Goal: Transaction & Acquisition: Purchase product/service

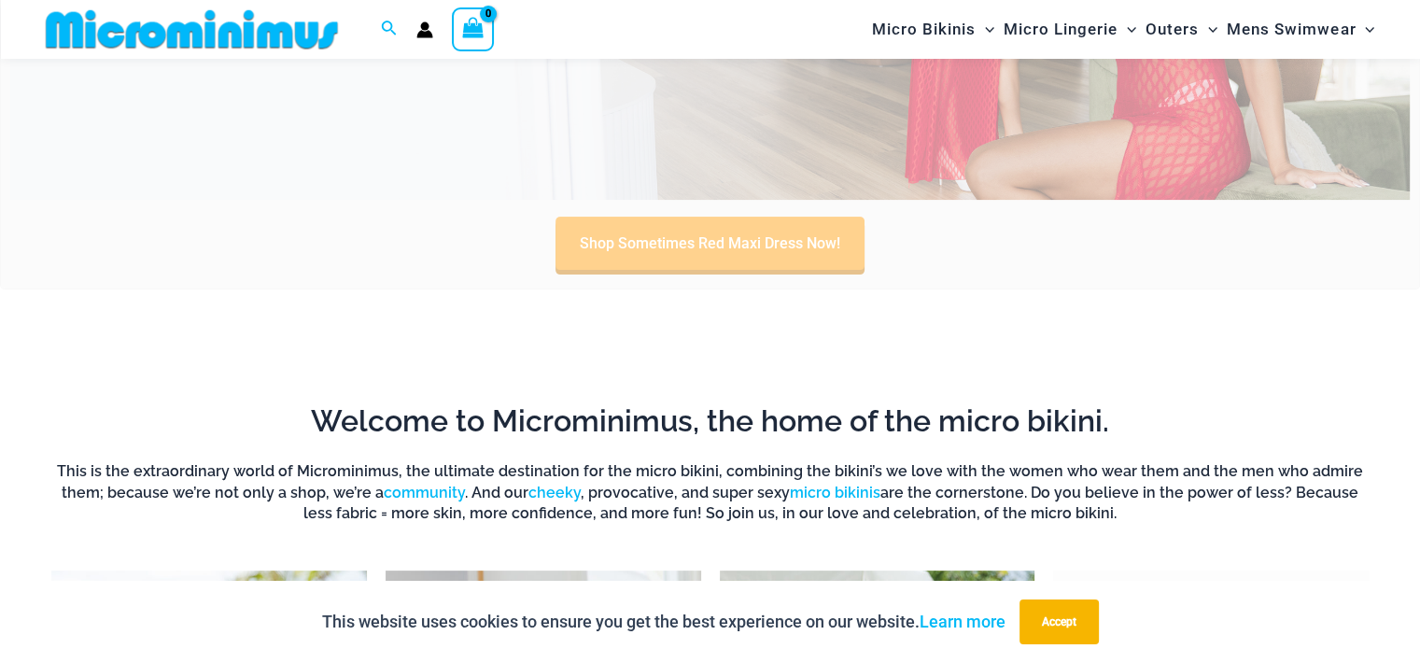
scroll to position [825, 0]
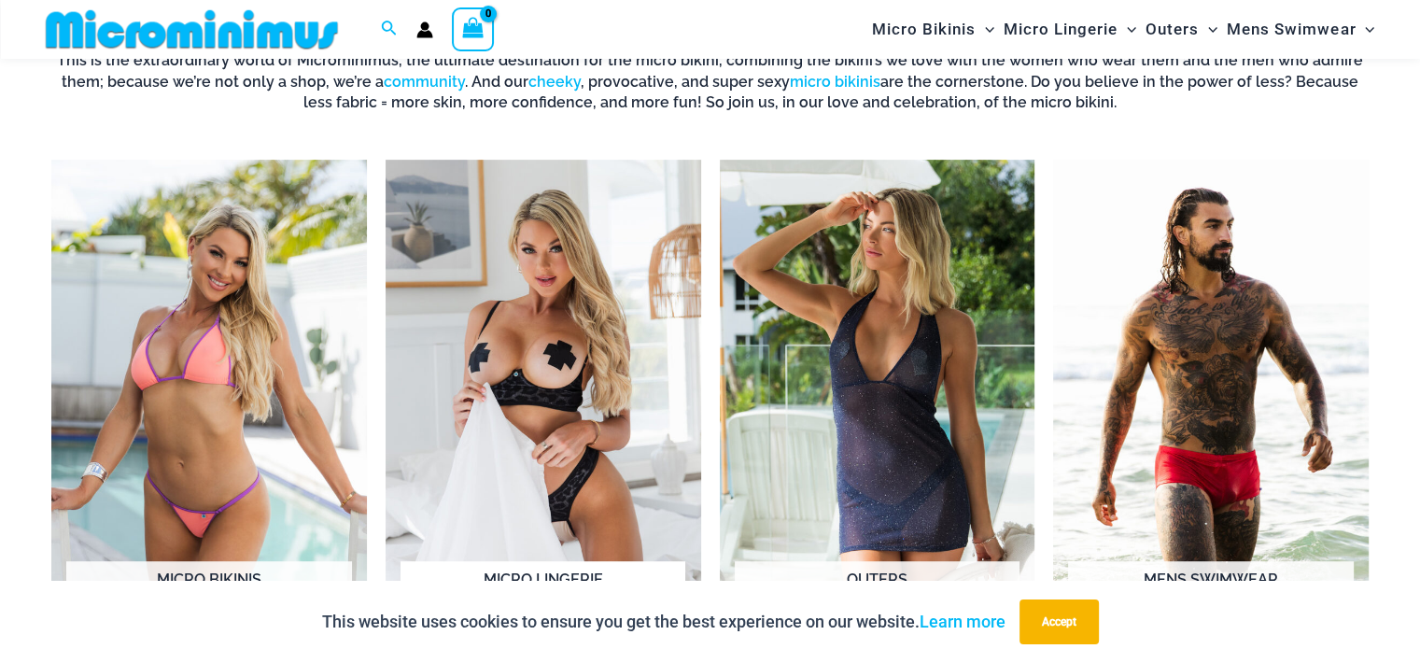
click at [549, 305] on img "Visit product category Micro Lingerie" at bounding box center [543, 403] width 315 height 486
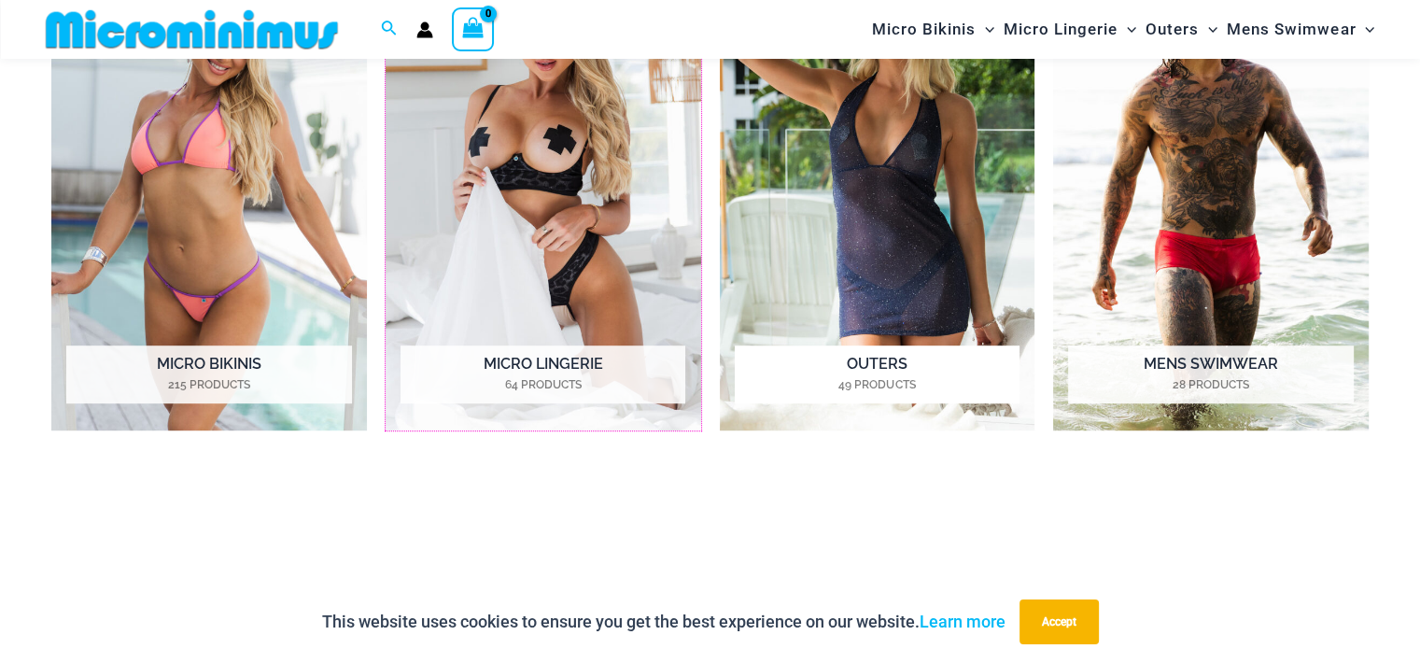
scroll to position [1012, 0]
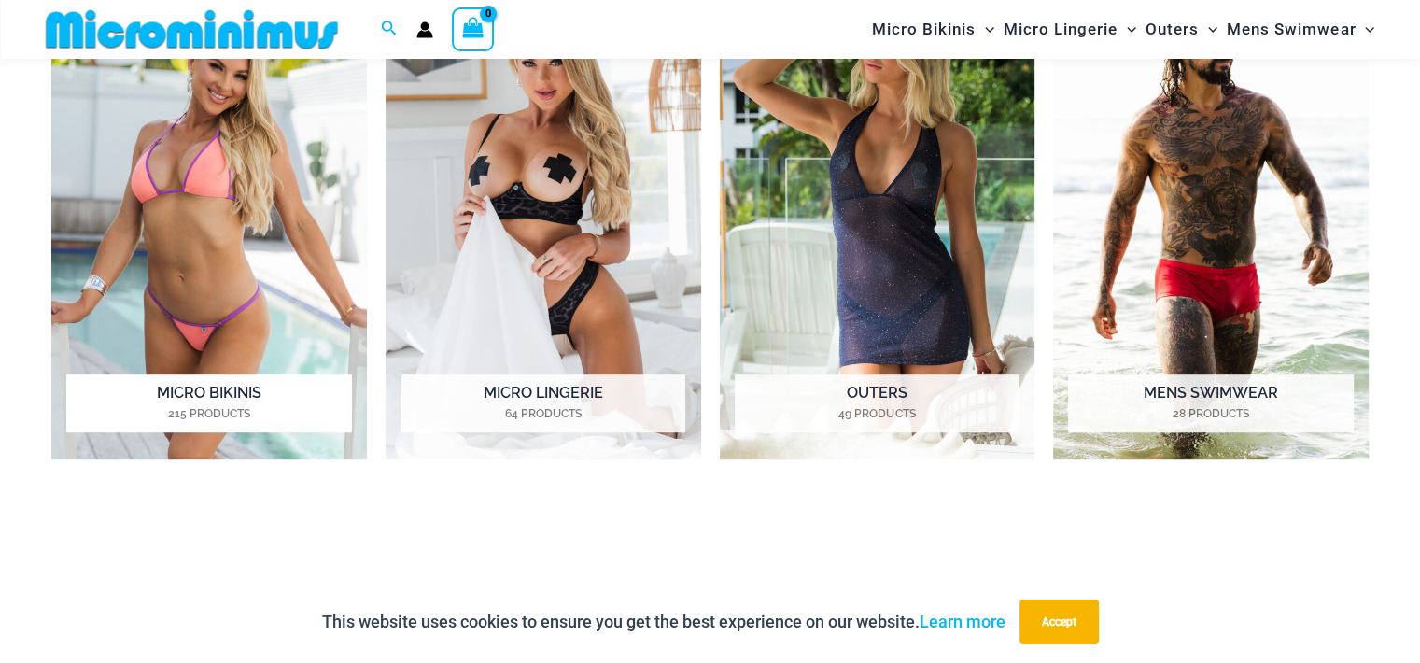
click at [211, 388] on h2 "Micro Bikinis 215 Products" at bounding box center [208, 403] width 285 height 58
click at [536, 397] on h2 "Micro Lingerie 64 Products" at bounding box center [542, 403] width 285 height 58
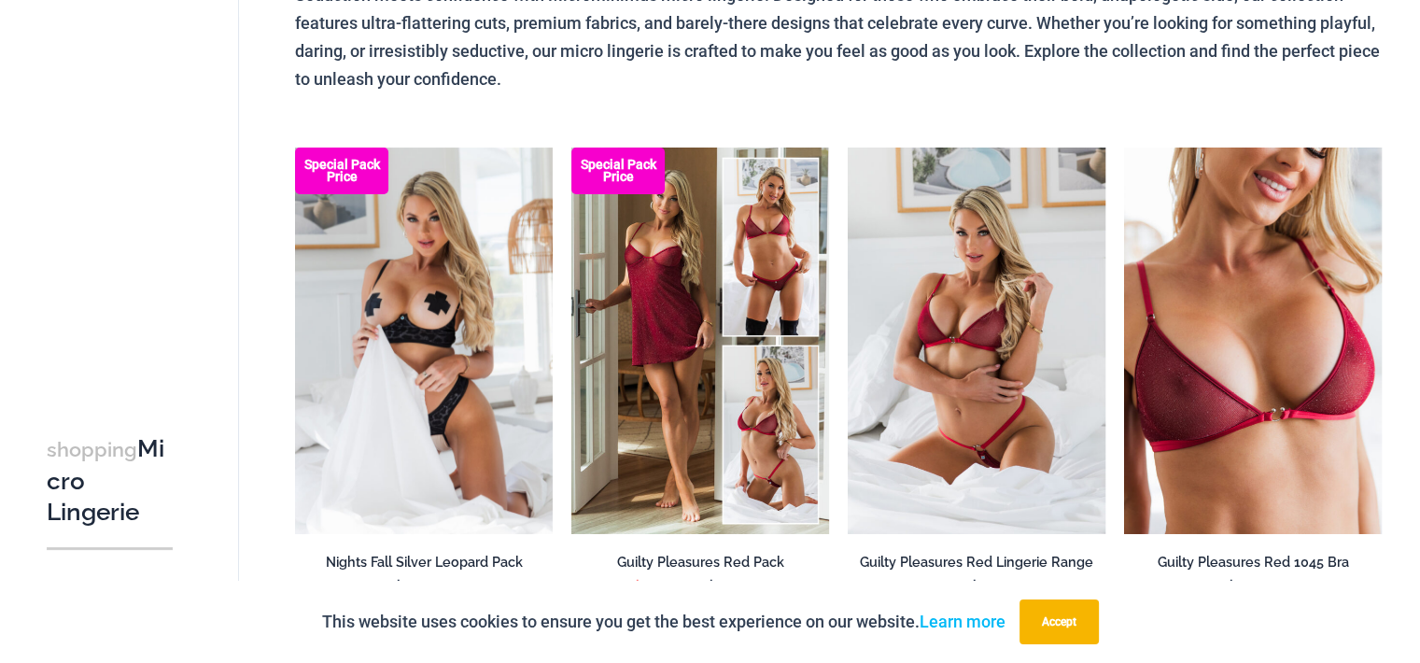
scroll to position [264, 0]
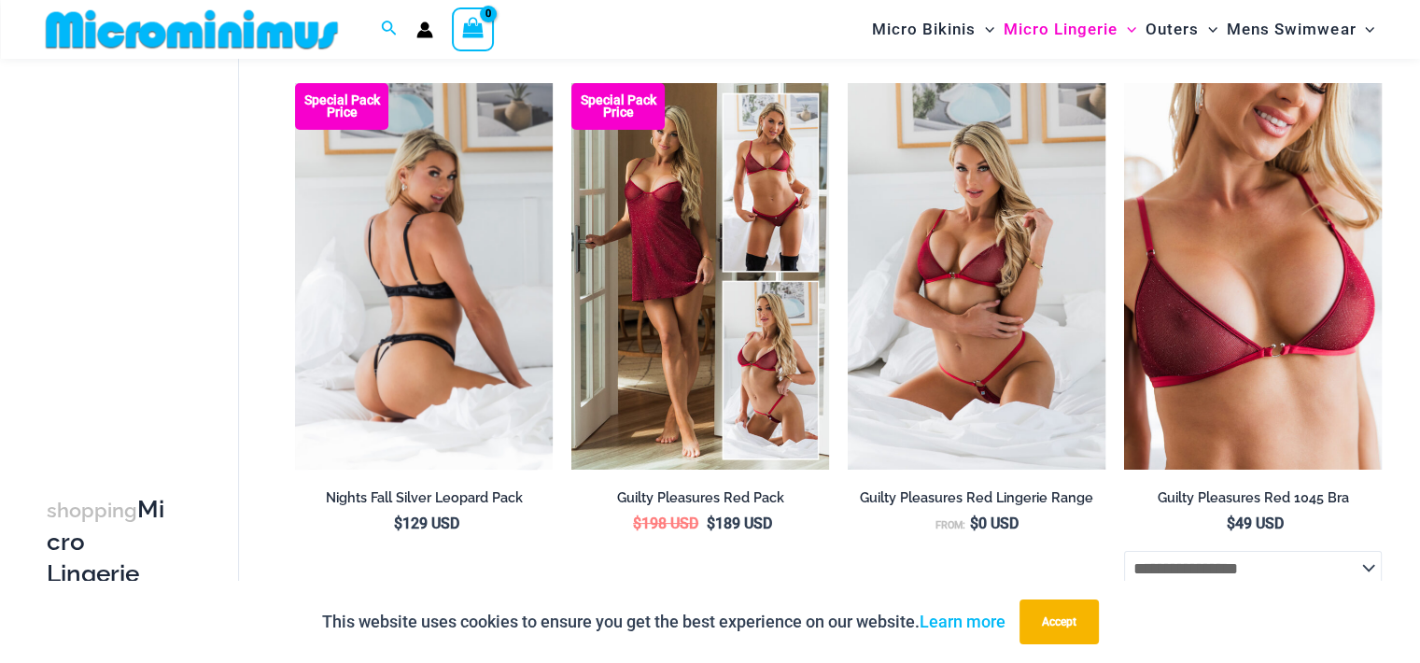
click at [488, 251] on img at bounding box center [424, 276] width 258 height 386
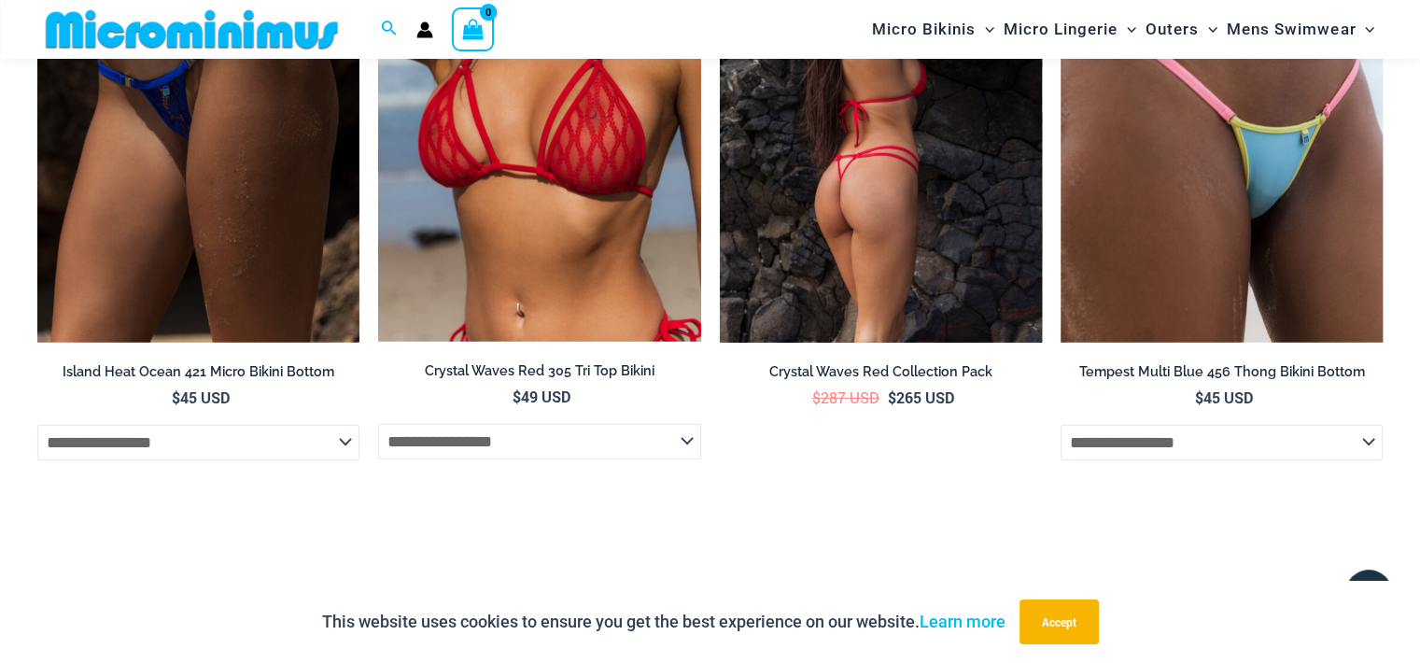
scroll to position [5764, 0]
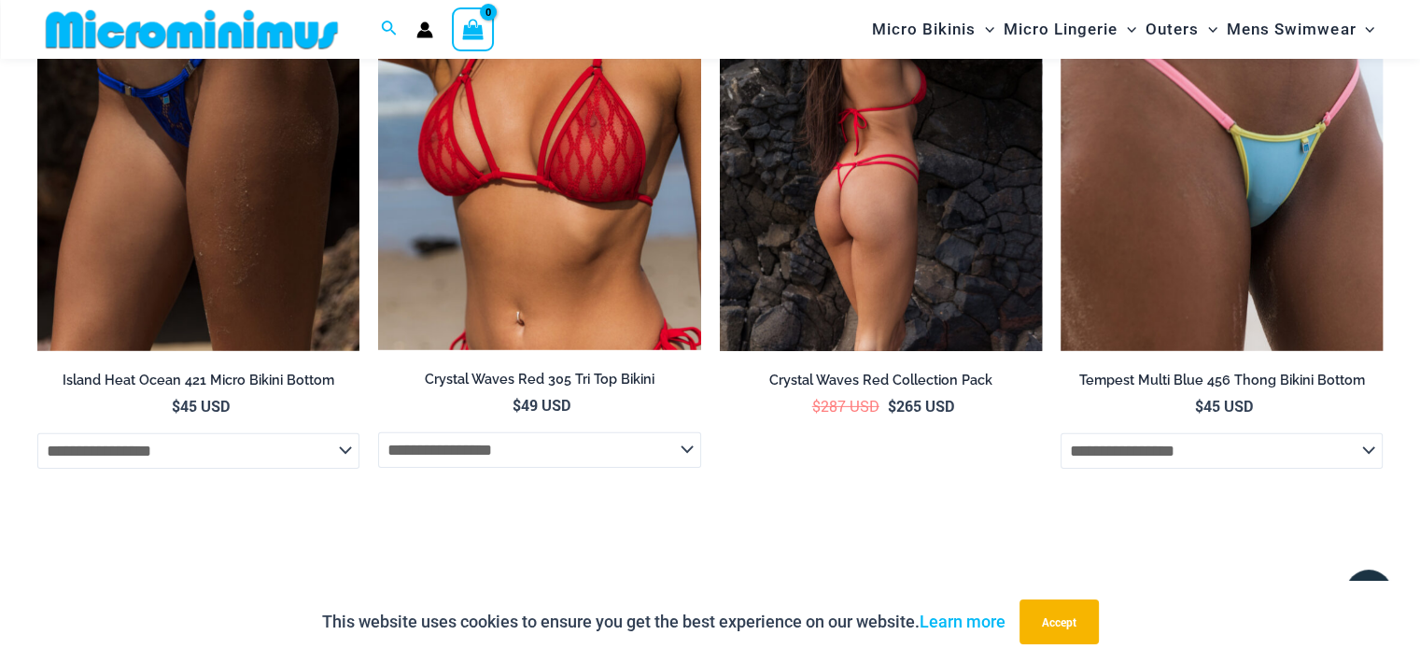
click at [896, 161] on img at bounding box center [881, 110] width 322 height 484
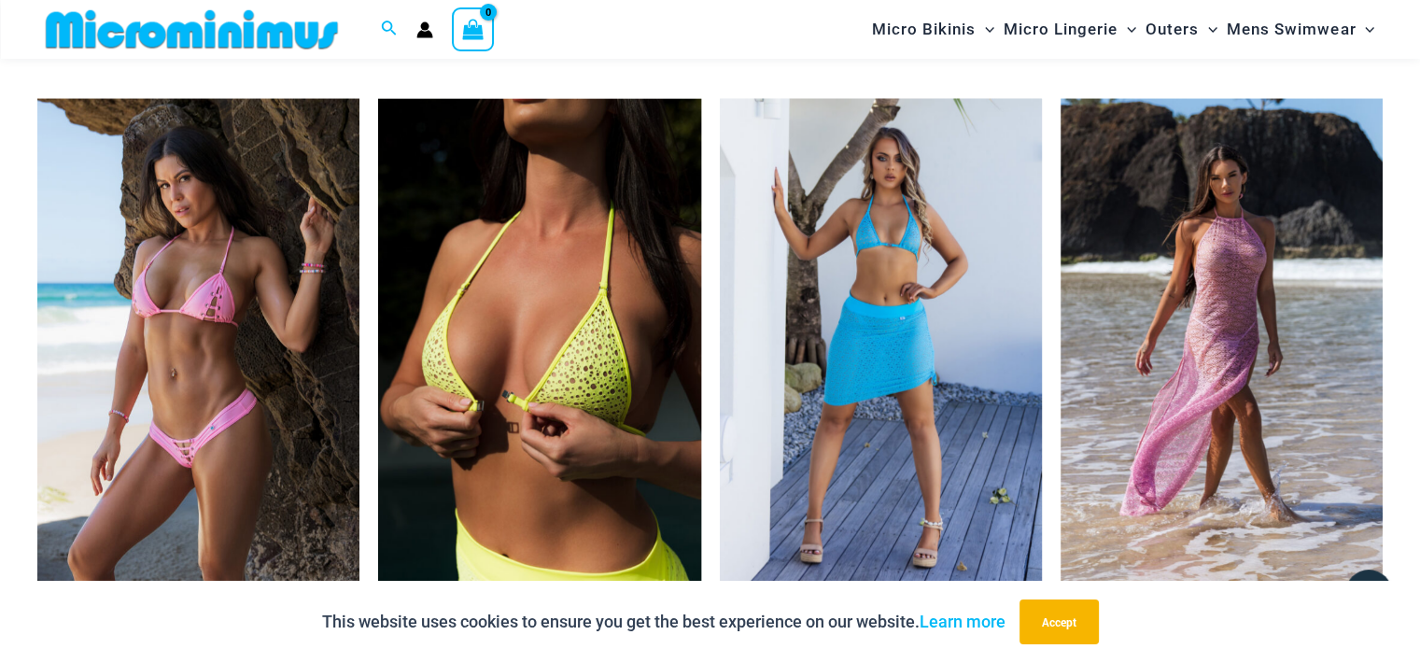
scroll to position [4830, 0]
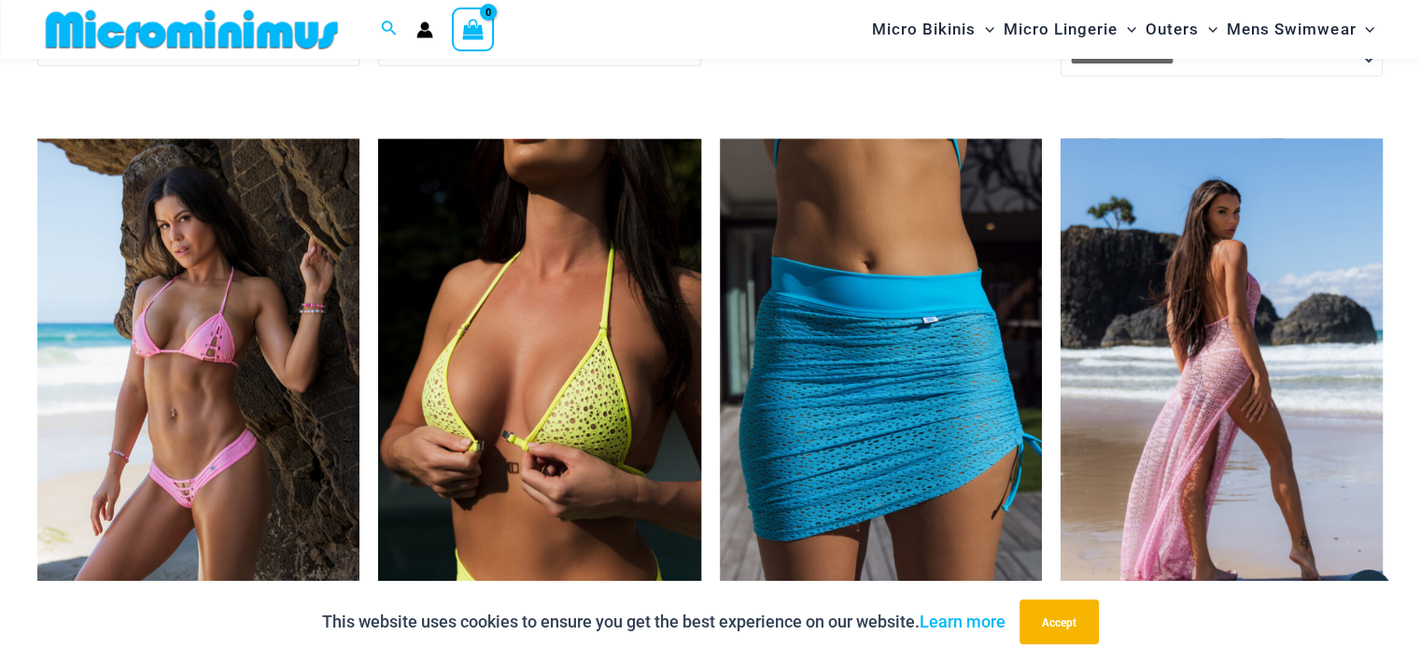
click at [1169, 344] on img at bounding box center [1221, 381] width 322 height 484
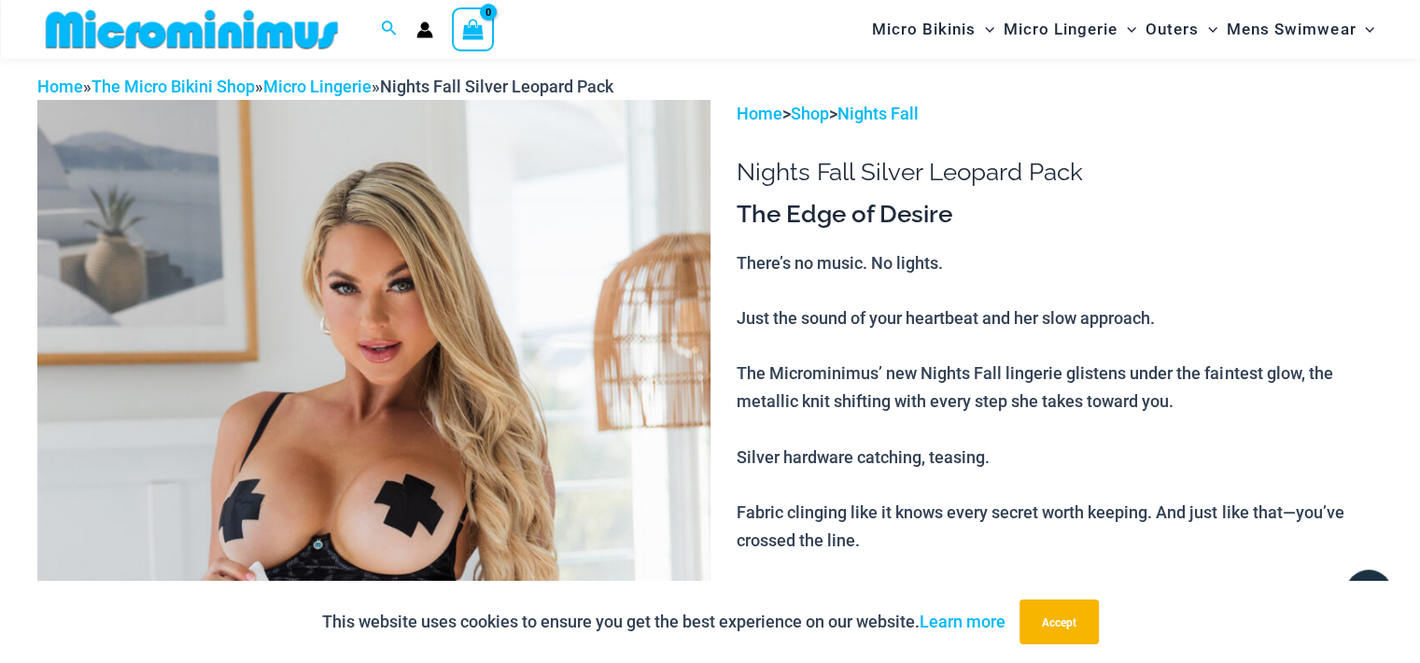
scroll to position [0, 0]
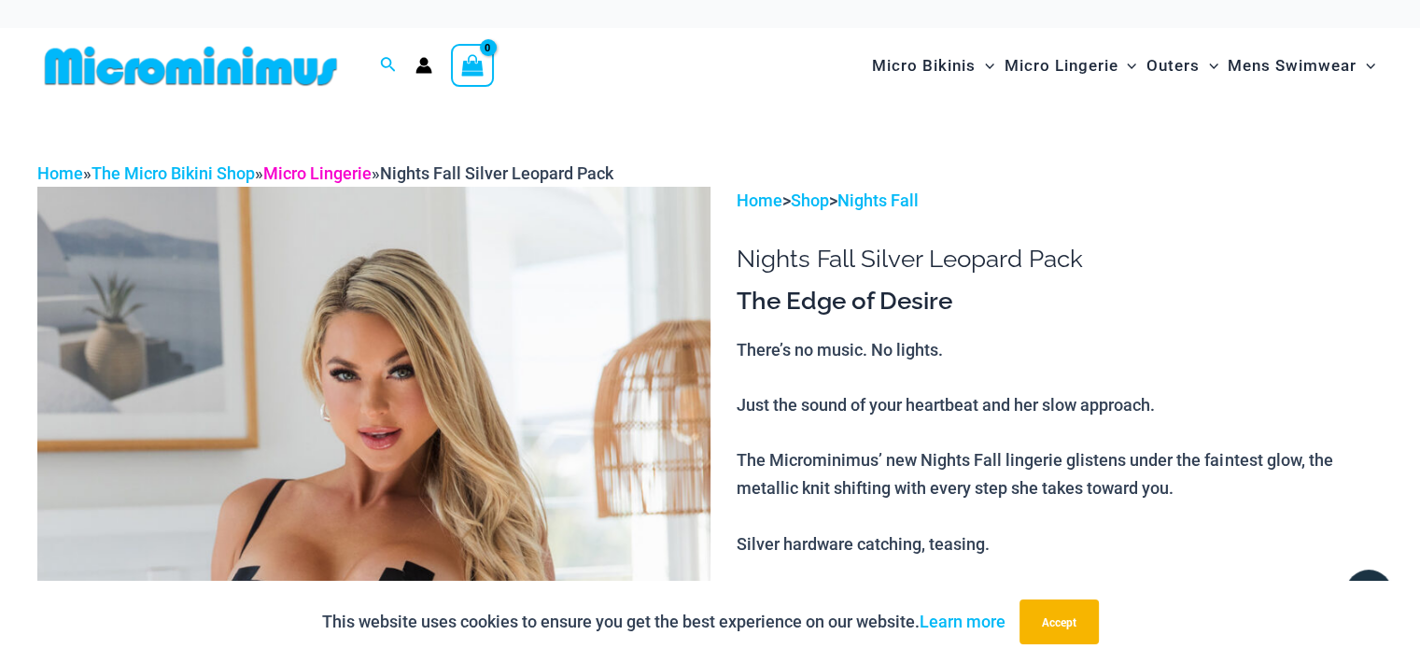
click at [322, 174] on link "Micro Lingerie" at bounding box center [317, 173] width 108 height 20
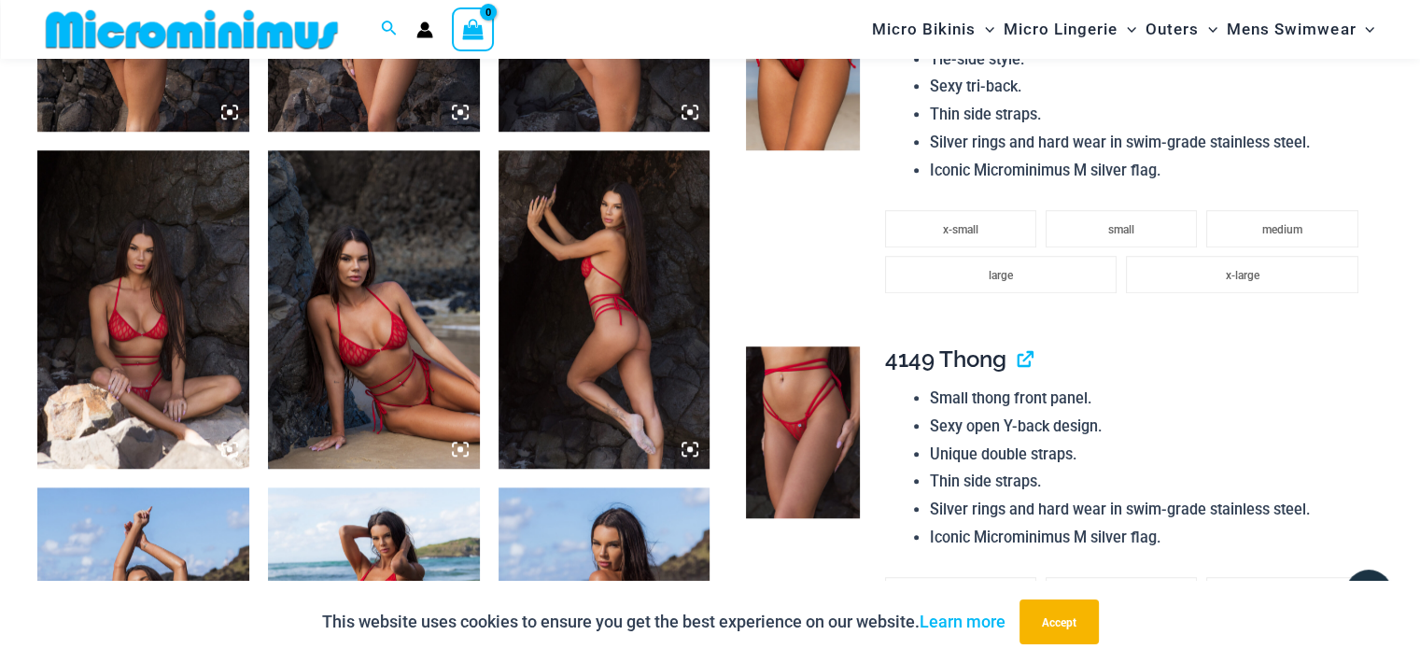
scroll to position [1757, 0]
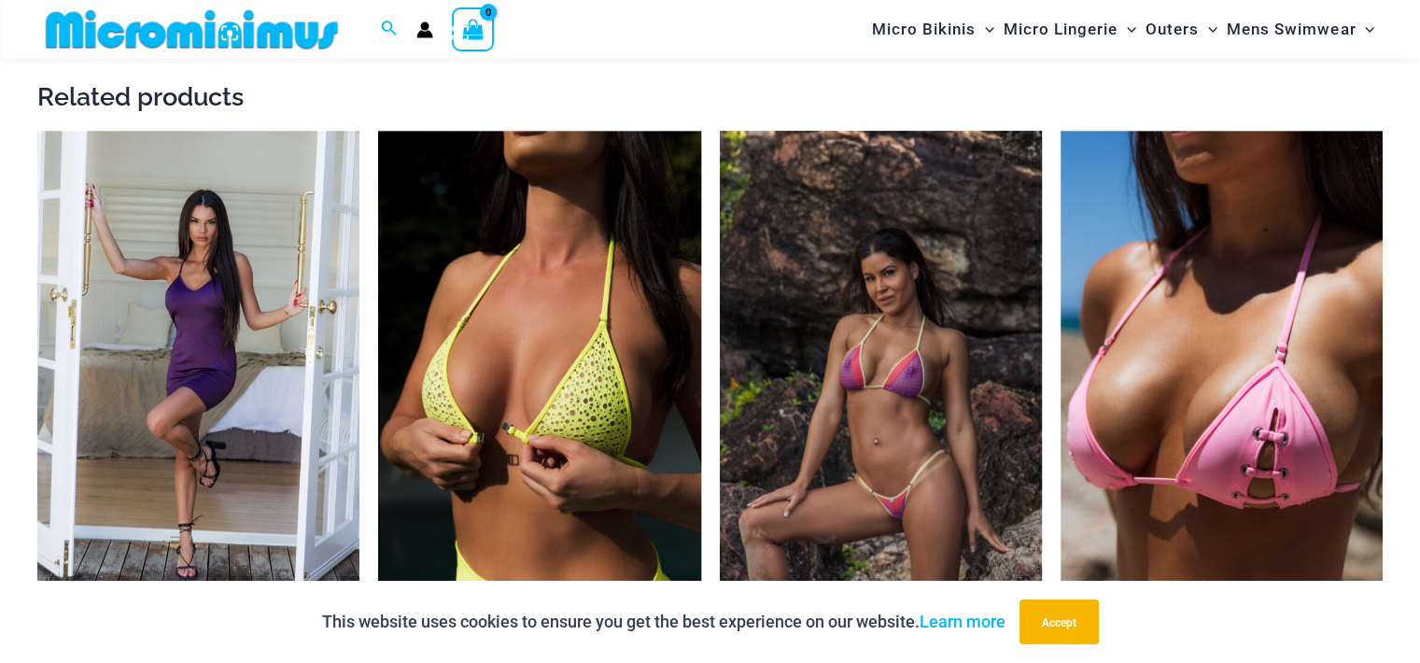
scroll to position [1850, 0]
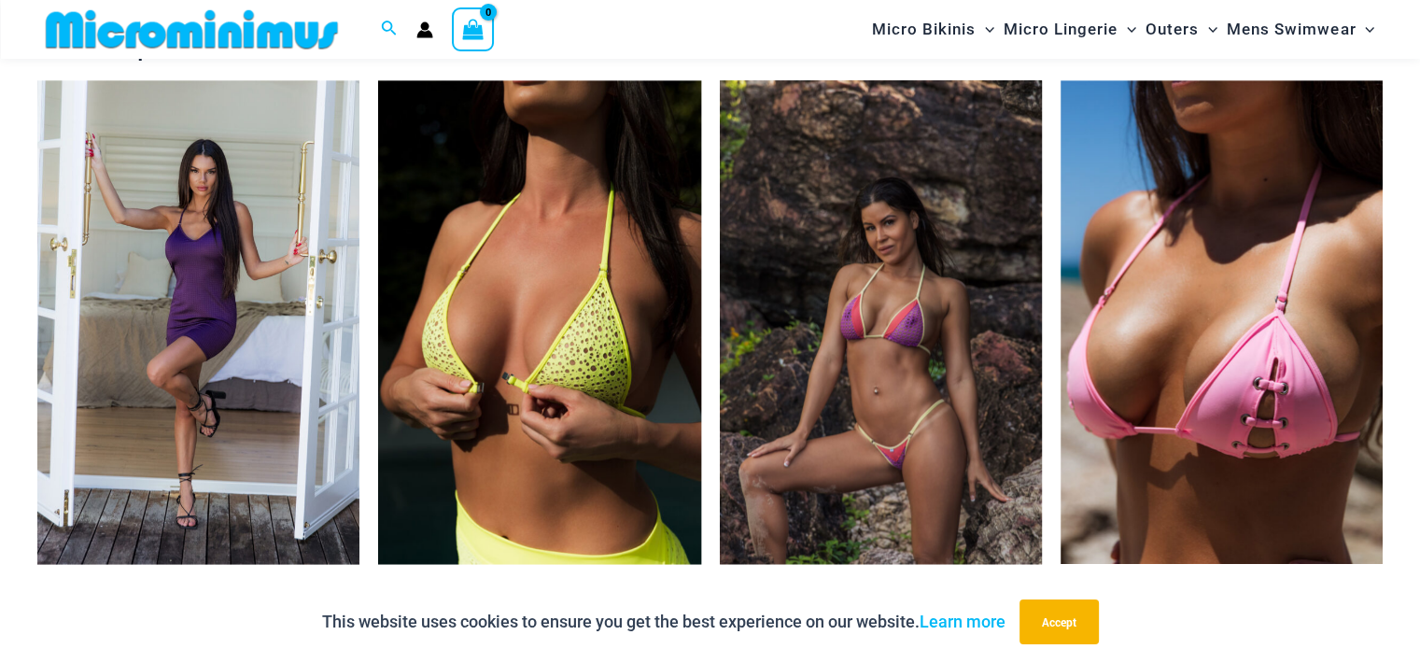
click at [798, 216] on img at bounding box center [881, 322] width 322 height 484
click at [805, 280] on img at bounding box center [881, 322] width 322 height 484
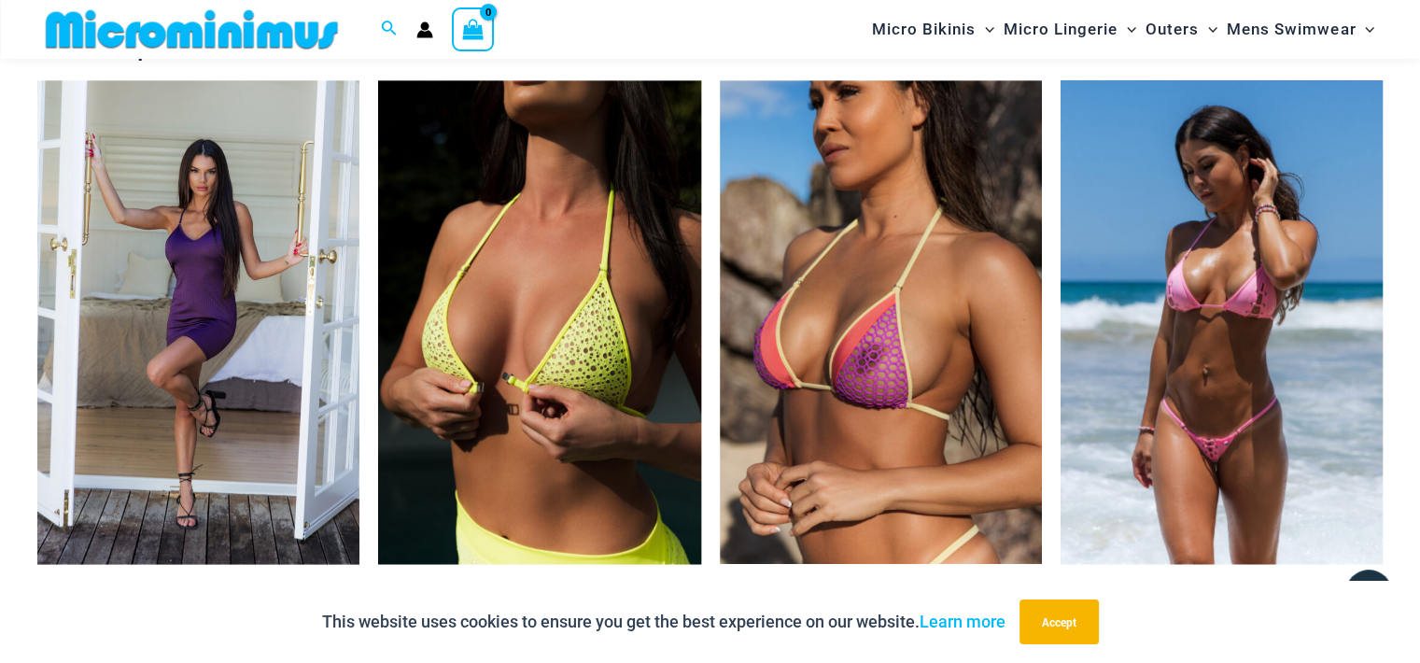
click at [1176, 322] on img at bounding box center [1221, 322] width 322 height 484
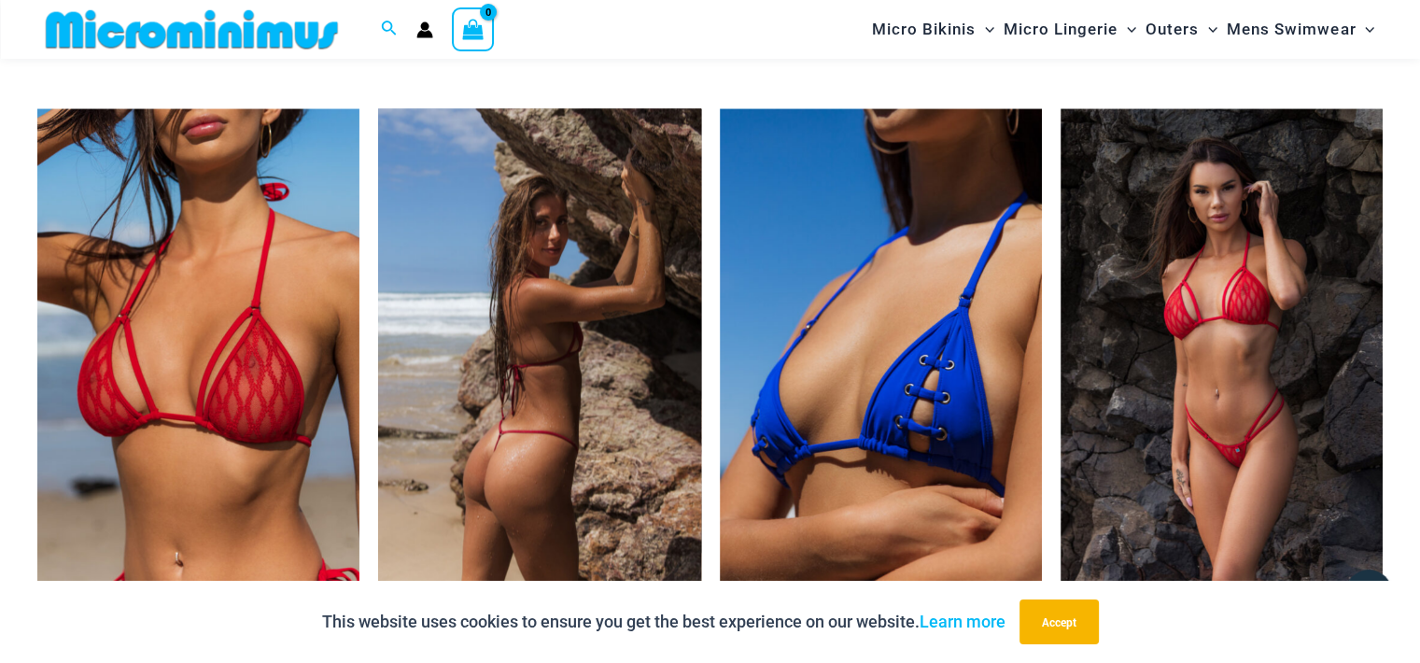
scroll to position [3810, 0]
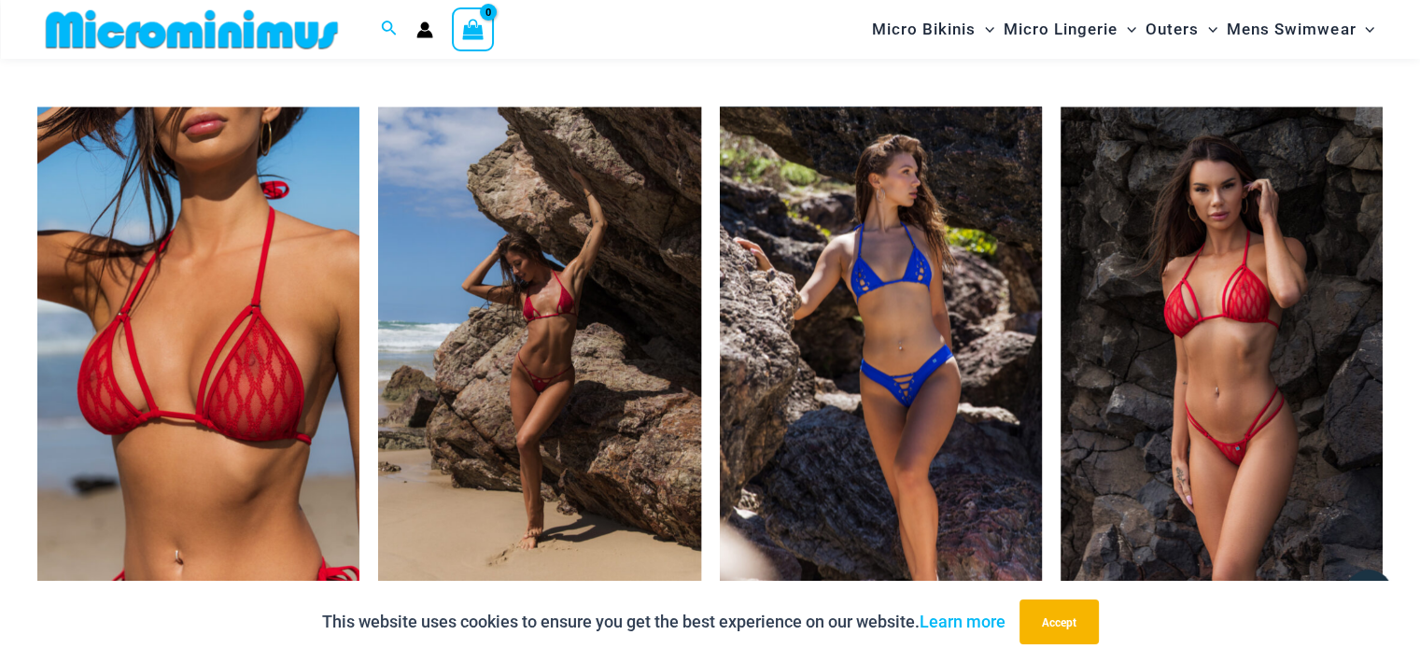
click at [836, 333] on img at bounding box center [881, 349] width 322 height 484
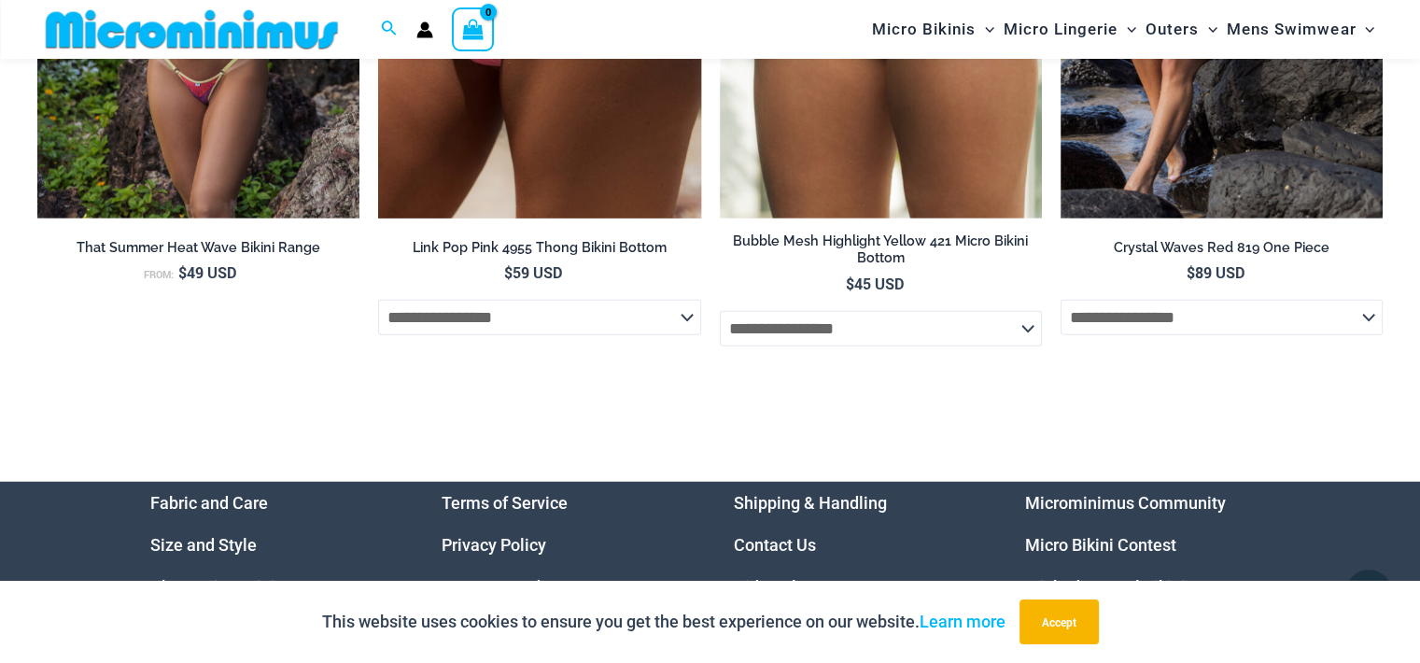
scroll to position [4650, 0]
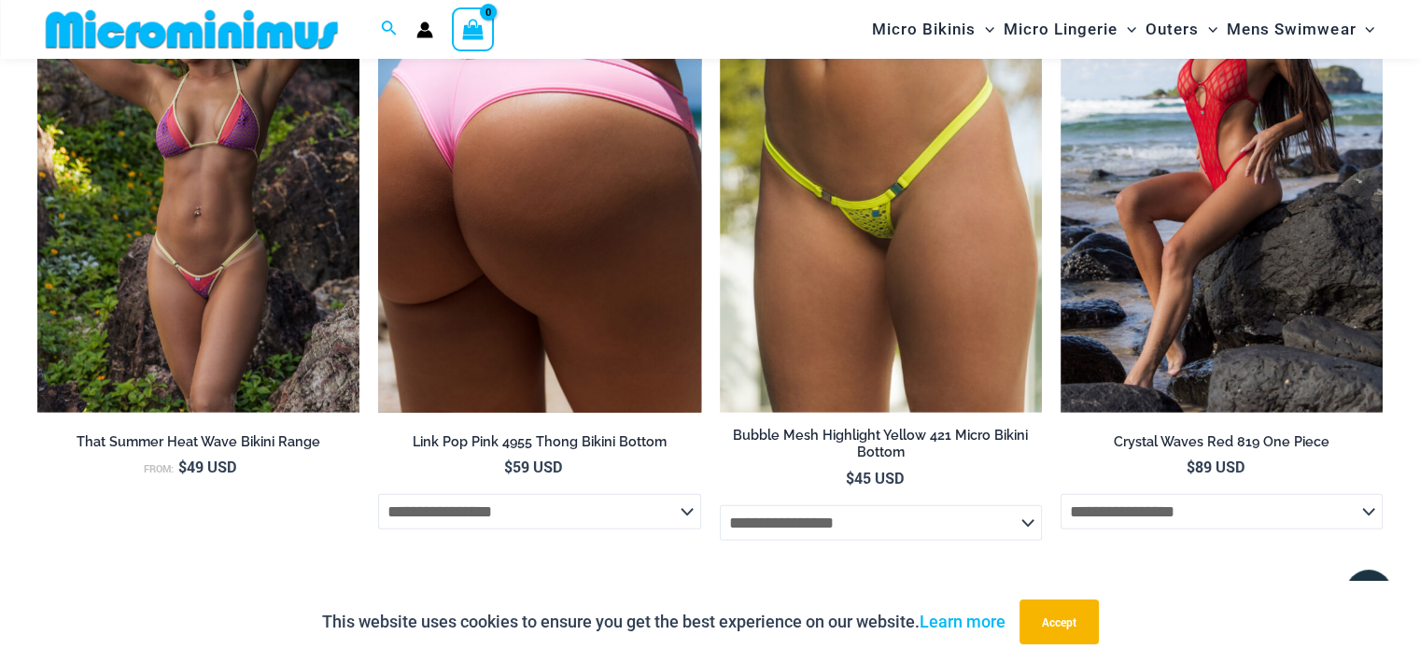
click at [676, 517] on select "**********" at bounding box center [539, 511] width 322 height 35
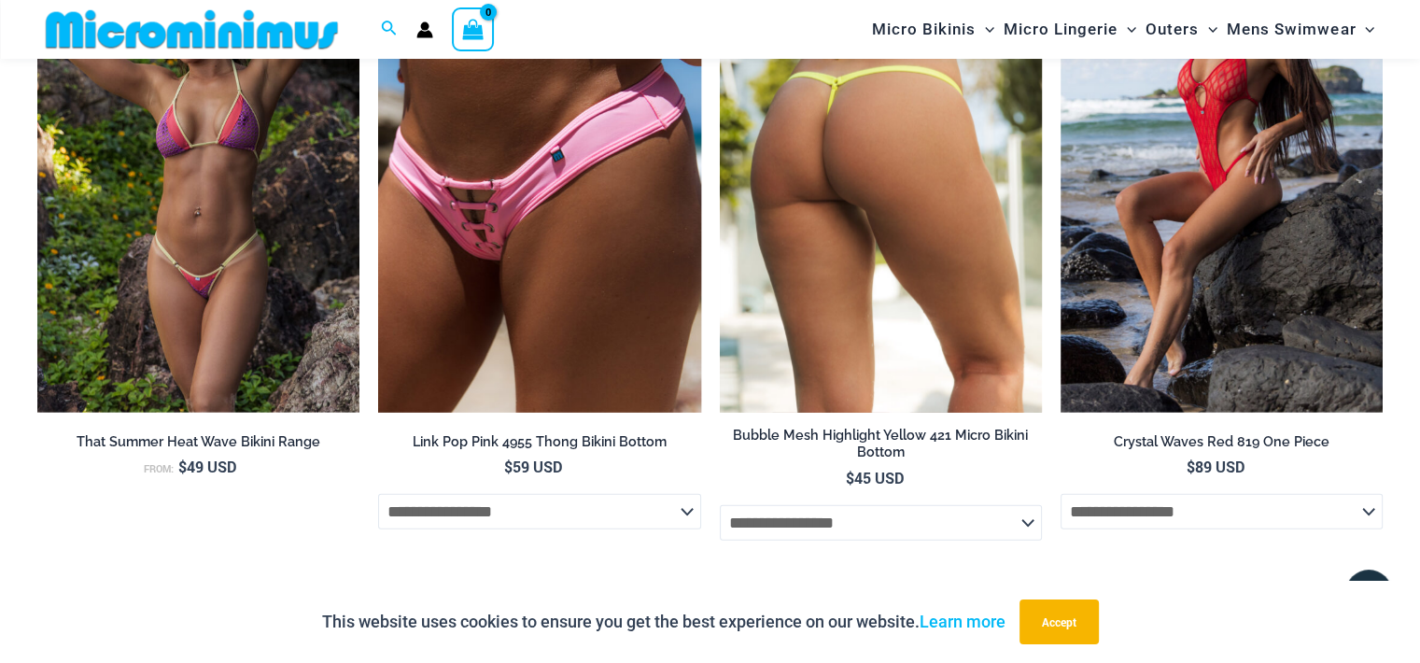
click at [1023, 530] on select "**********" at bounding box center [881, 522] width 322 height 35
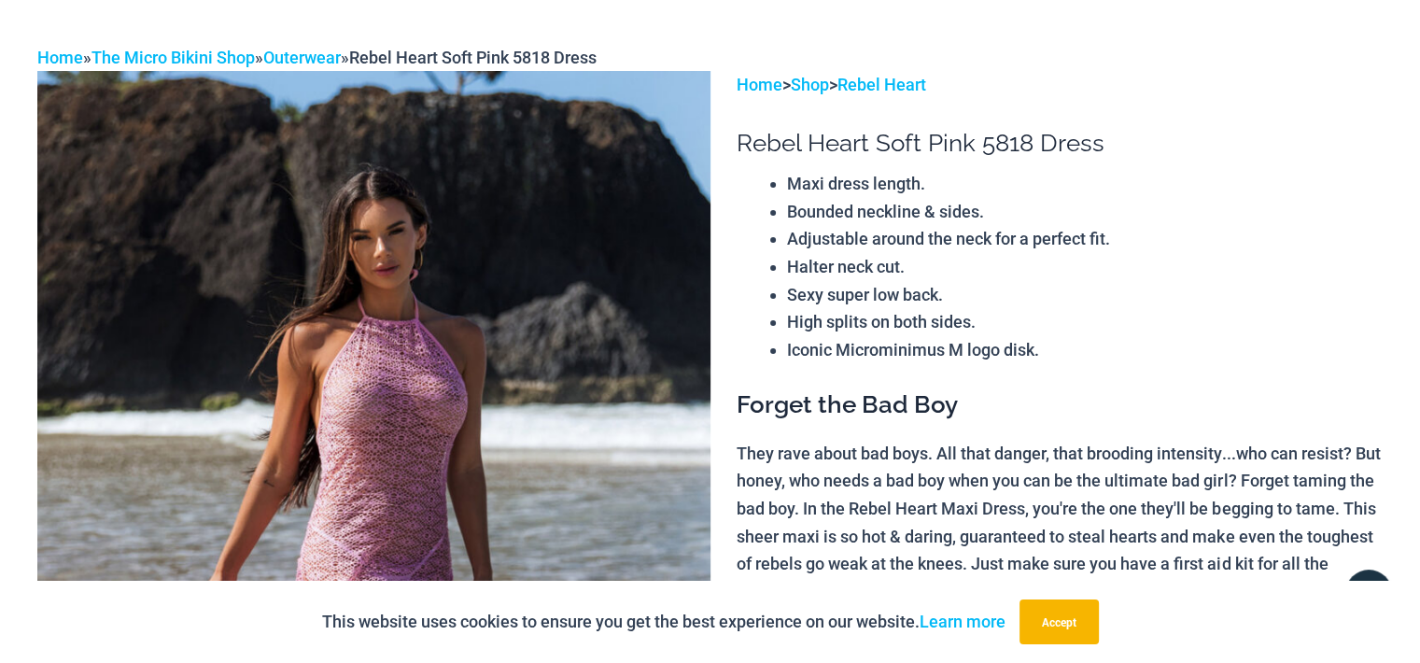
scroll to position [0, 0]
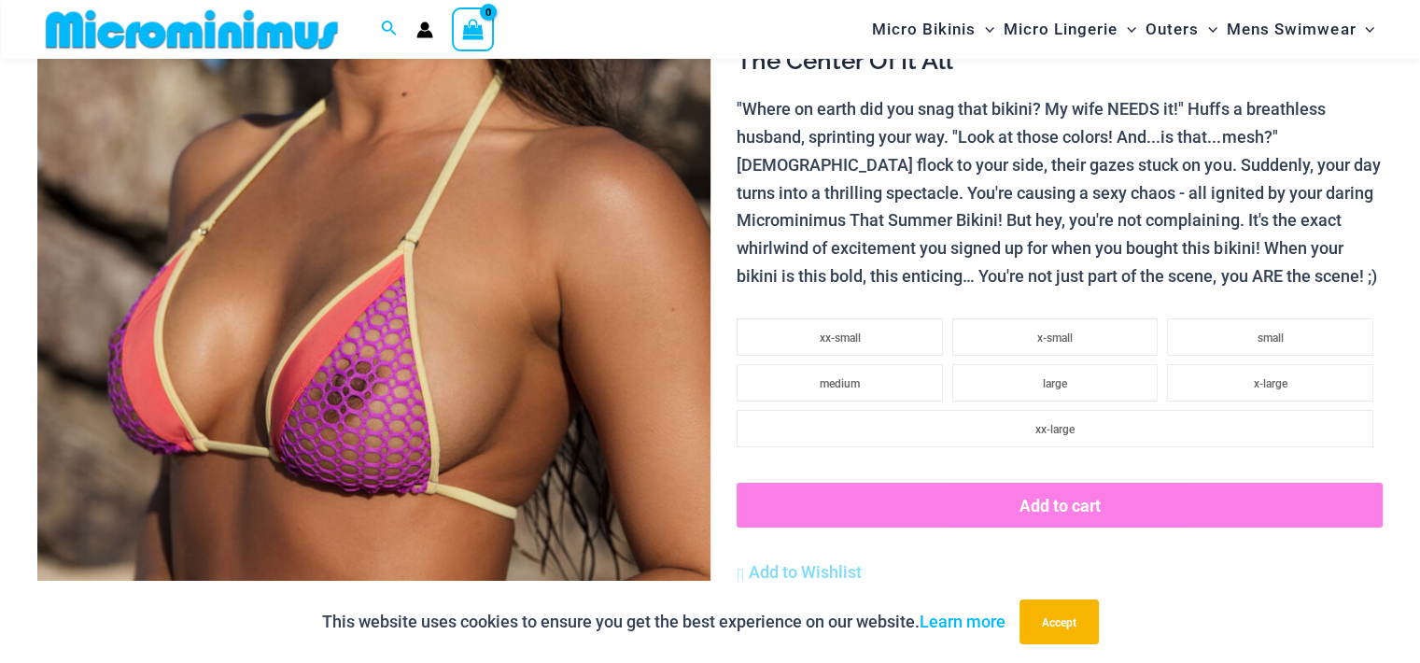
scroll to position [357, 0]
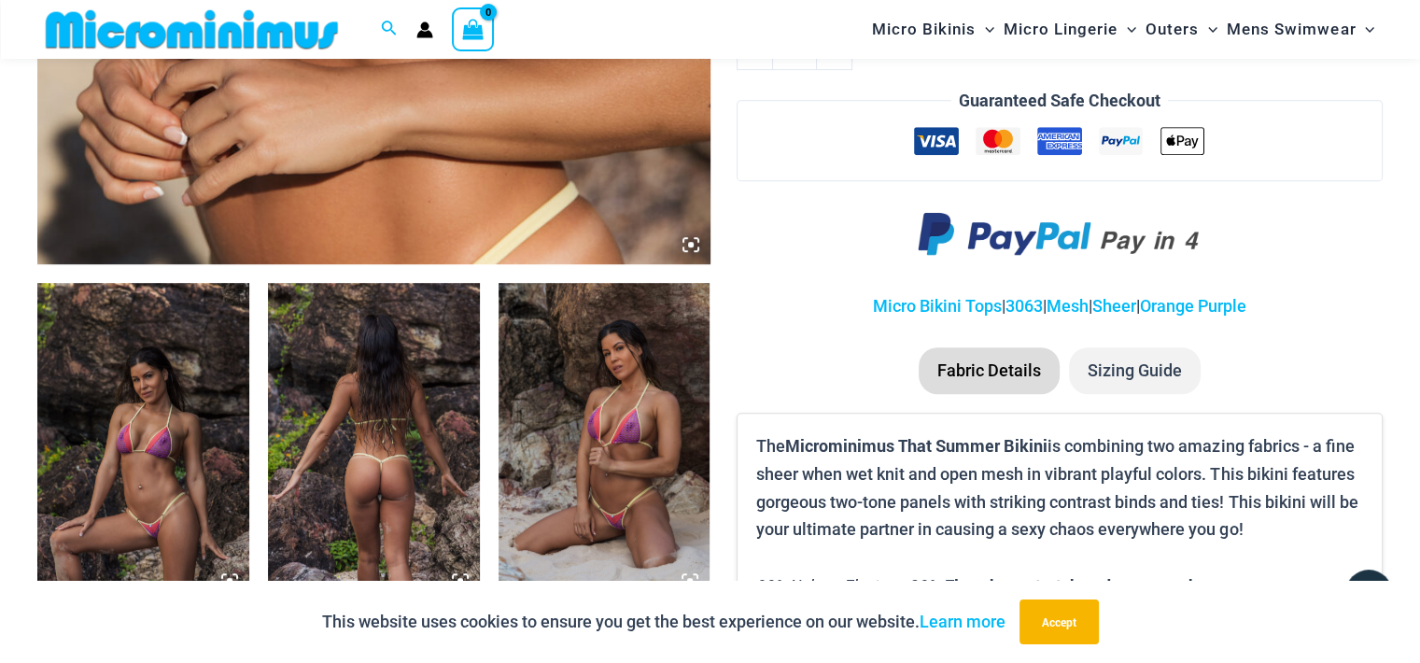
scroll to position [917, 0]
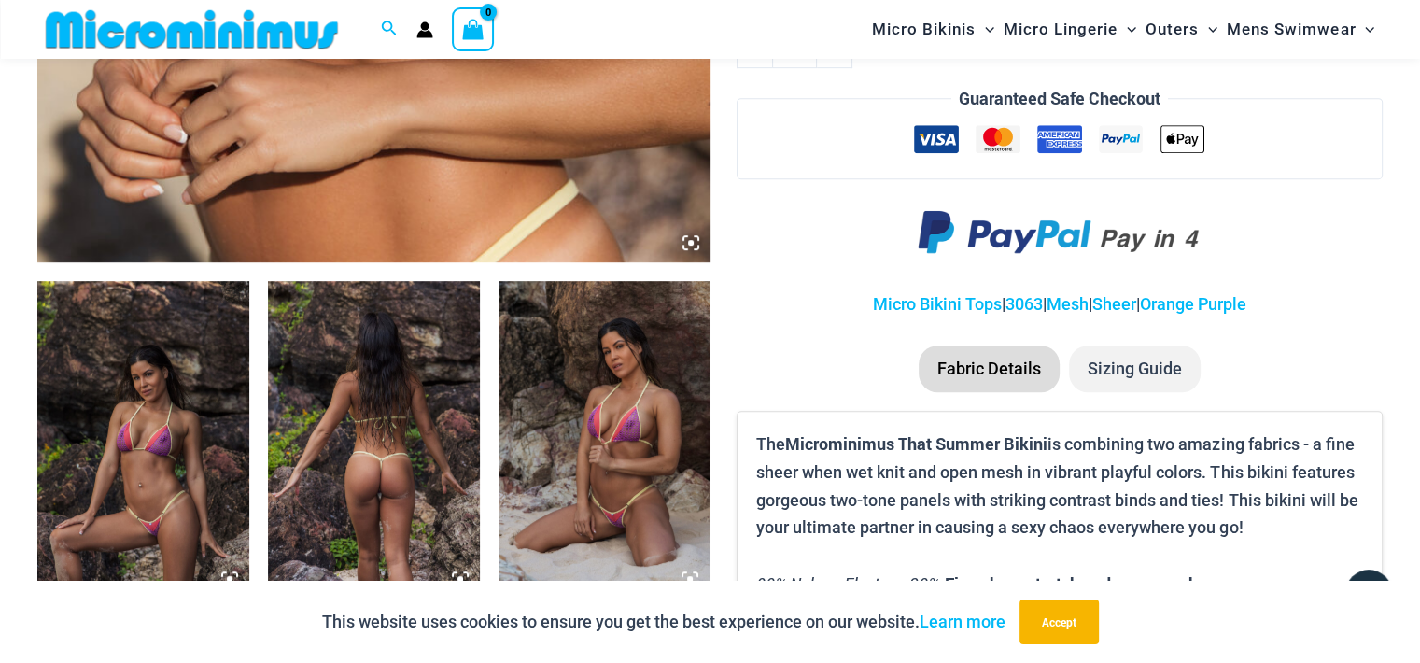
click at [183, 419] on img at bounding box center [143, 439] width 212 height 317
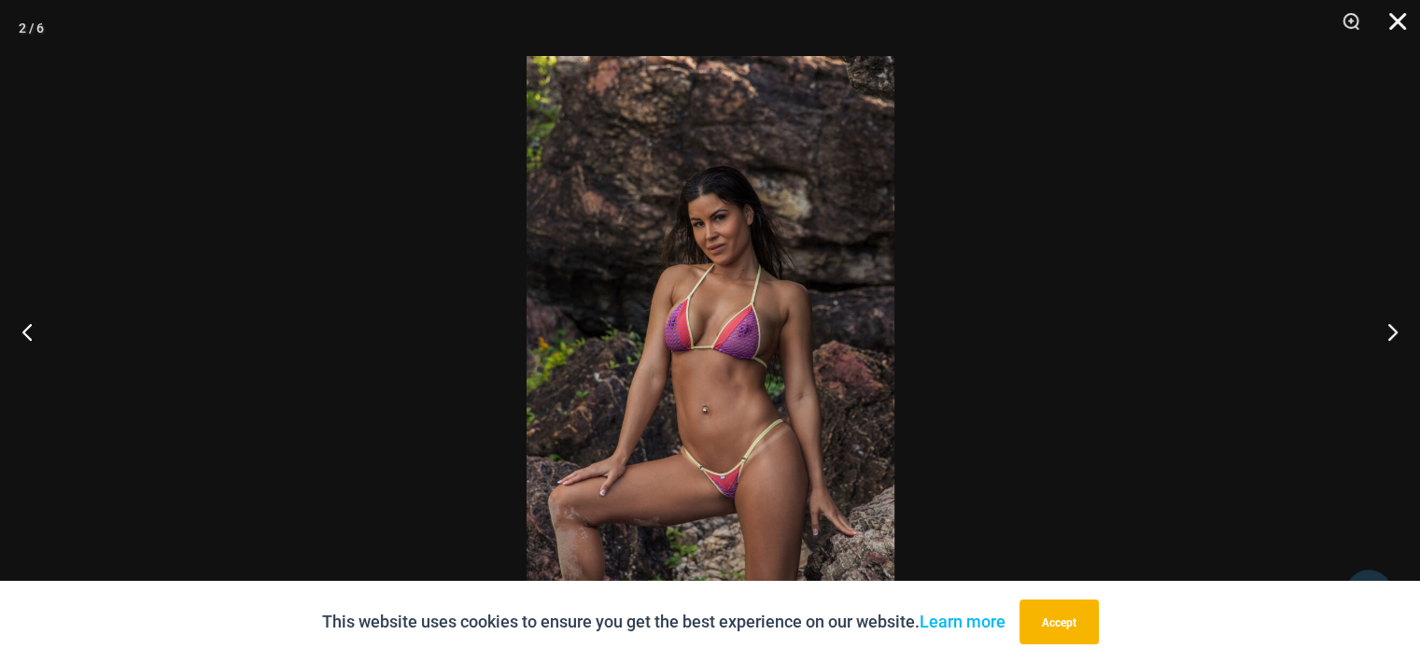
click at [1400, 28] on button "Close" at bounding box center [1390, 28] width 47 height 56
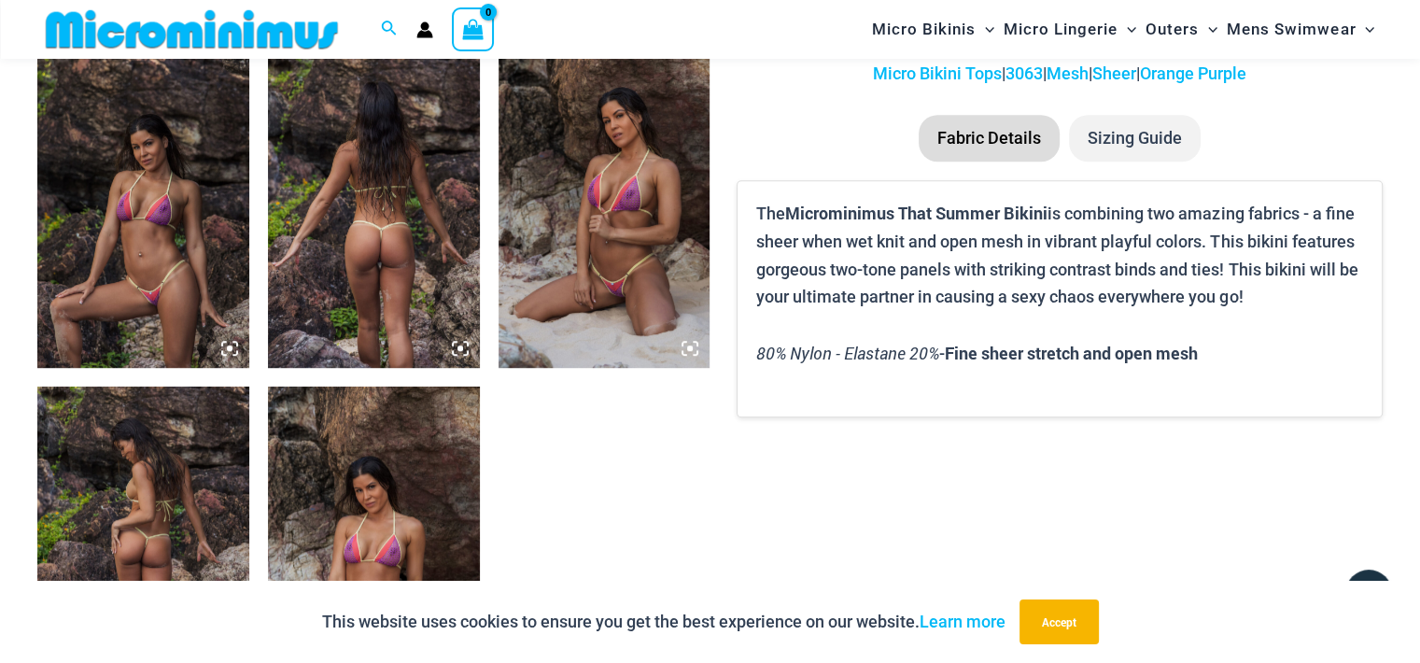
scroll to position [1197, 0]
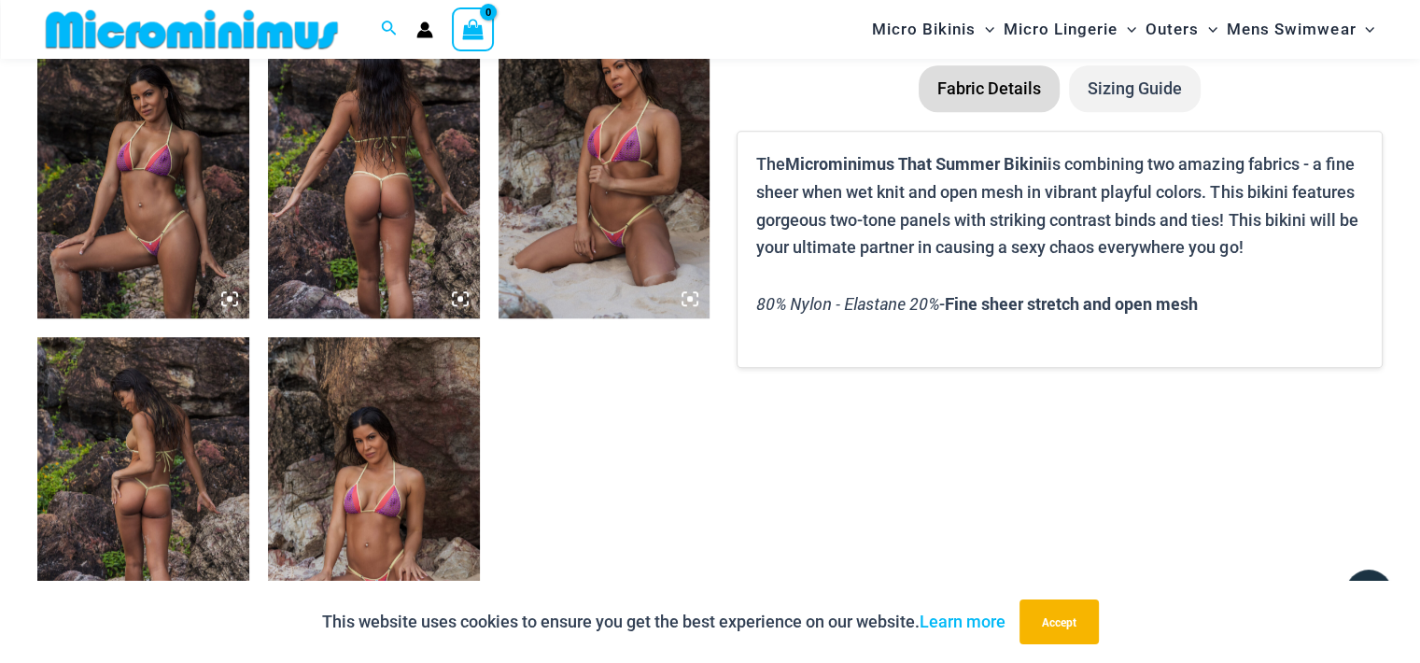
click at [626, 192] on img at bounding box center [604, 159] width 212 height 317
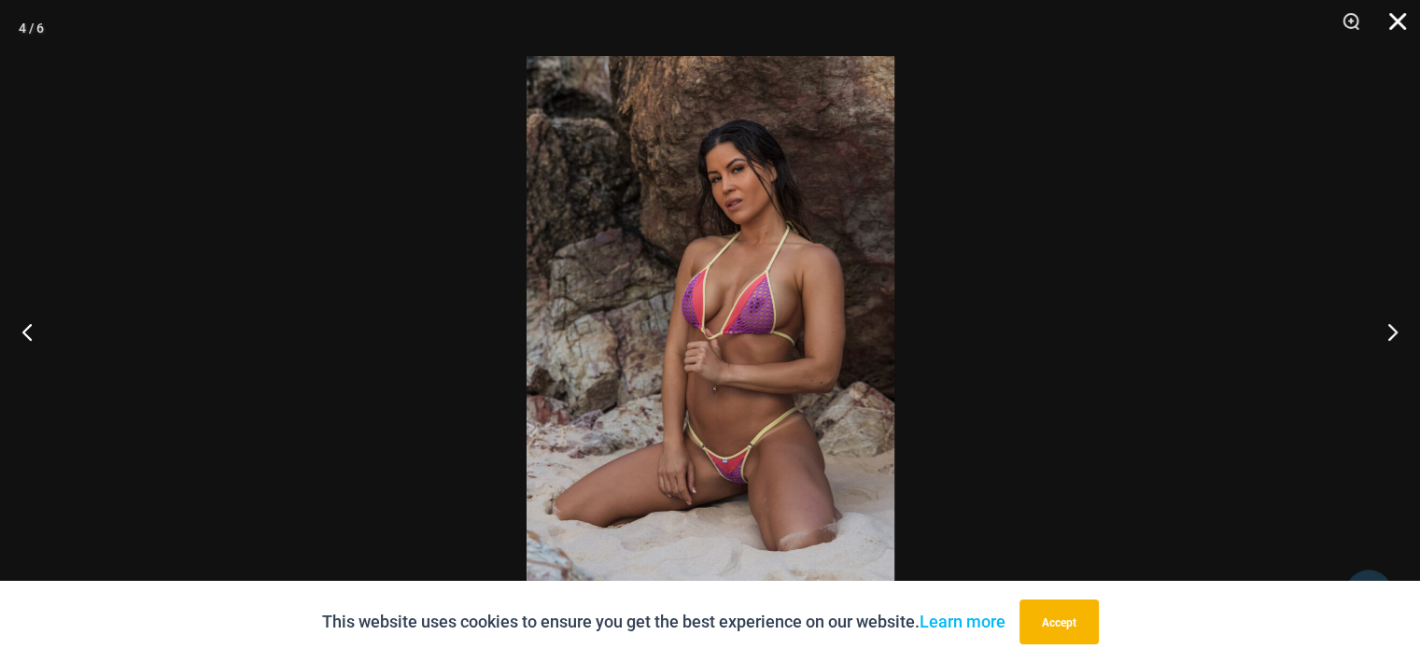
click at [1394, 28] on button "Close" at bounding box center [1390, 28] width 47 height 56
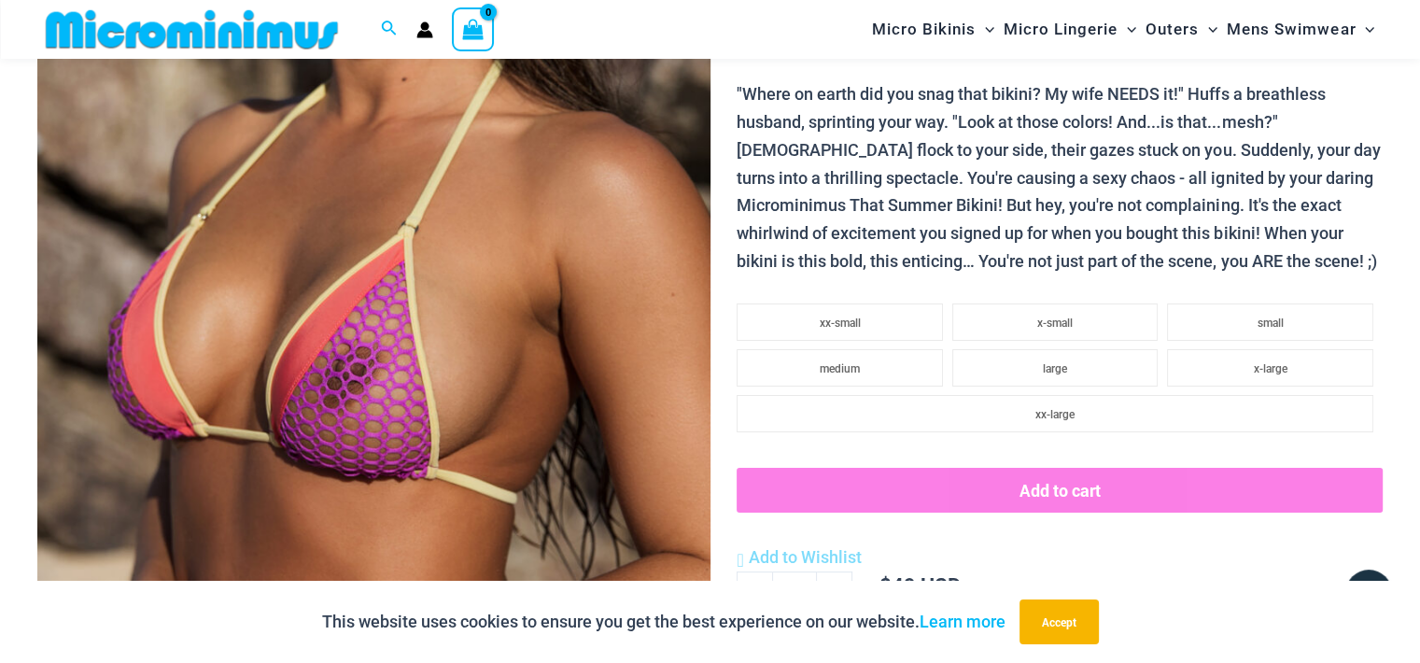
scroll to position [357, 0]
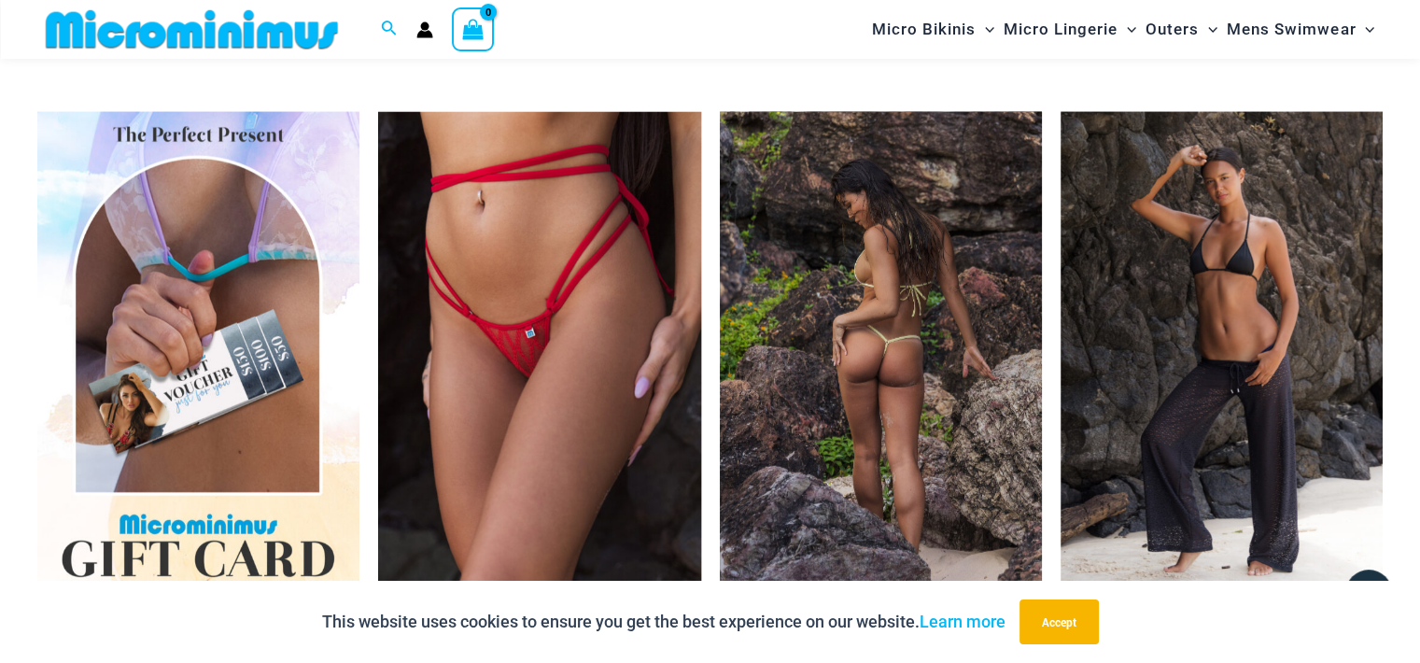
scroll to position [5117, 0]
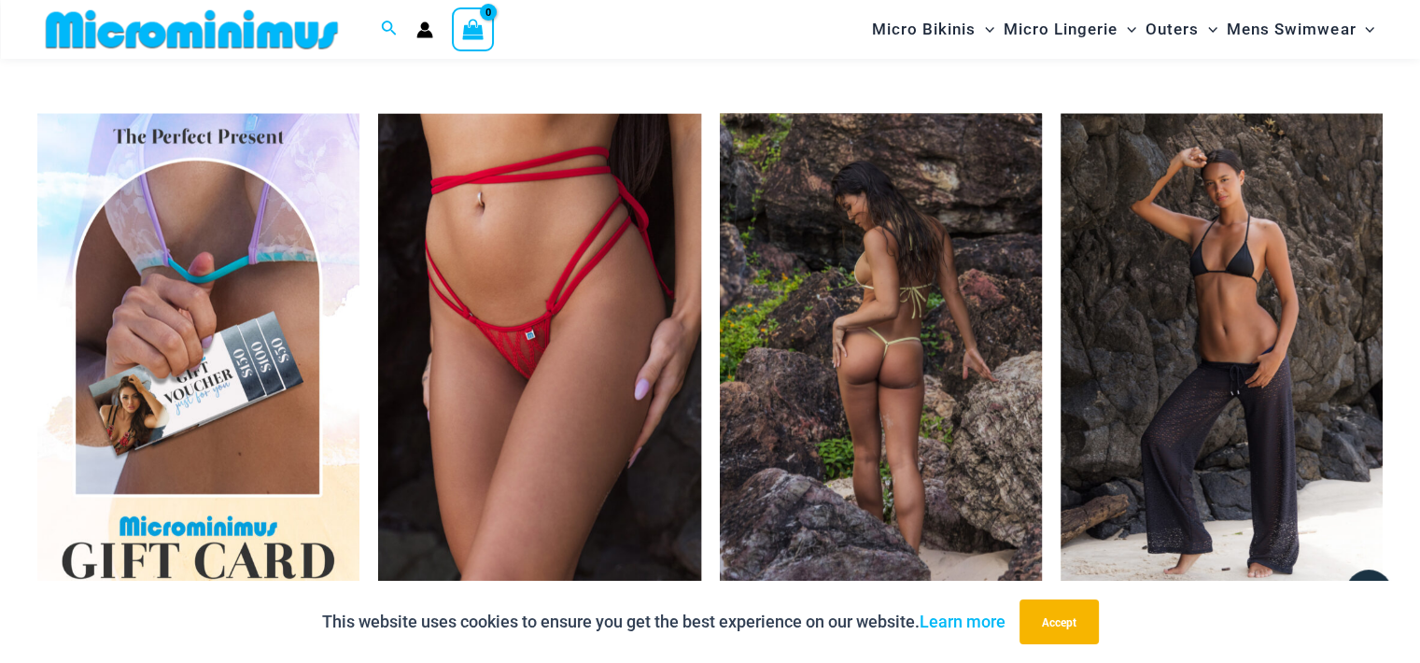
click at [932, 382] on img at bounding box center [881, 356] width 322 height 484
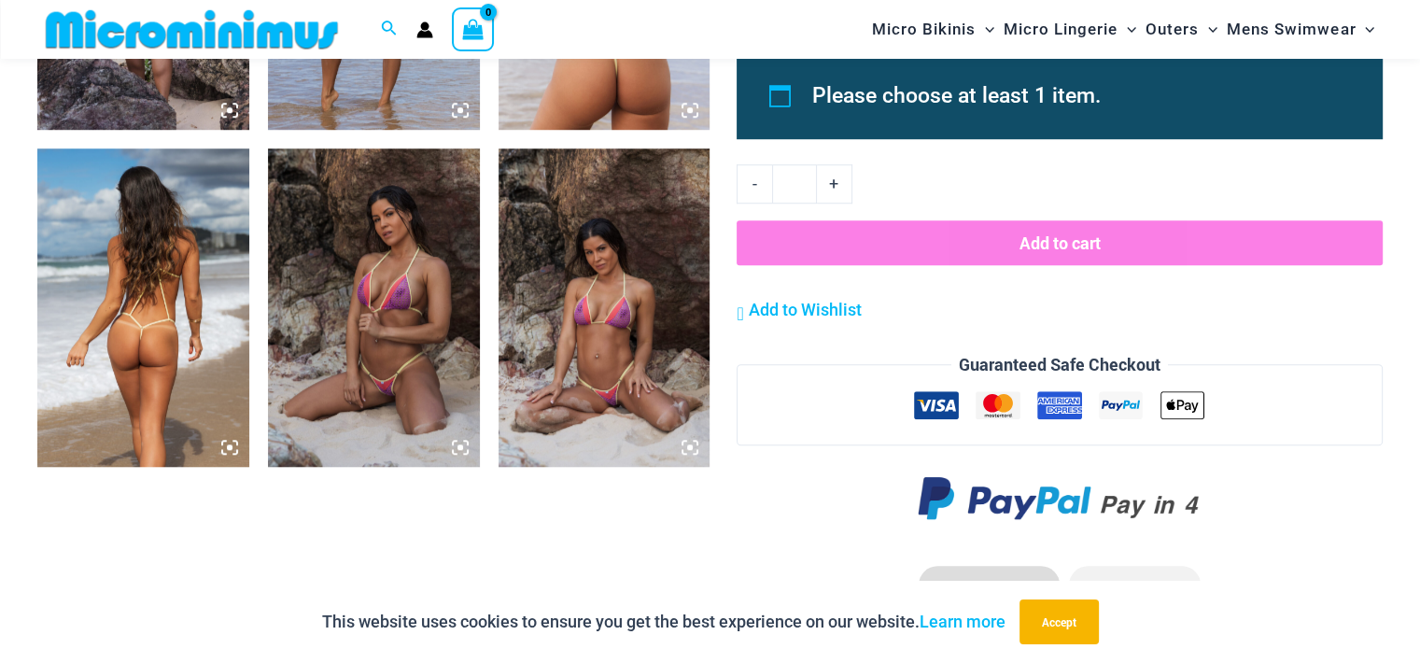
scroll to position [1385, 0]
click at [362, 264] on img at bounding box center [374, 306] width 212 height 317
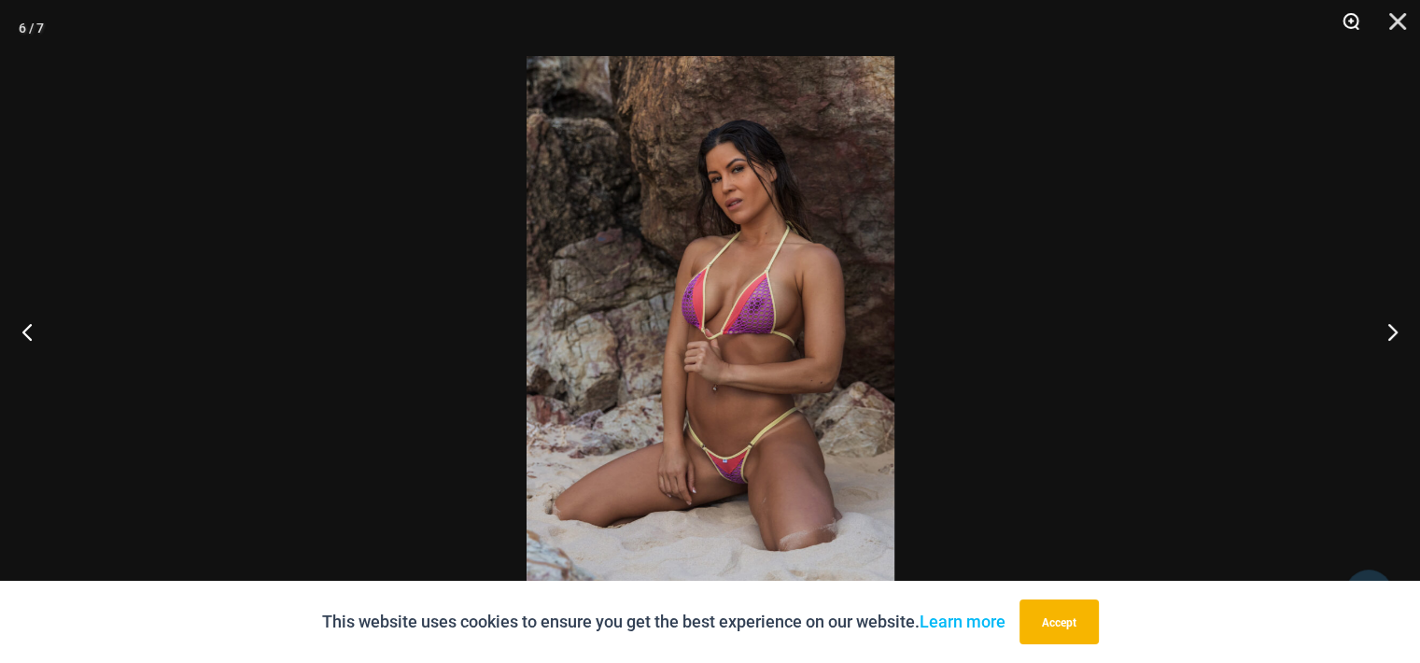
click at [1346, 12] on button "Zoom" at bounding box center [1344, 28] width 47 height 56
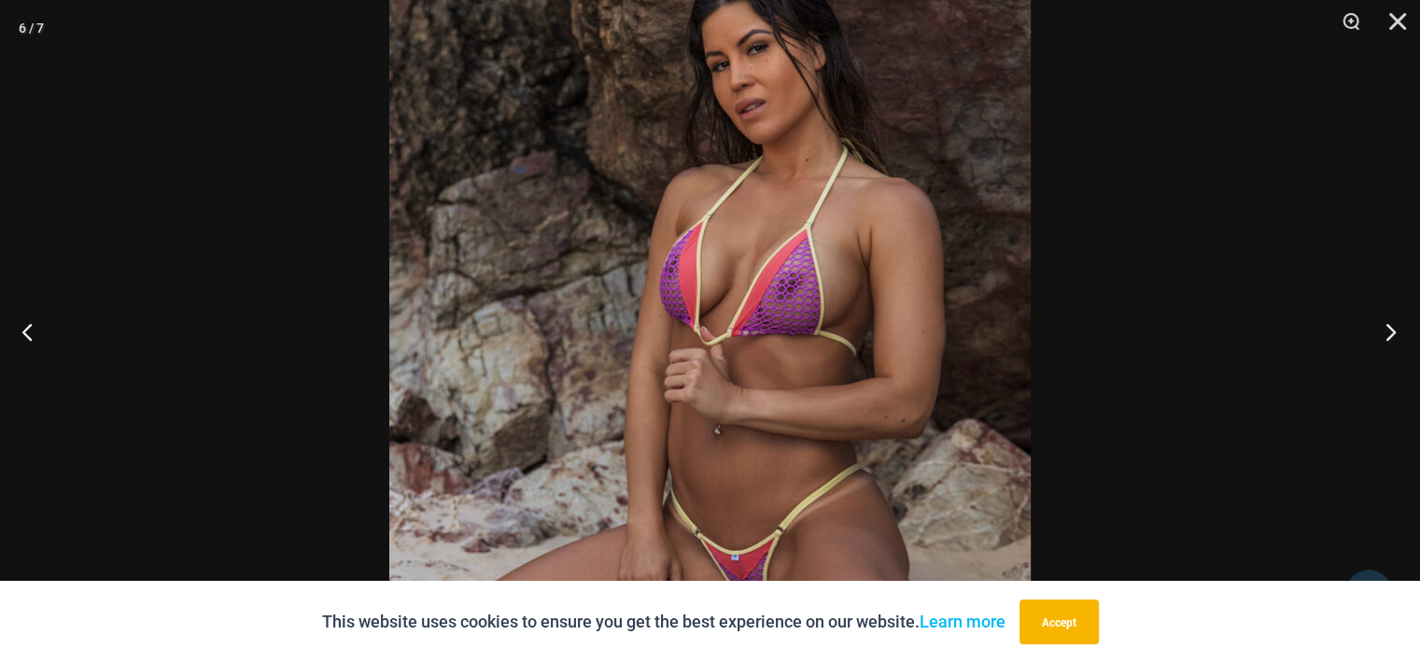
click at [1377, 329] on button "Next" at bounding box center [1385, 331] width 70 height 93
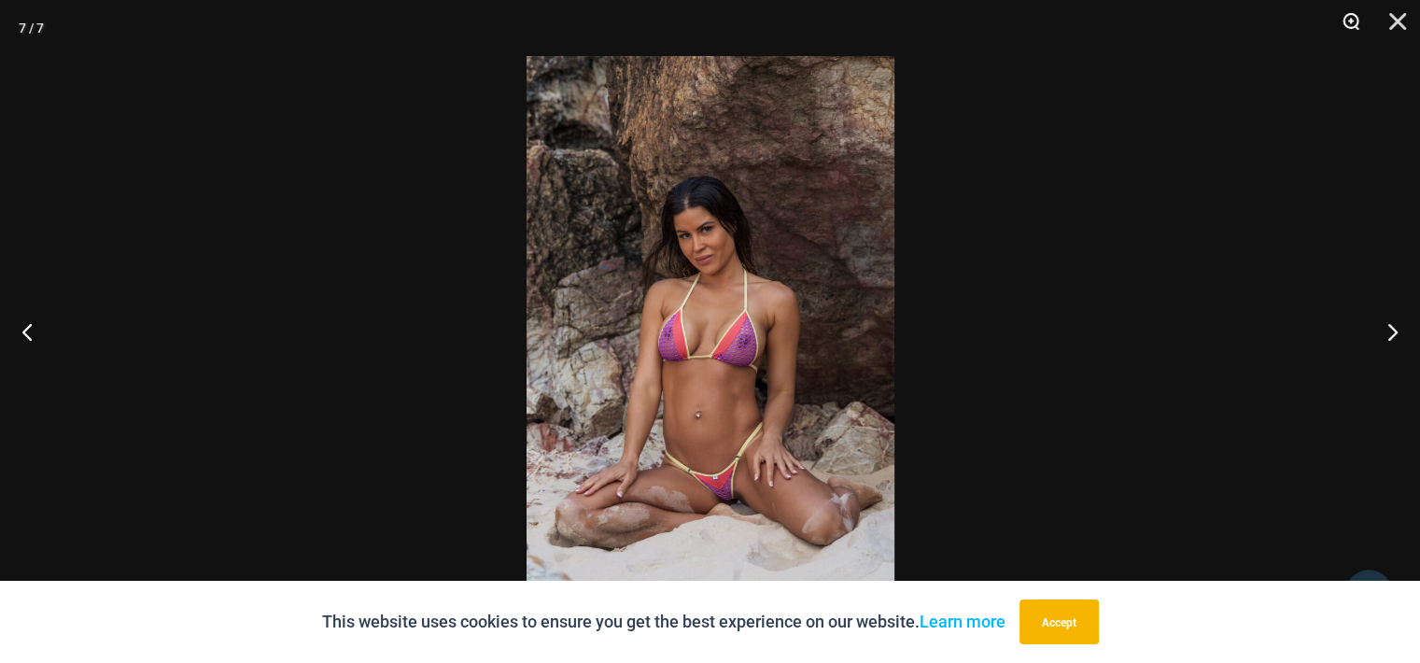
click at [1349, 20] on button "Zoom" at bounding box center [1344, 28] width 47 height 56
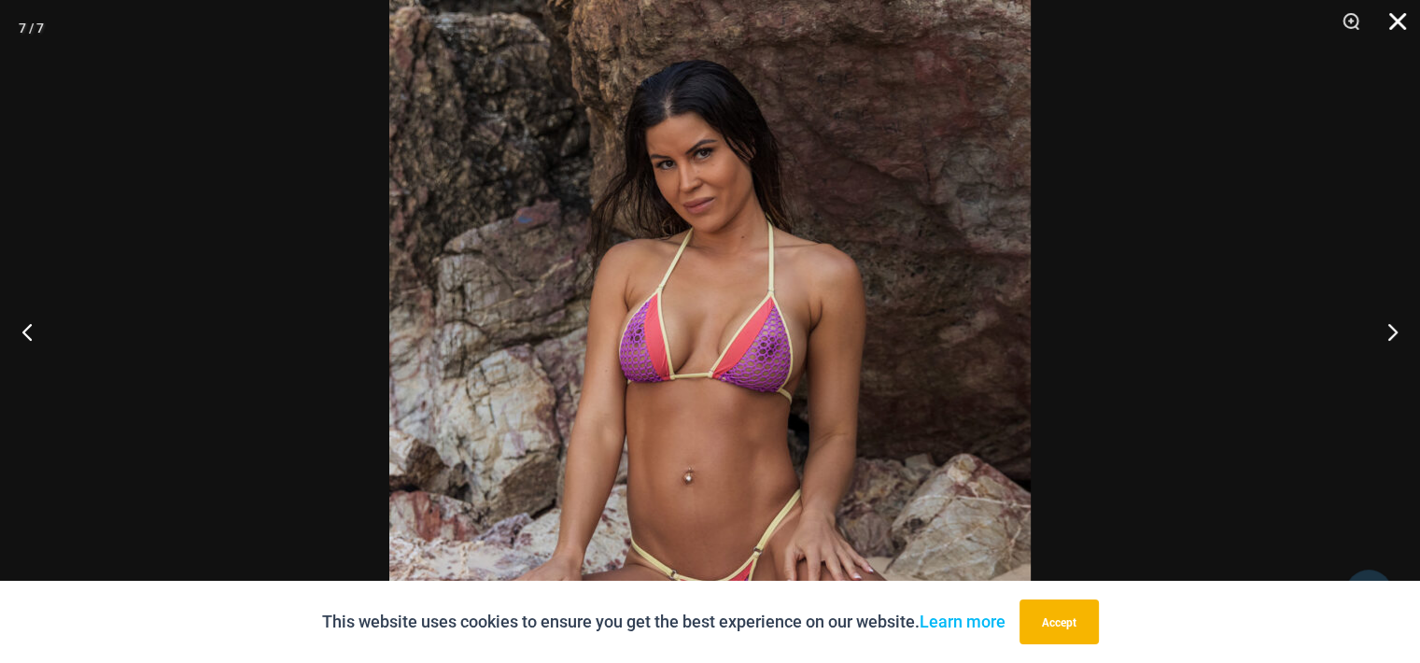
click at [1395, 20] on button "Close" at bounding box center [1390, 28] width 47 height 56
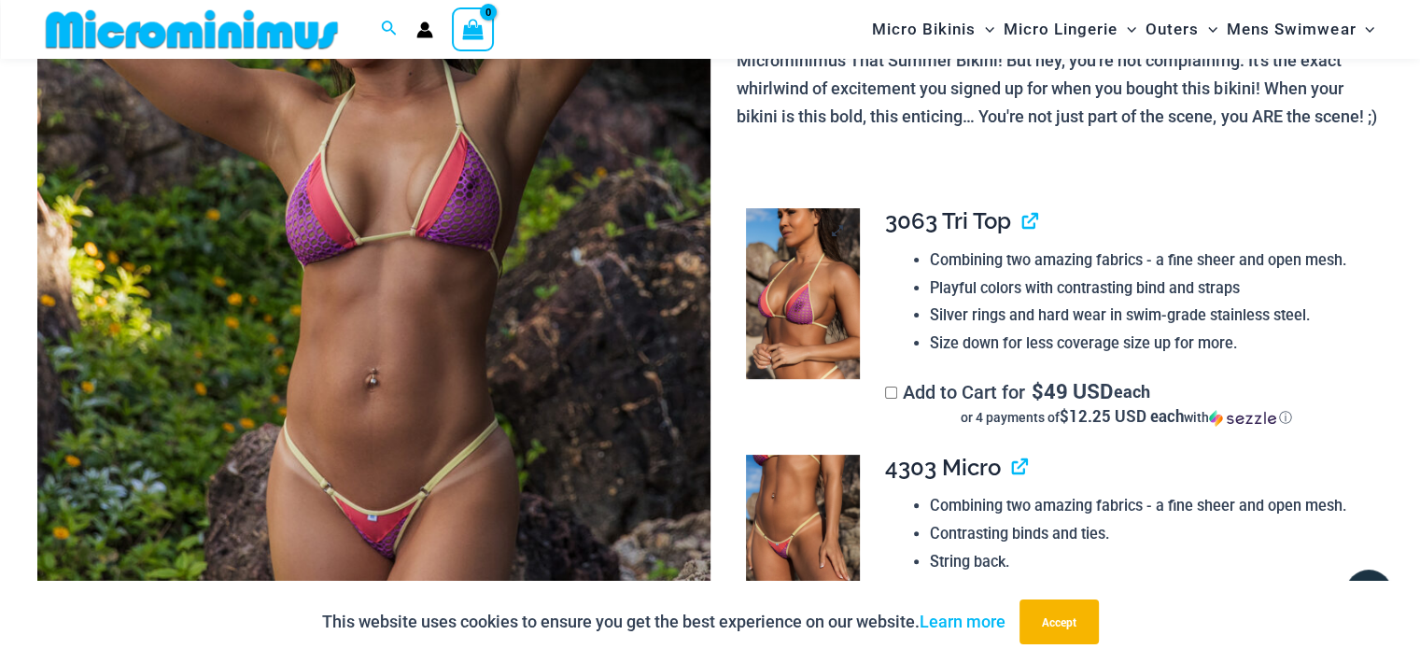
scroll to position [358, 0]
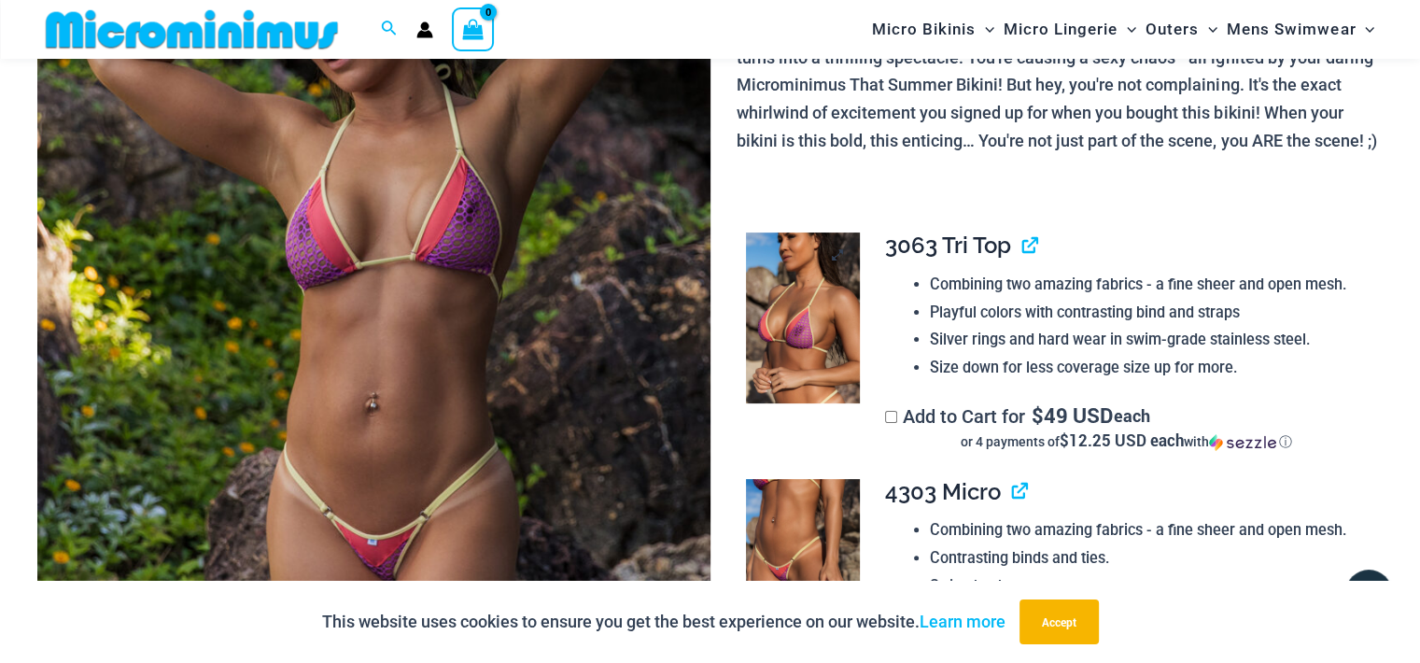
click at [789, 318] on img at bounding box center [803, 317] width 114 height 171
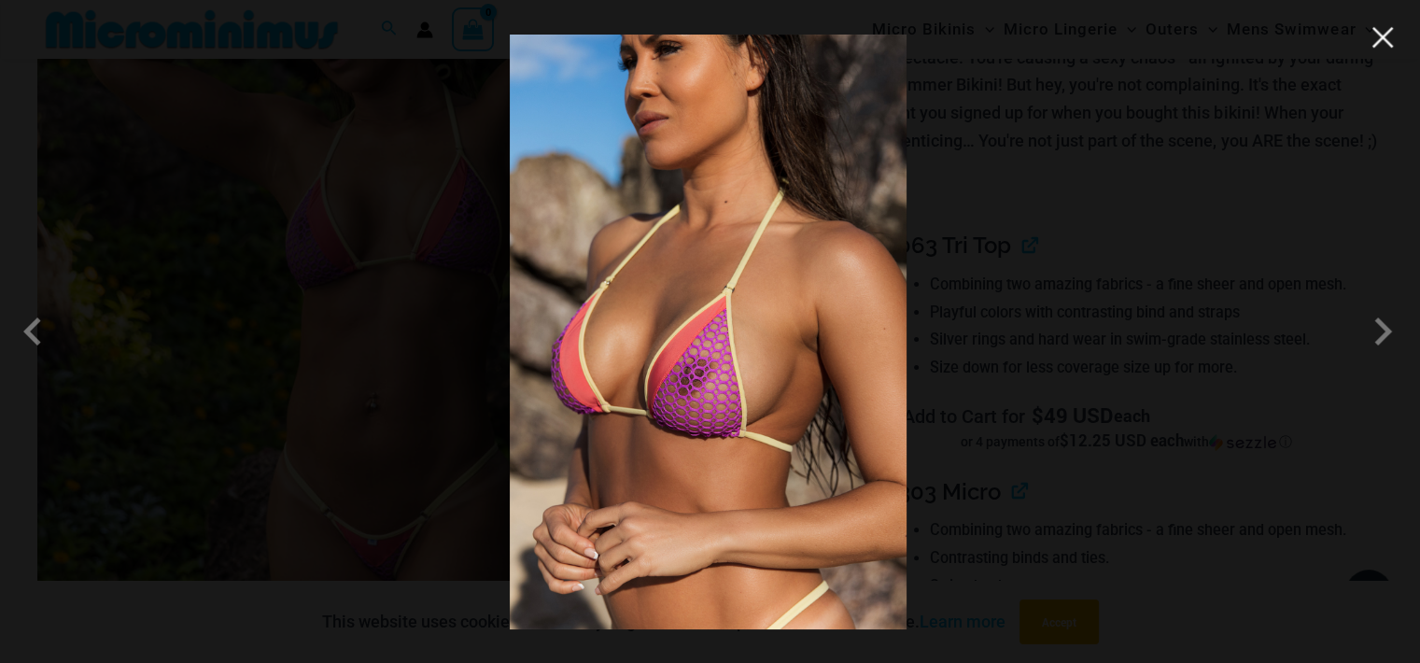
click at [1375, 46] on button "Close" at bounding box center [1382, 37] width 28 height 28
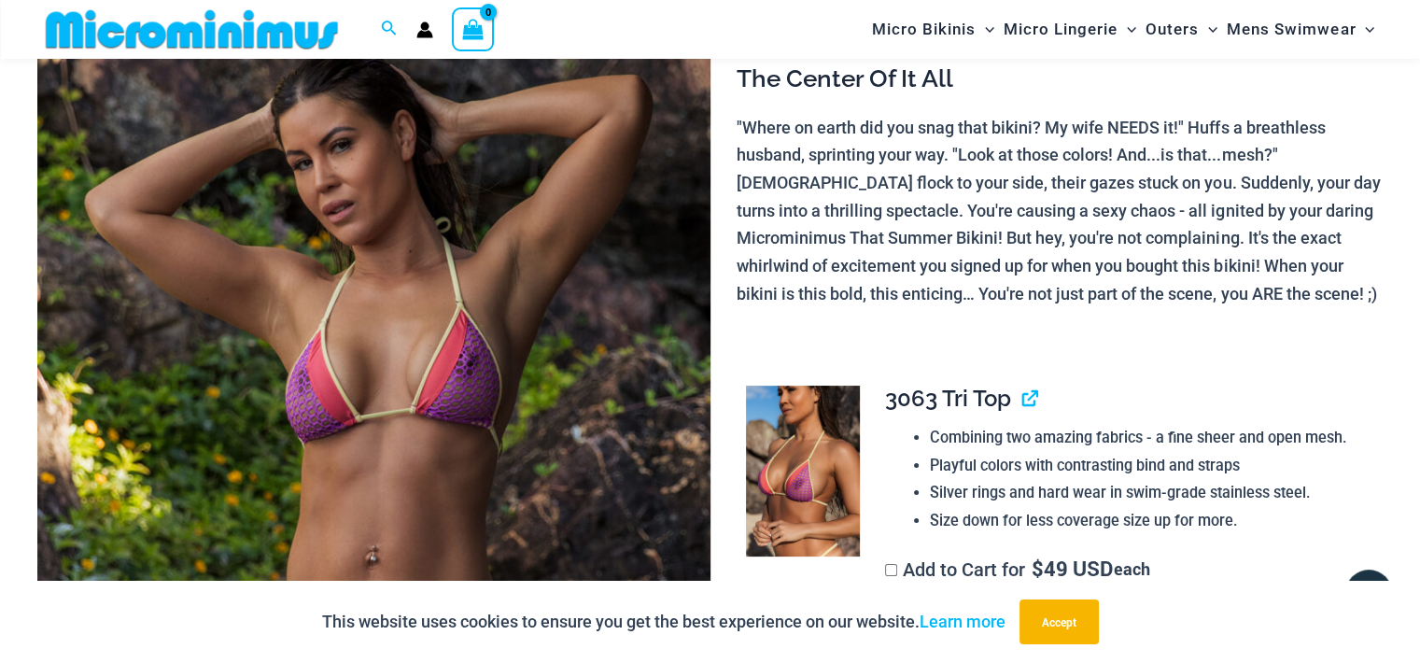
scroll to position [172, 0]
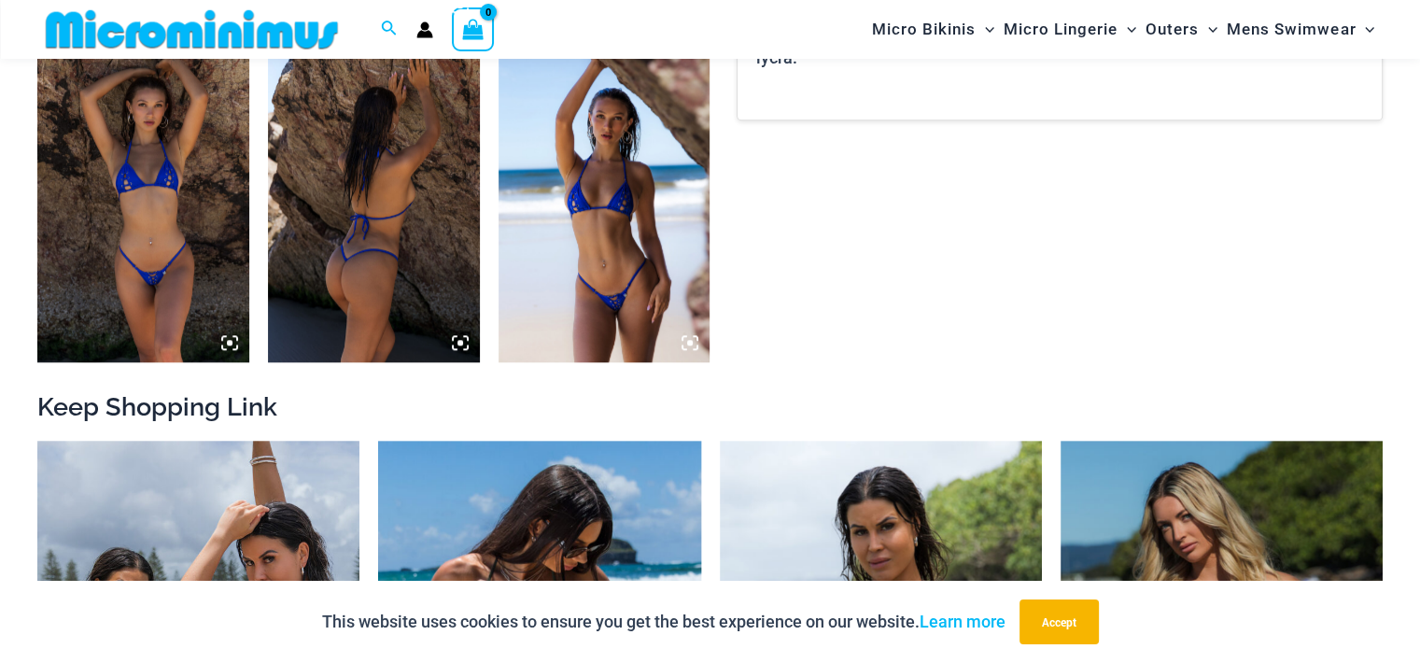
scroll to position [1493, 0]
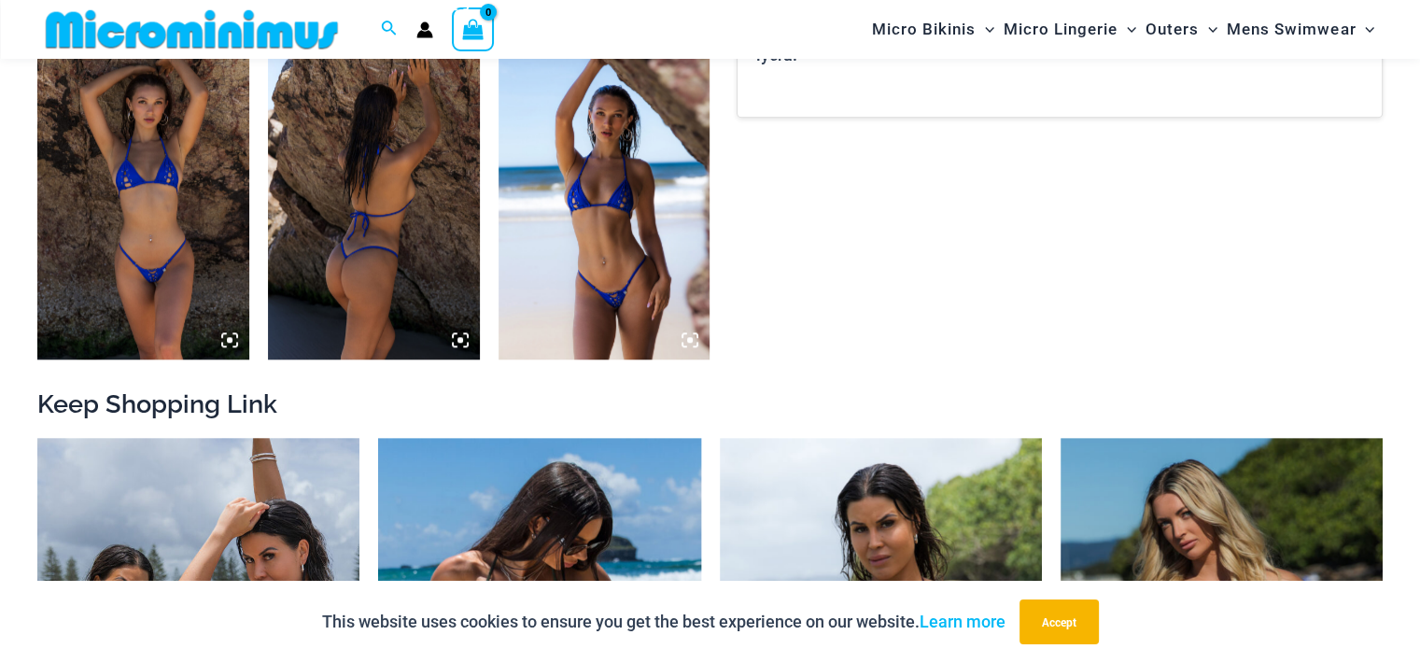
click at [590, 238] on img at bounding box center [604, 199] width 212 height 317
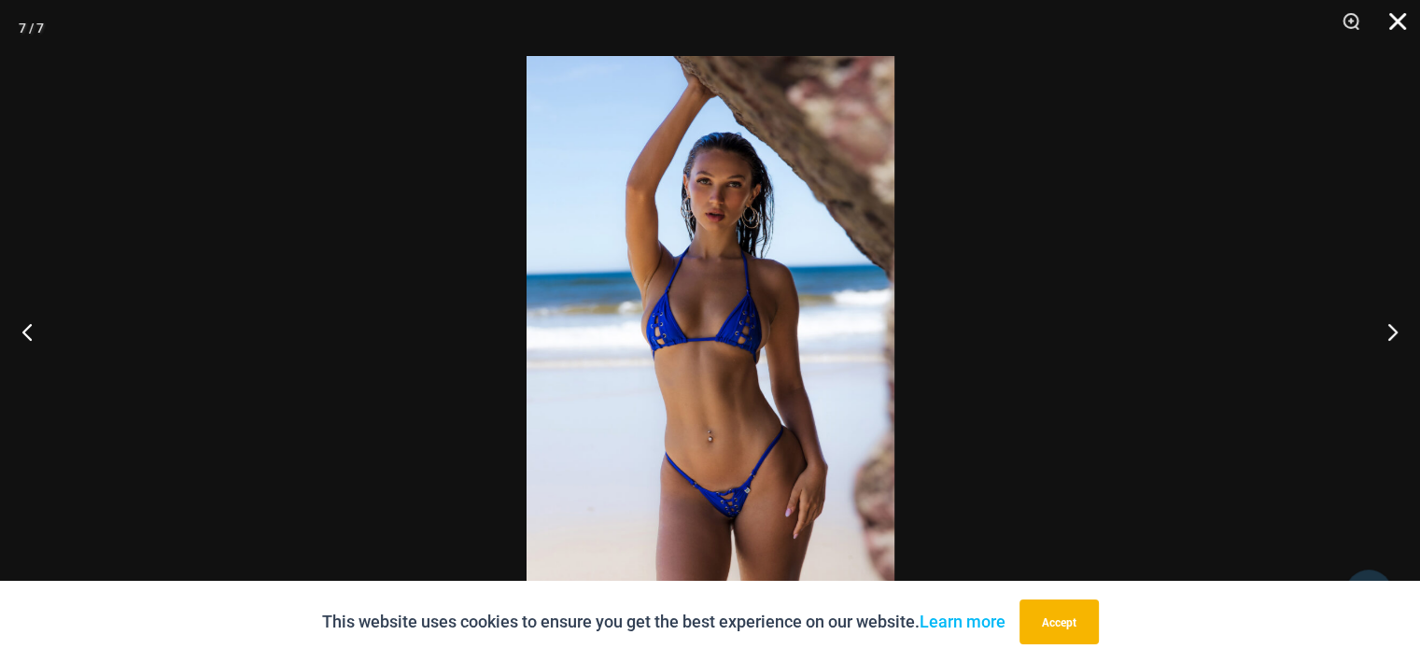
click at [1400, 25] on button "Close" at bounding box center [1390, 28] width 47 height 56
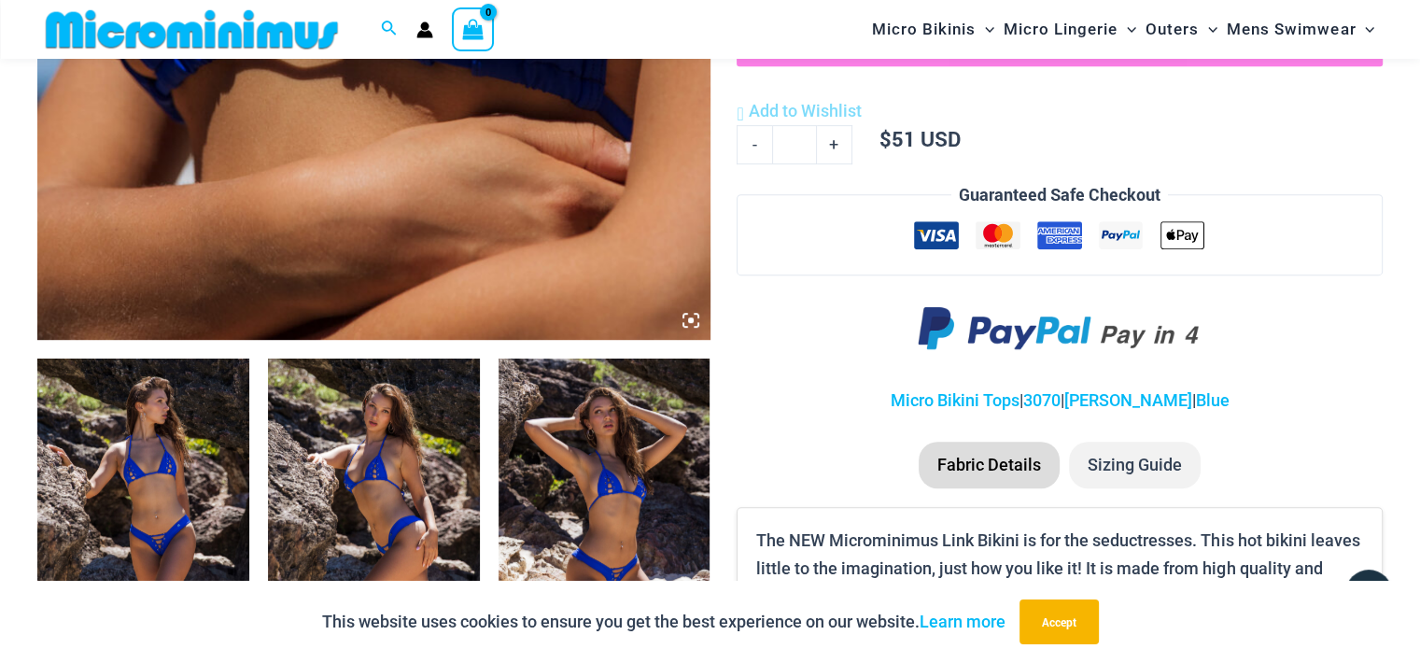
scroll to position [372, 0]
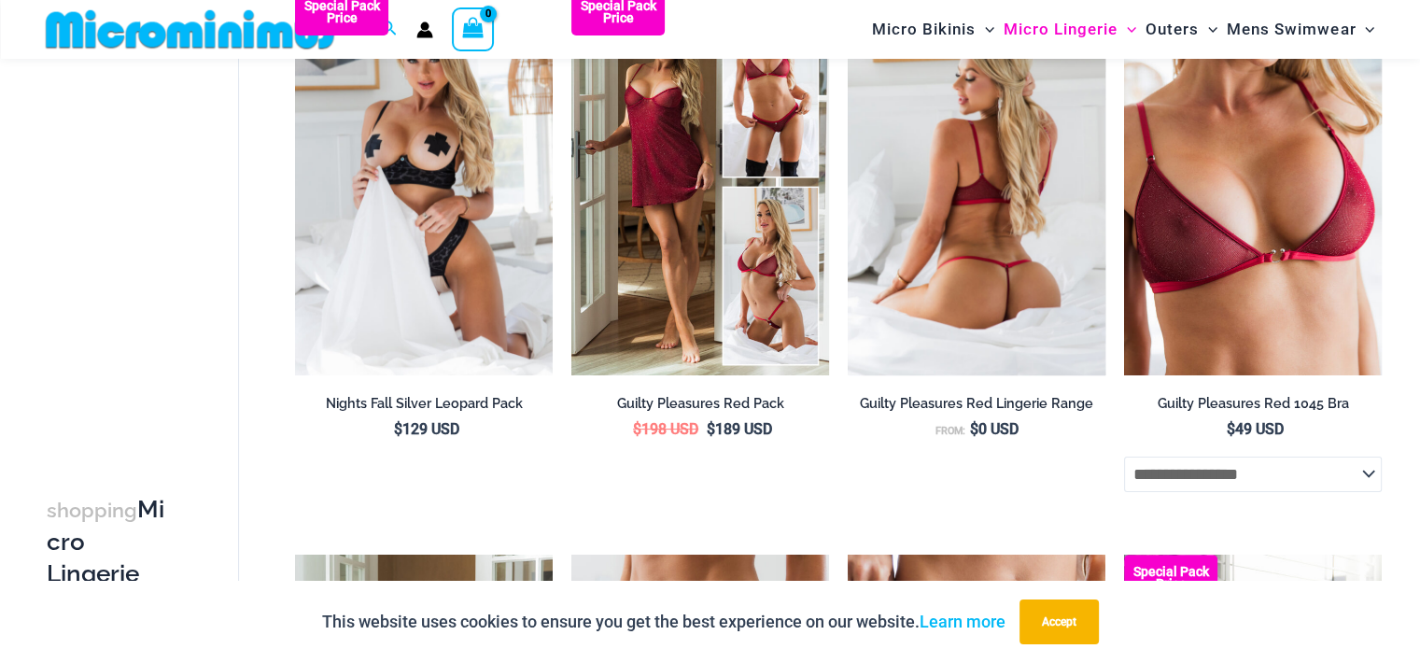
scroll to position [732, 0]
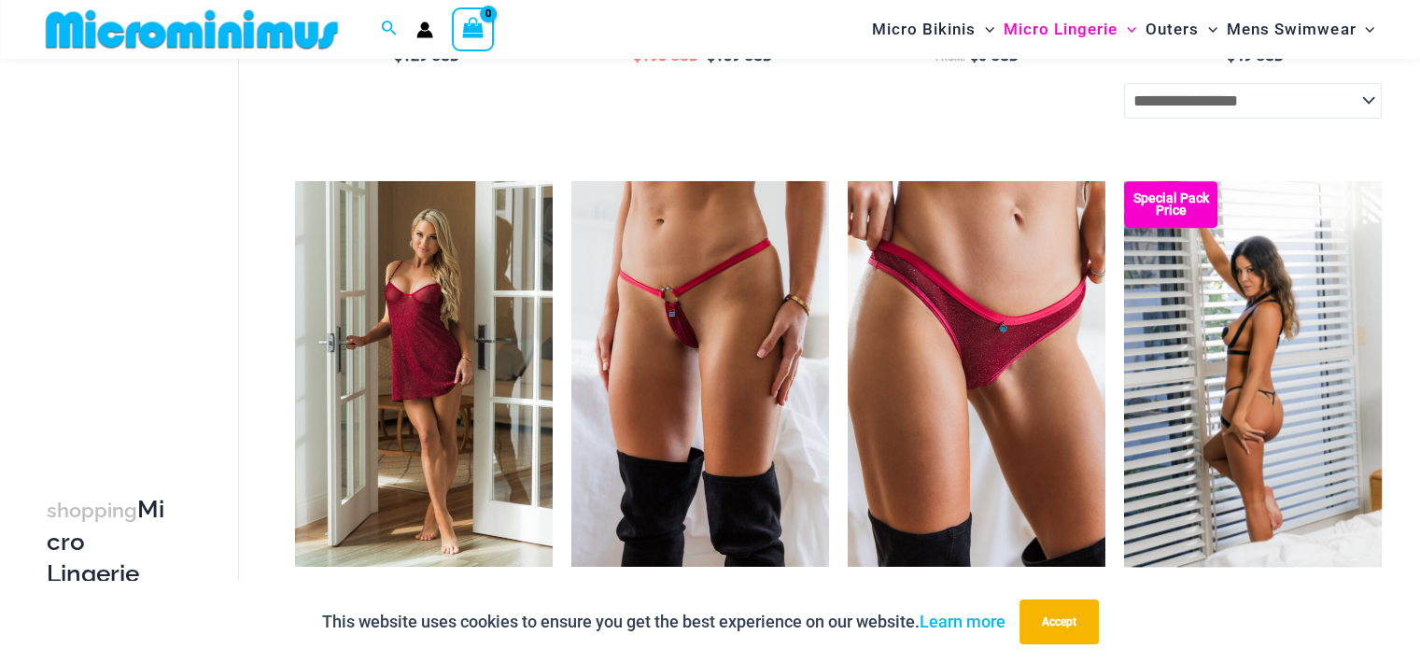
click at [1286, 381] on img at bounding box center [1253, 374] width 258 height 386
click at [1172, 325] on img at bounding box center [1253, 374] width 258 height 386
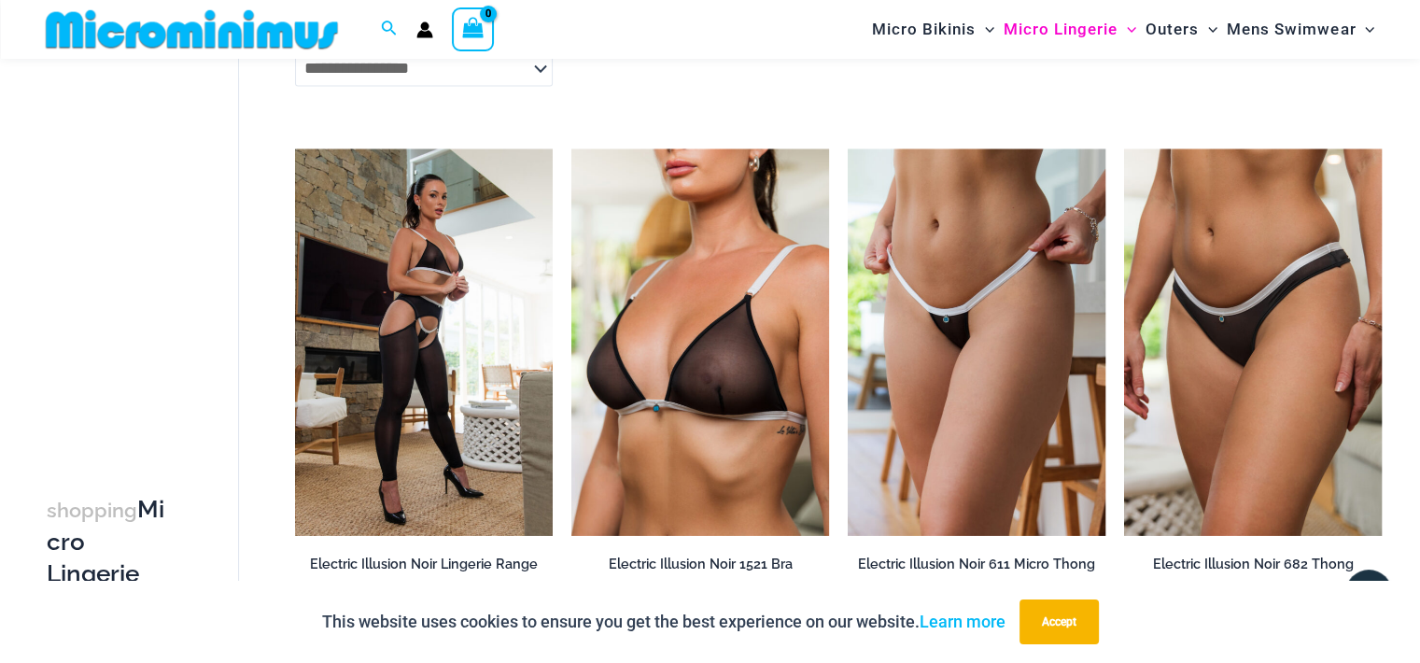
scroll to position [3065, 0]
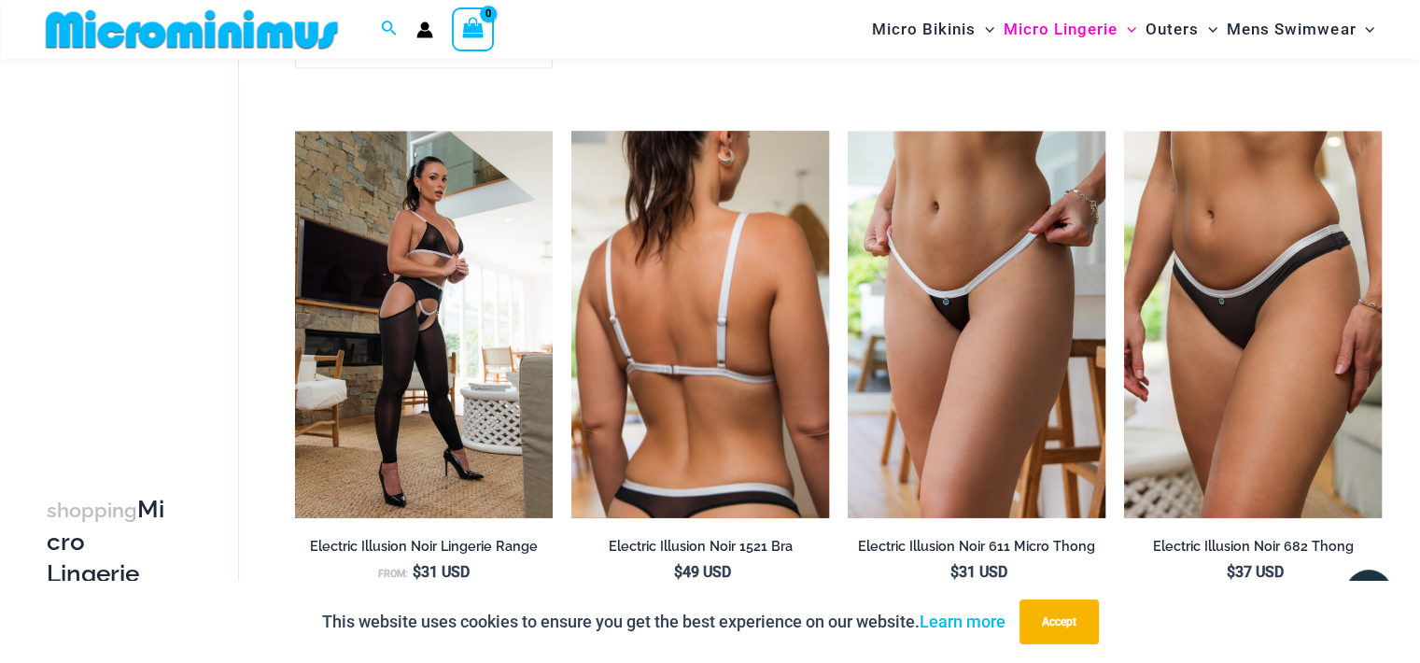
click at [643, 266] on img at bounding box center [700, 324] width 258 height 386
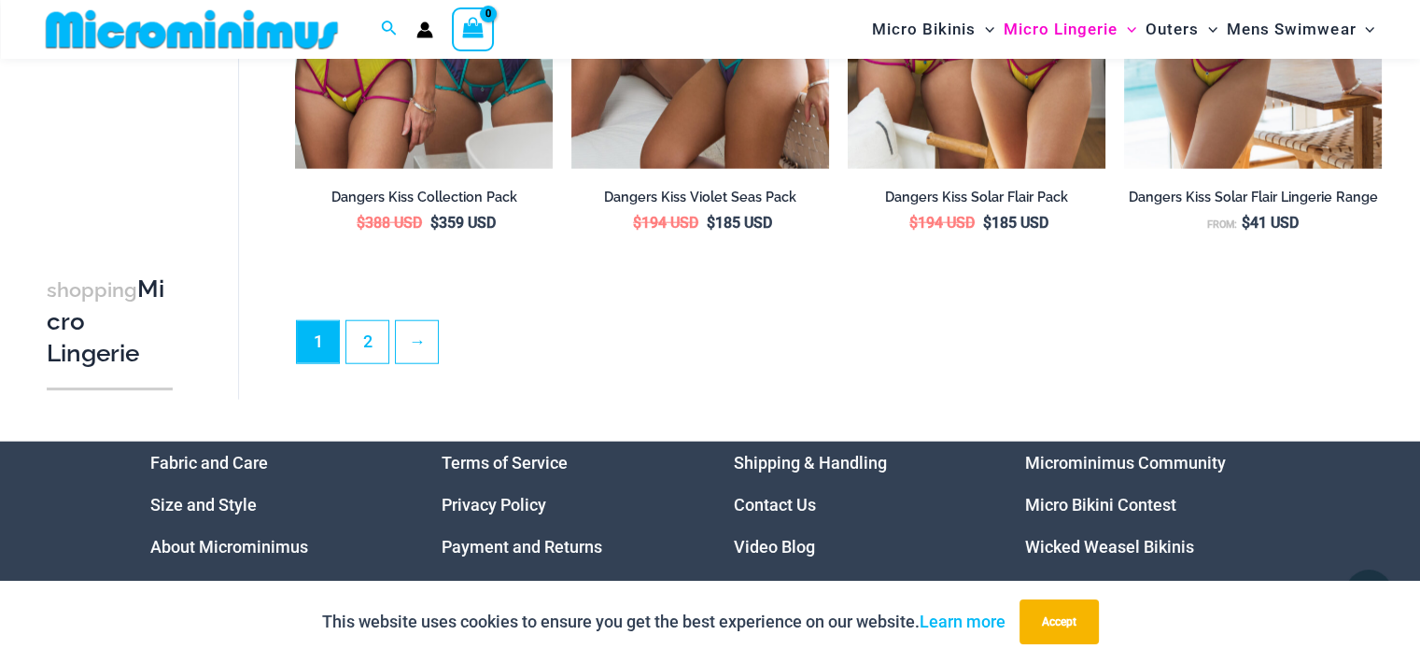
scroll to position [4559, 0]
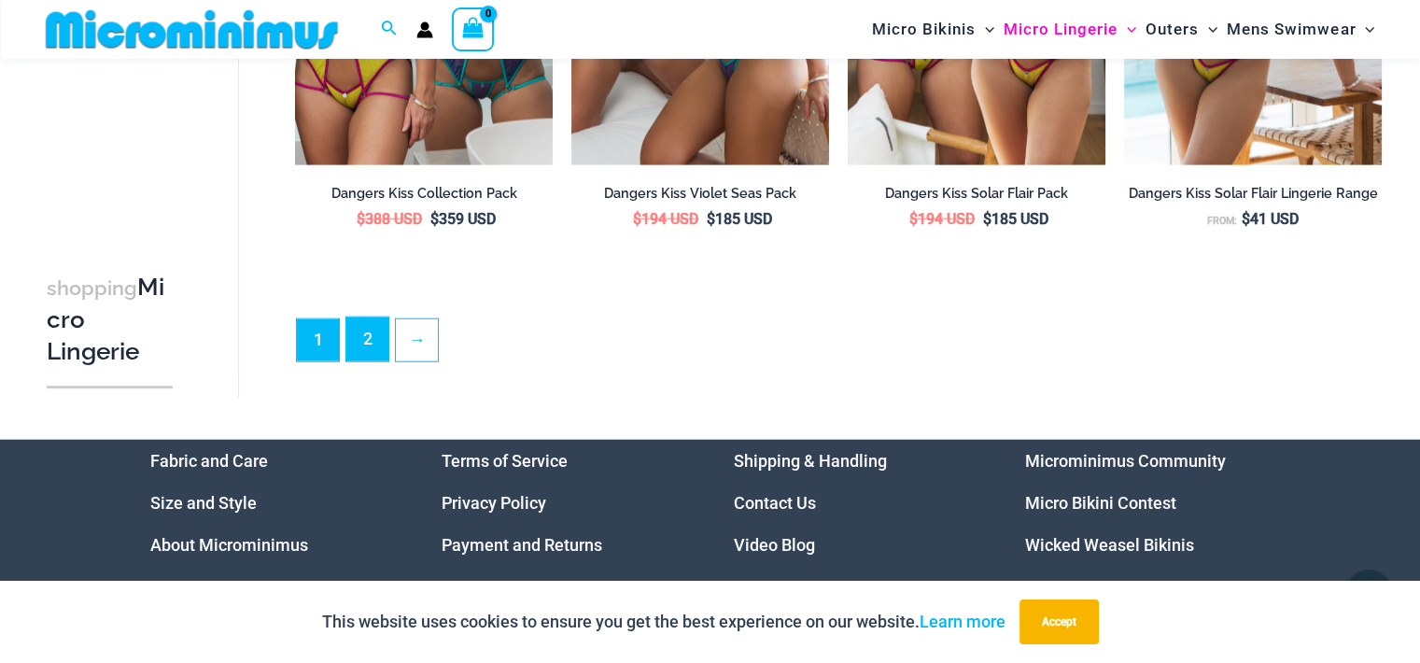
click at [375, 356] on link "2" at bounding box center [367, 339] width 42 height 44
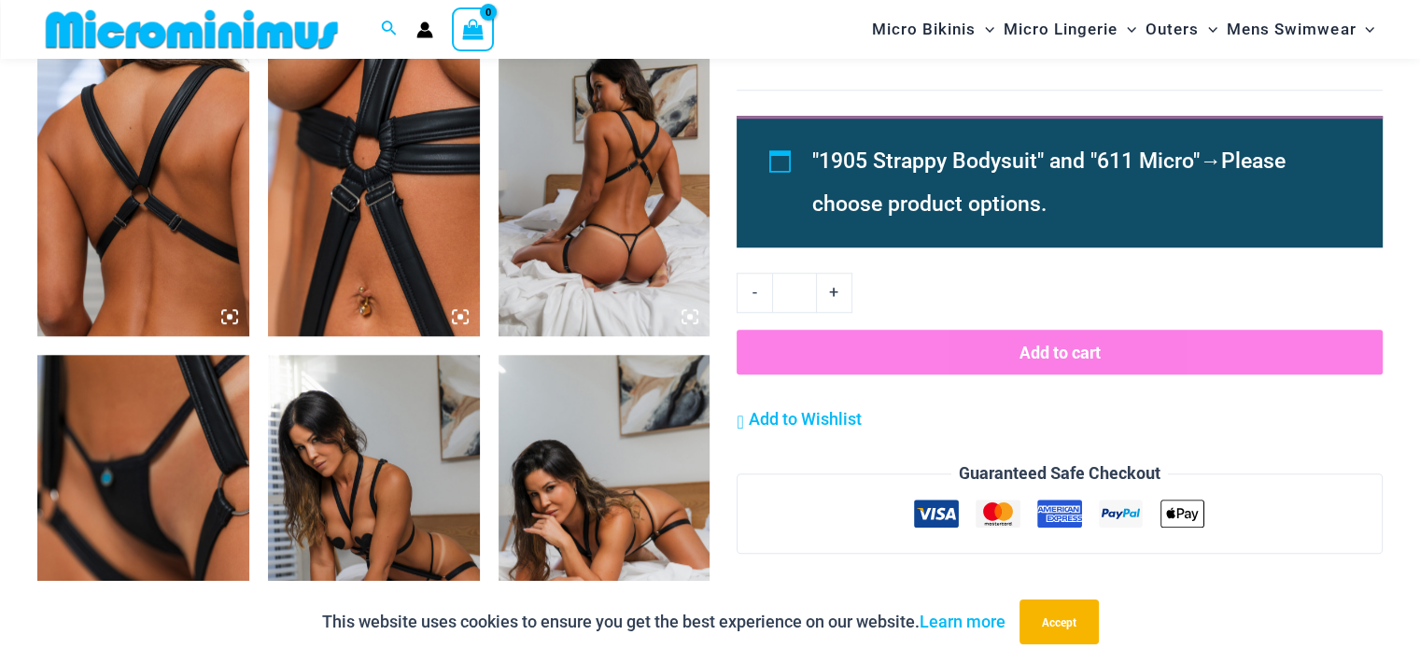
scroll to position [1490, 0]
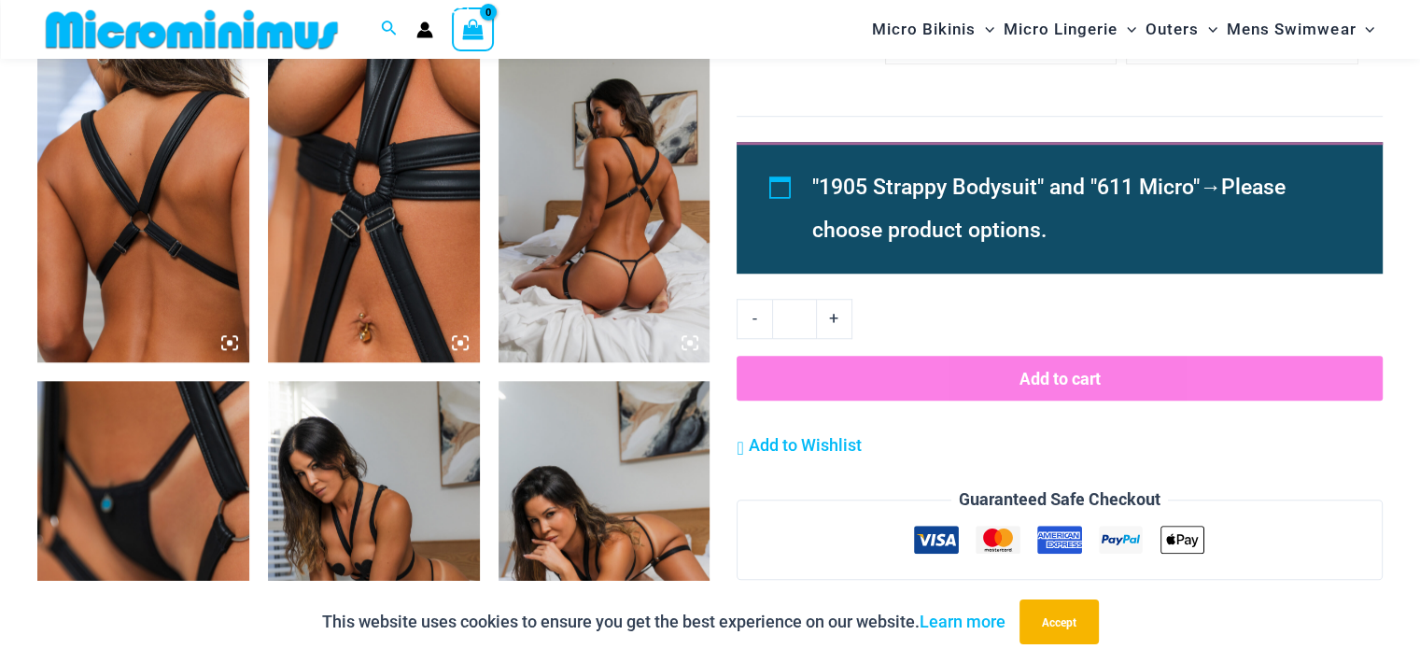
click at [401, 217] on img at bounding box center [374, 202] width 212 height 317
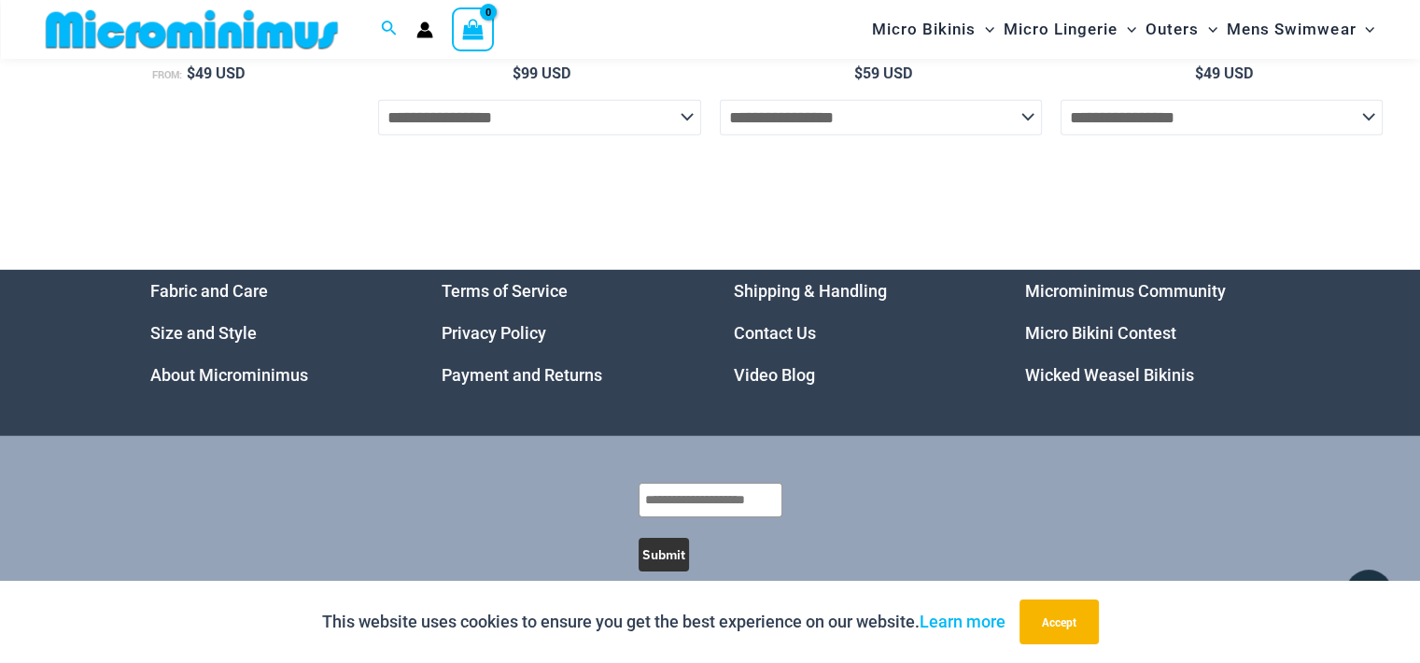
scroll to position [5861, 0]
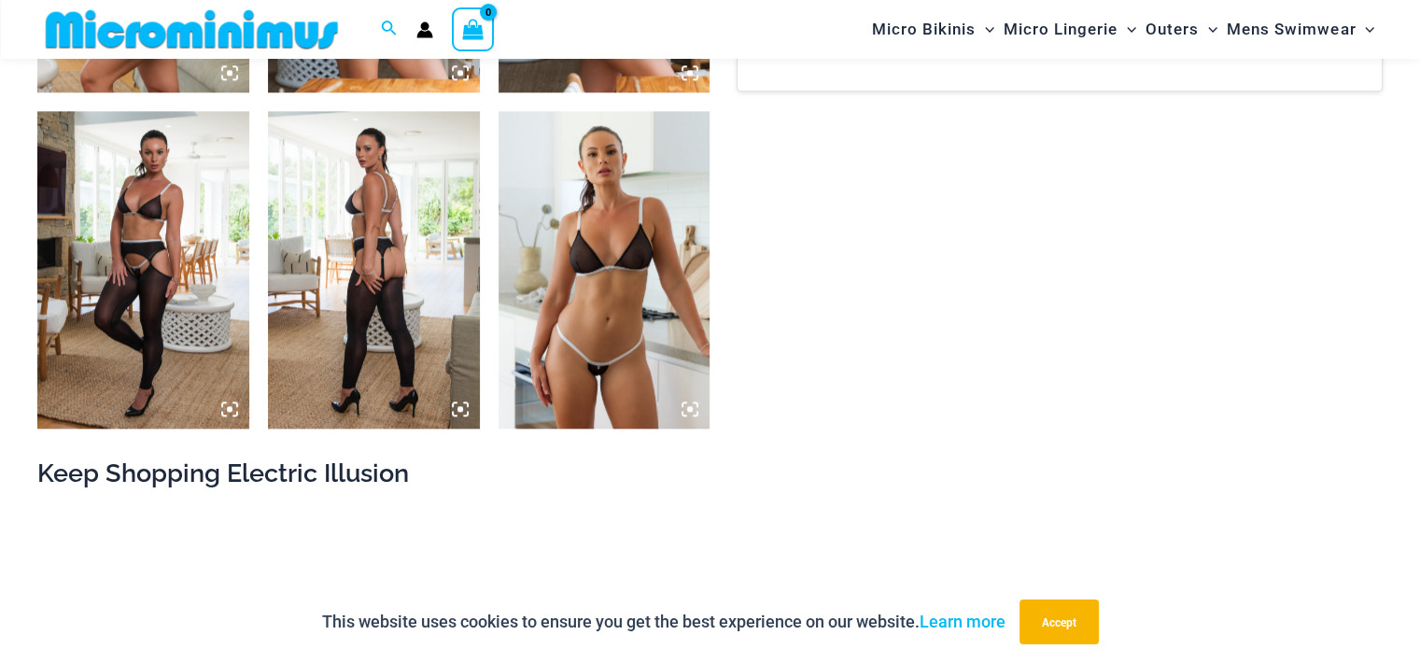
scroll to position [1774, 0]
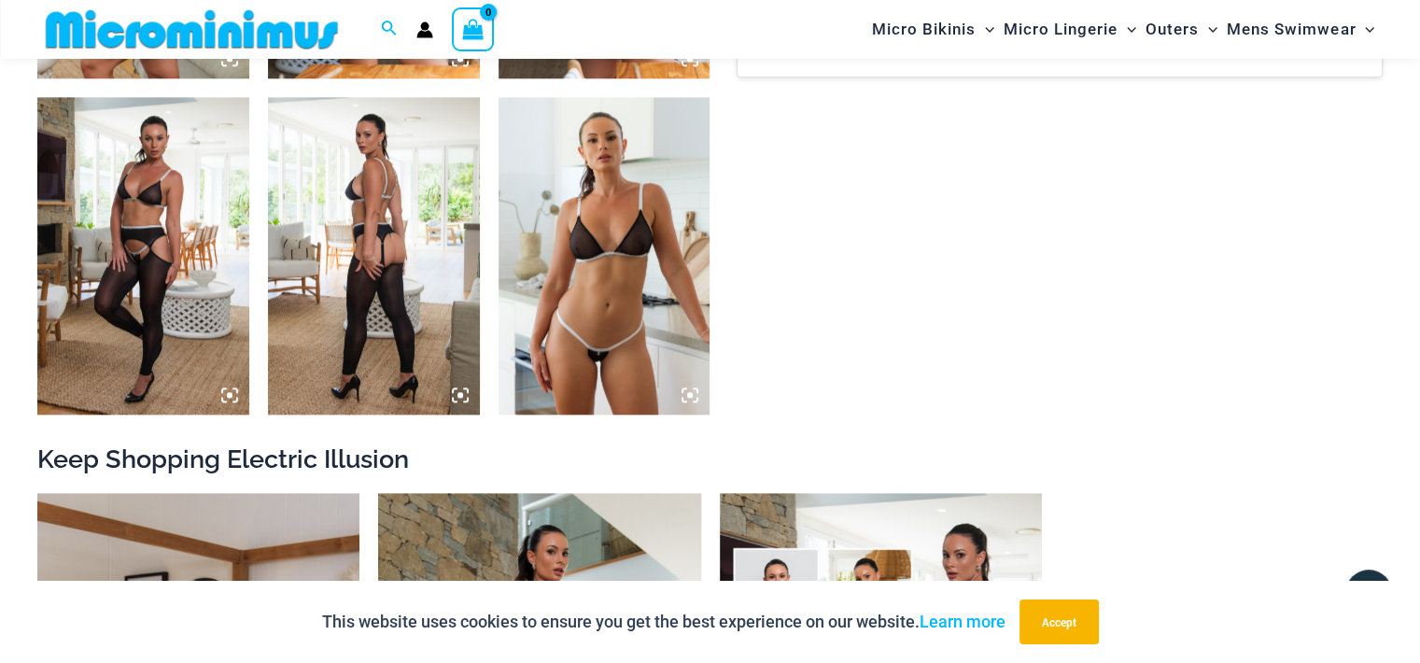
click at [628, 219] on img at bounding box center [604, 255] width 212 height 317
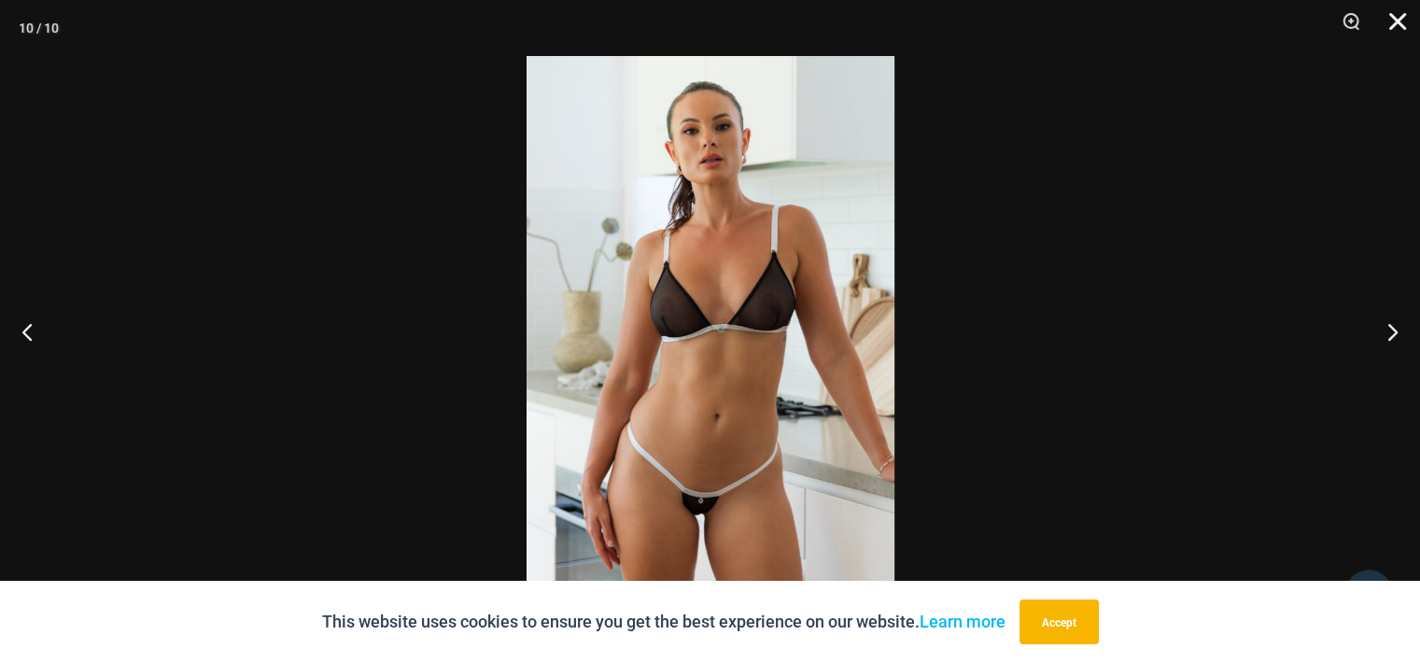
click at [1390, 19] on button "Close" at bounding box center [1390, 28] width 47 height 56
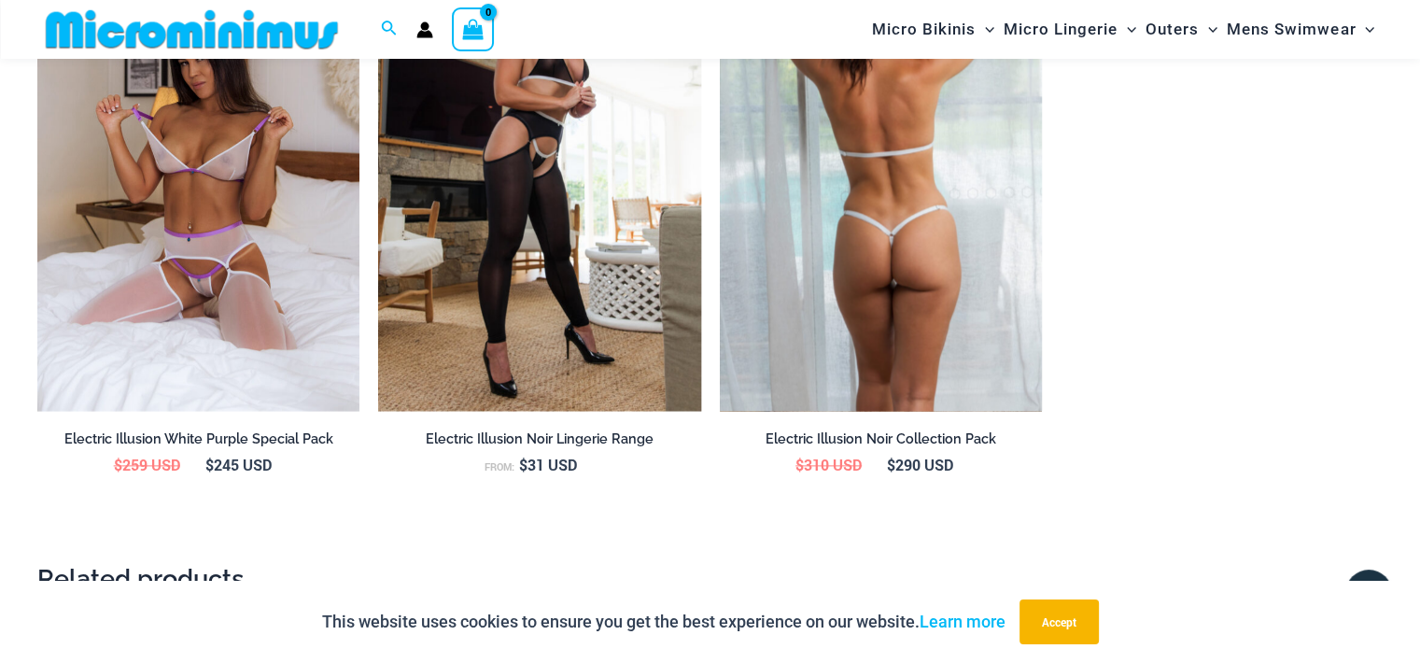
scroll to position [2334, 0]
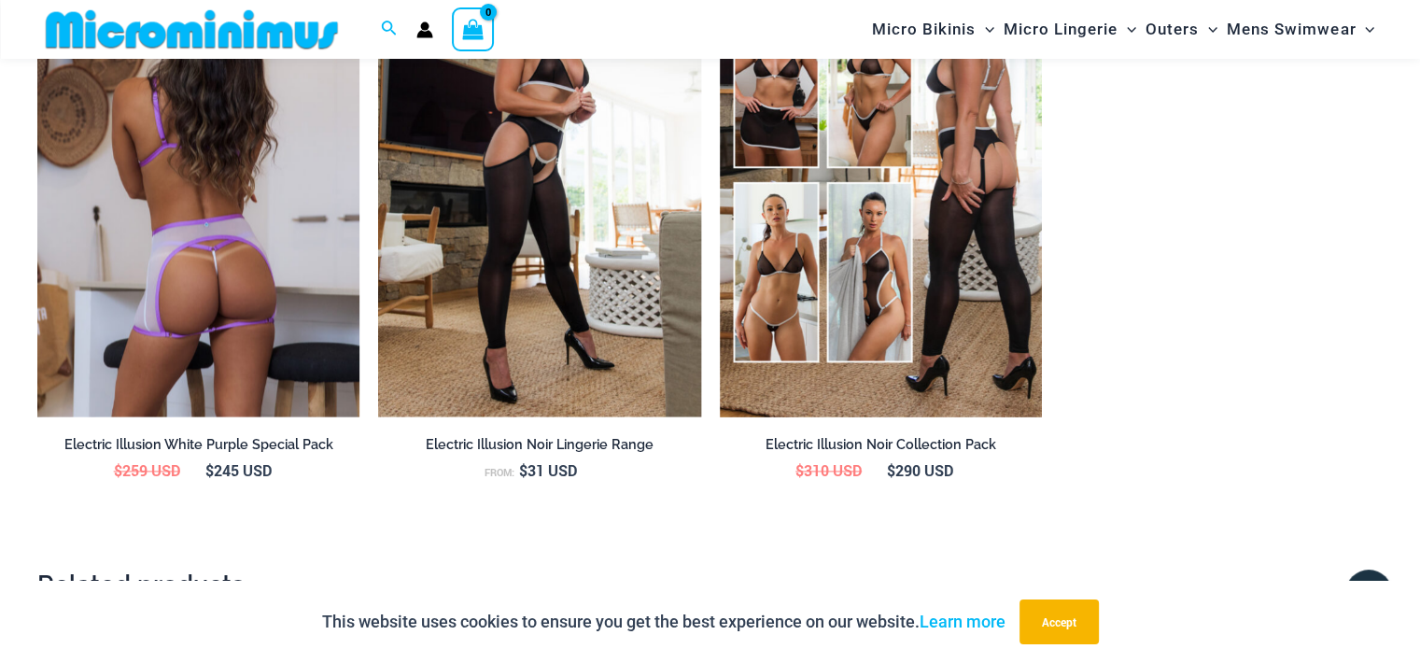
click at [256, 221] on img at bounding box center [198, 175] width 322 height 484
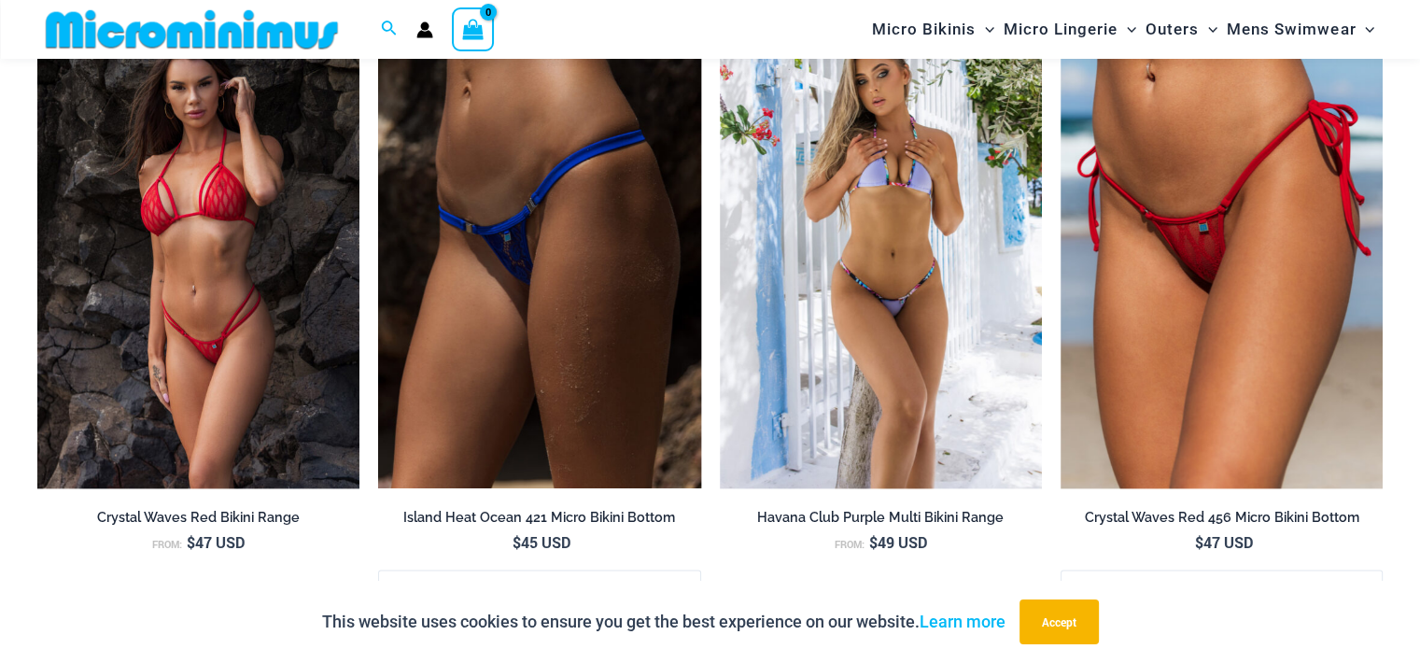
scroll to position [2611, 0]
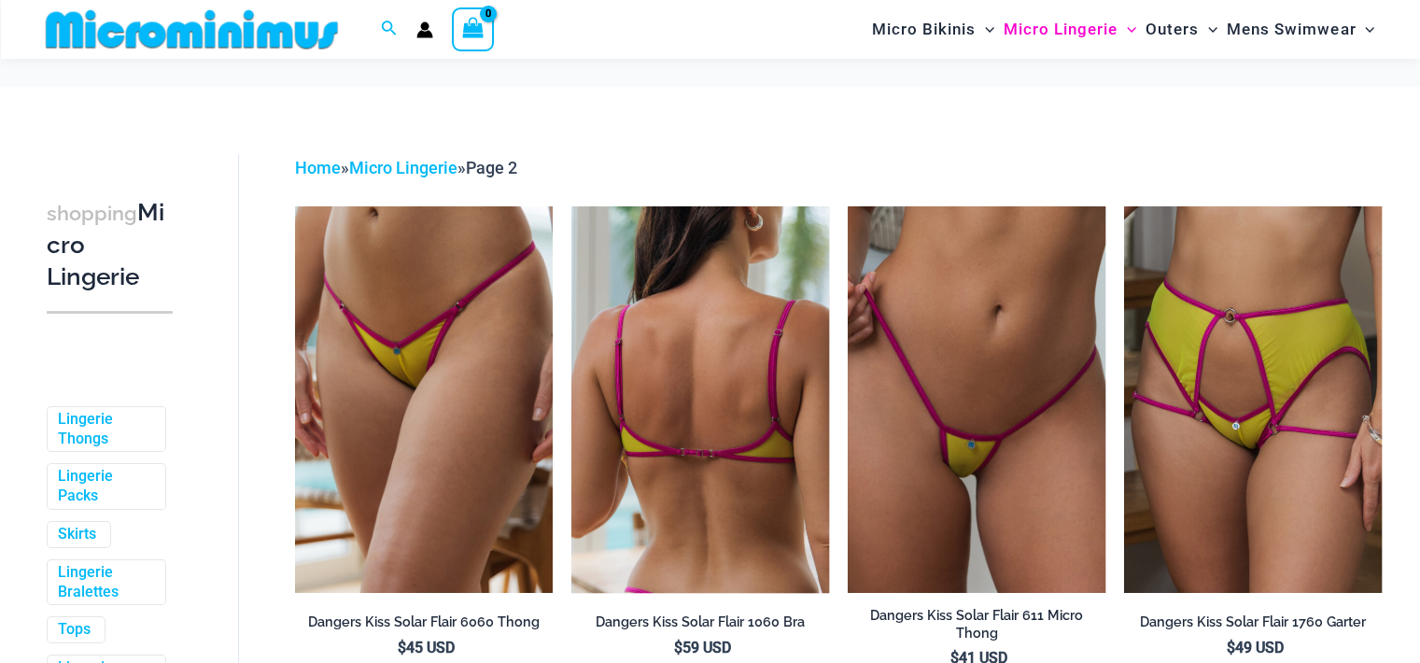
click at [676, 277] on img at bounding box center [700, 399] width 258 height 386
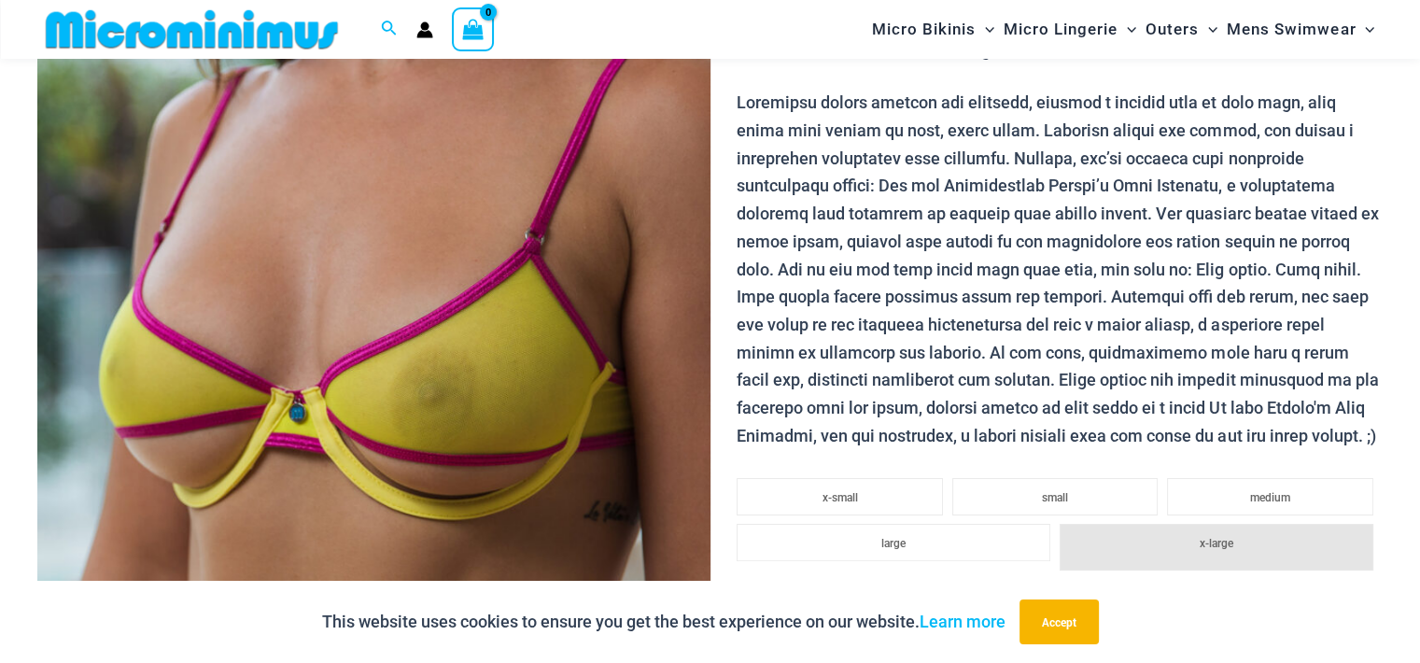
scroll to position [357, 0]
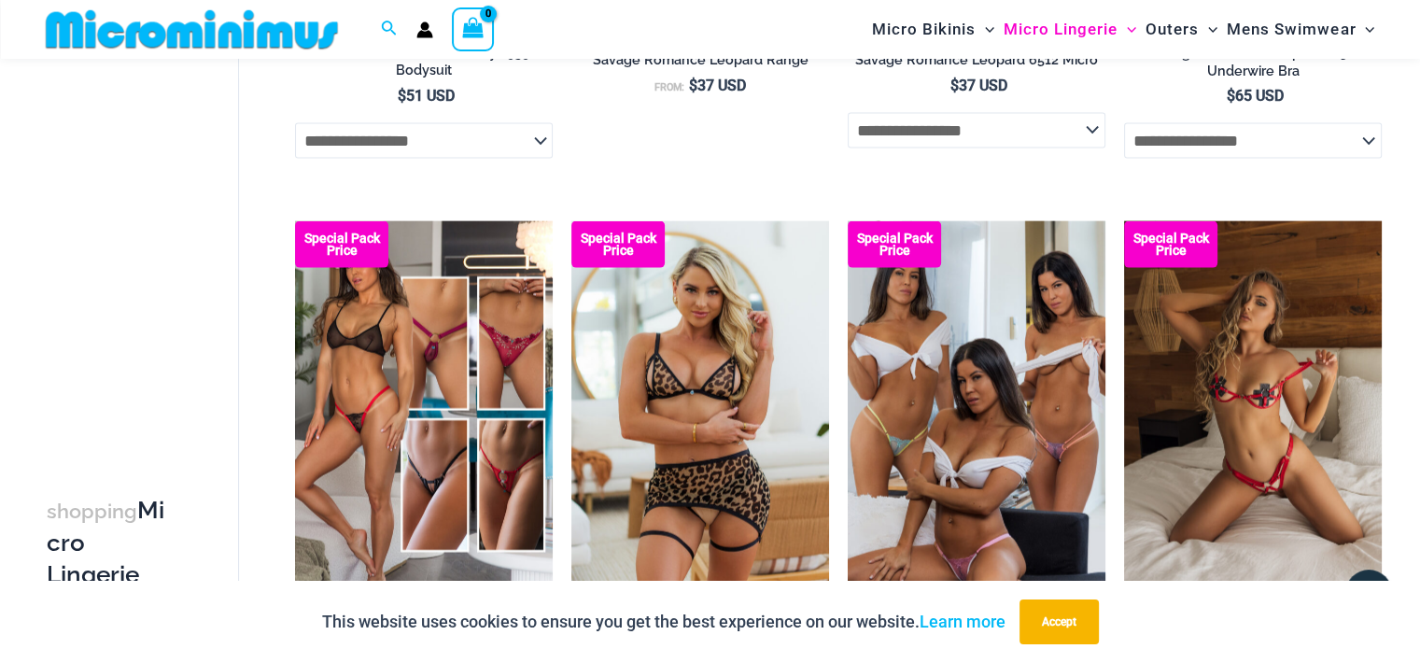
scroll to position [4294, 0]
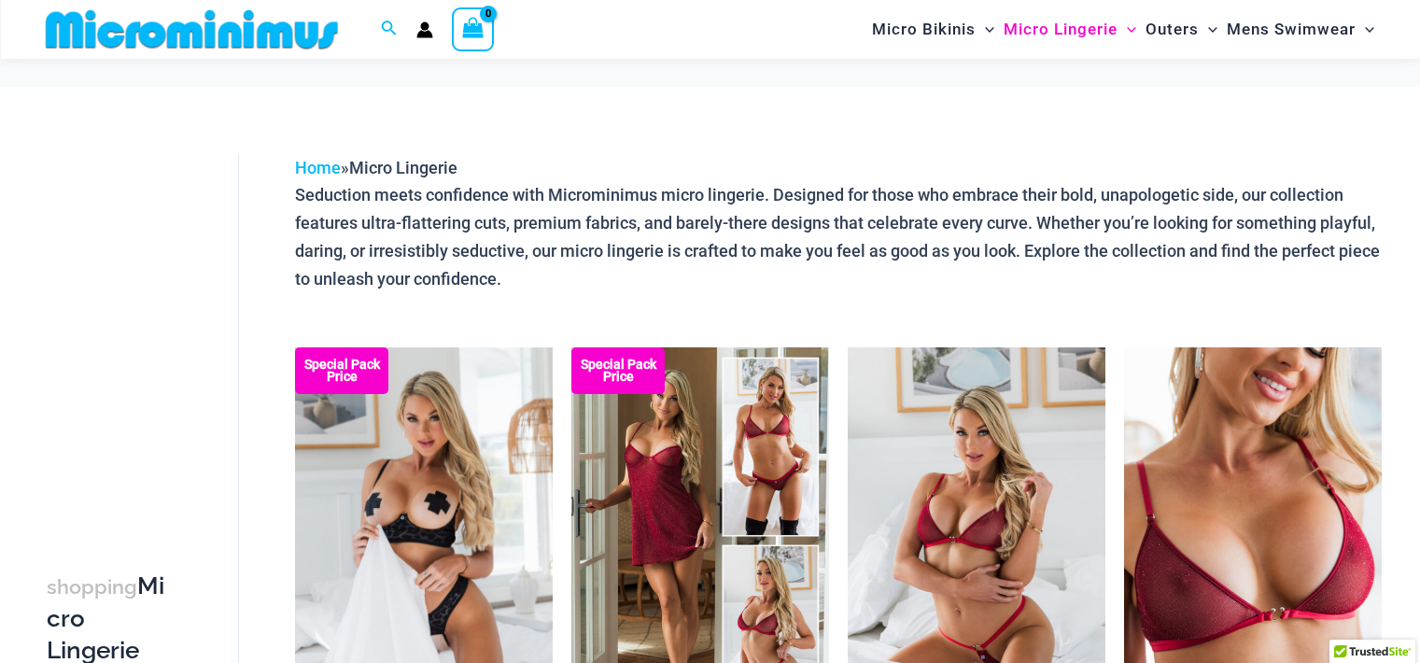
scroll to position [264, 0]
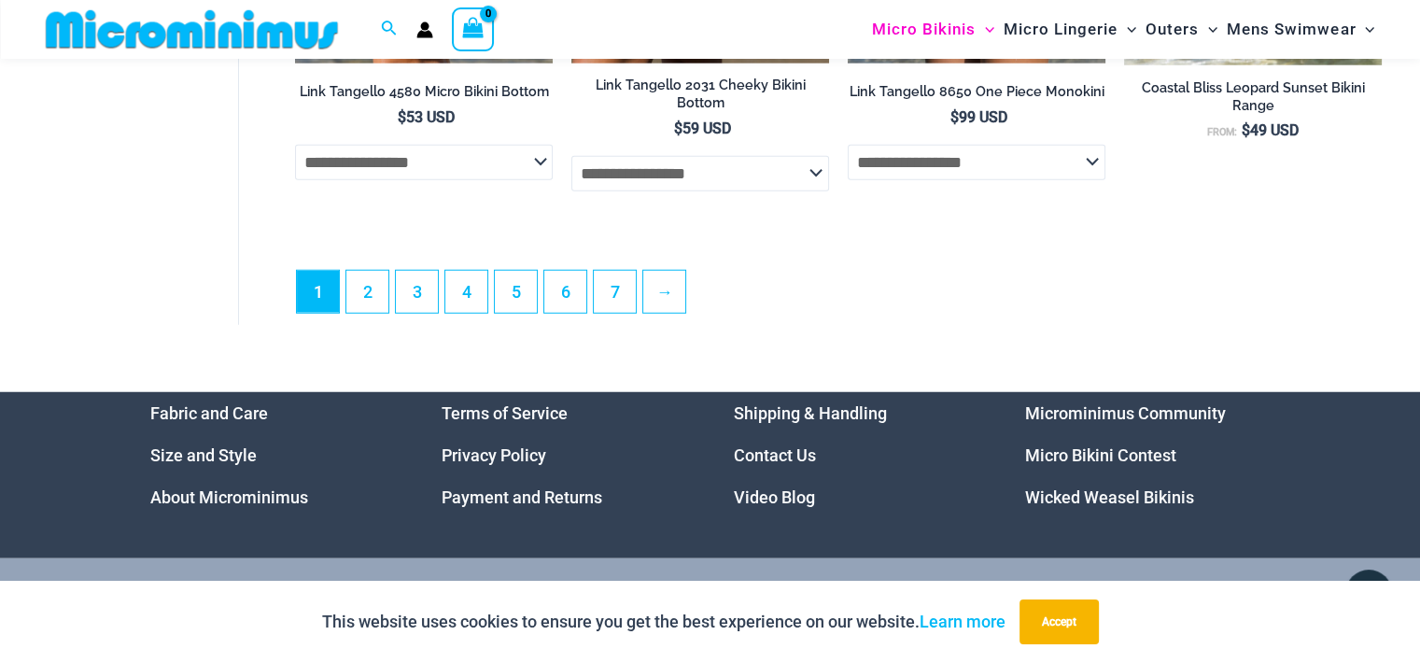
scroll to position [4934, 0]
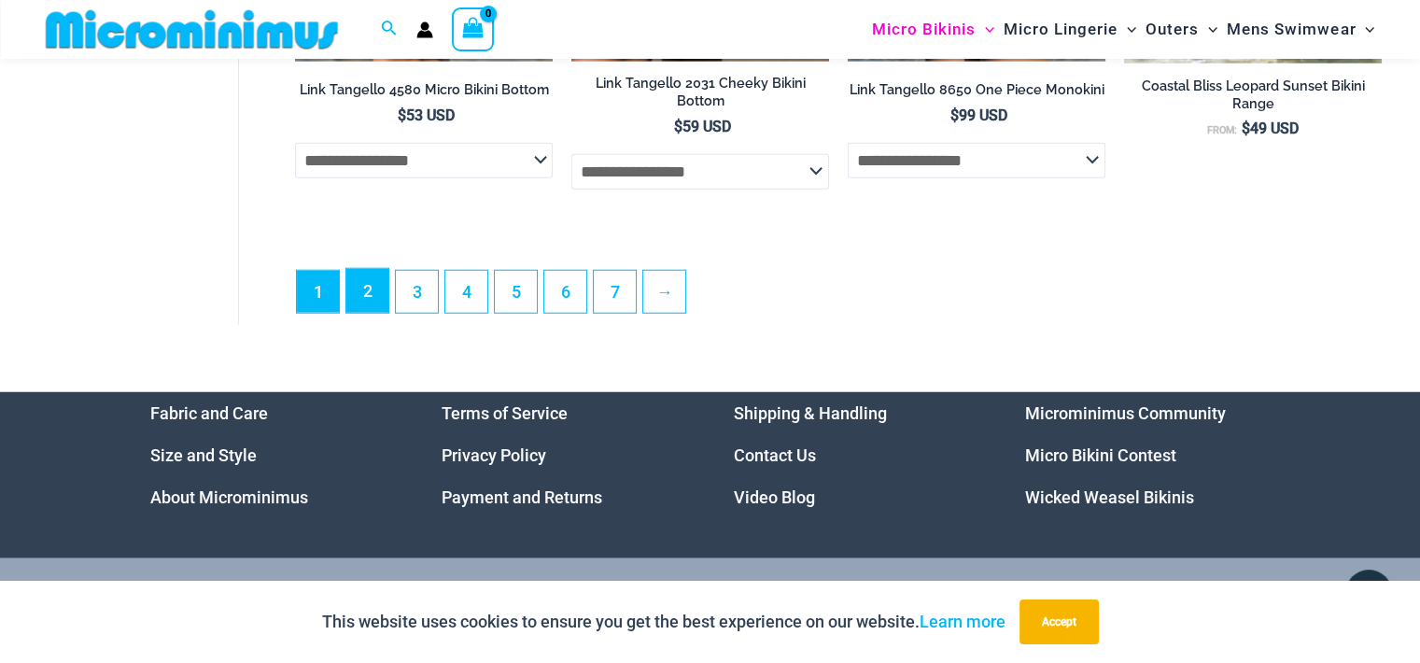
click at [377, 296] on link "2" at bounding box center [367, 291] width 42 height 44
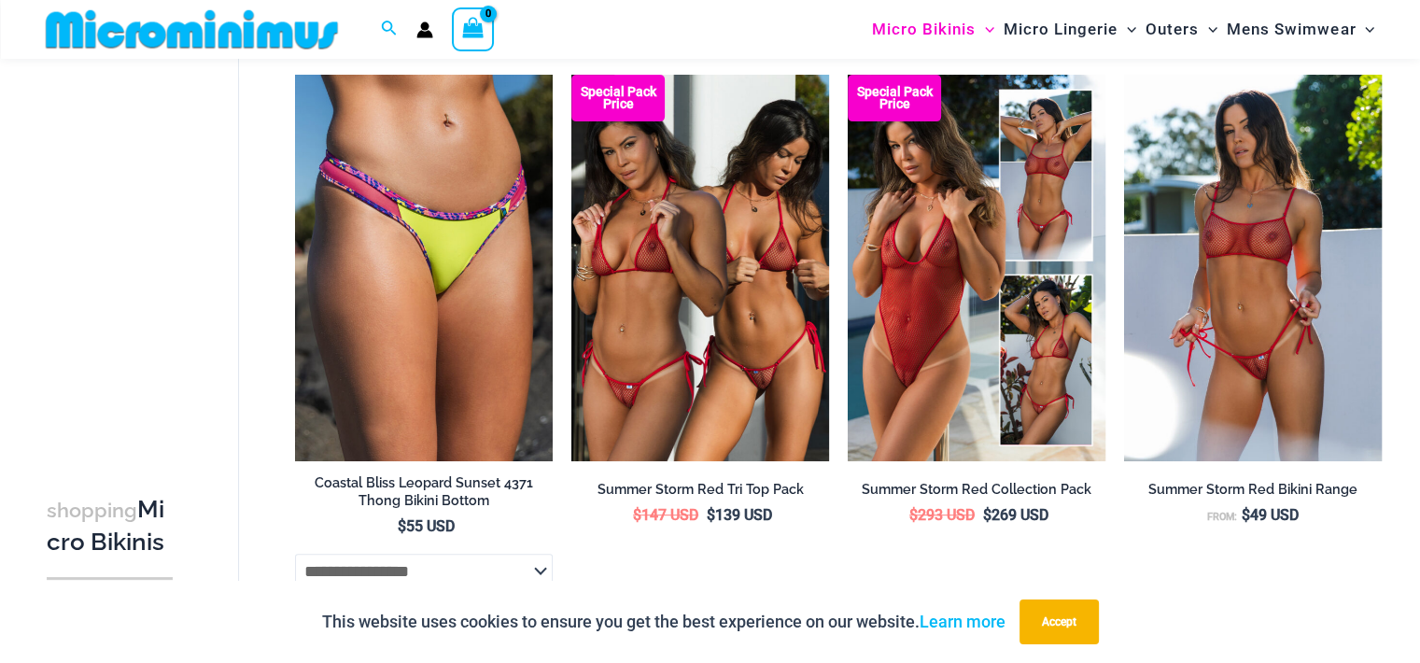
scroll to position [731, 0]
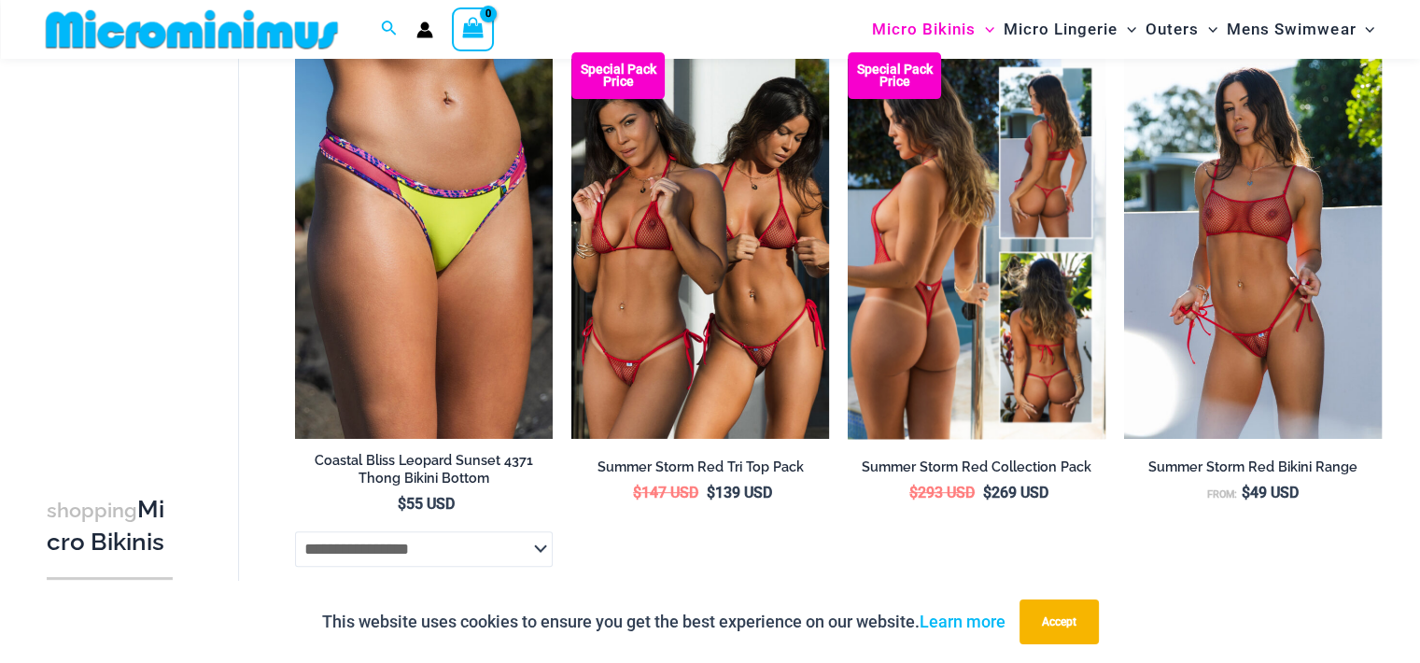
click at [916, 251] on img at bounding box center [977, 245] width 258 height 386
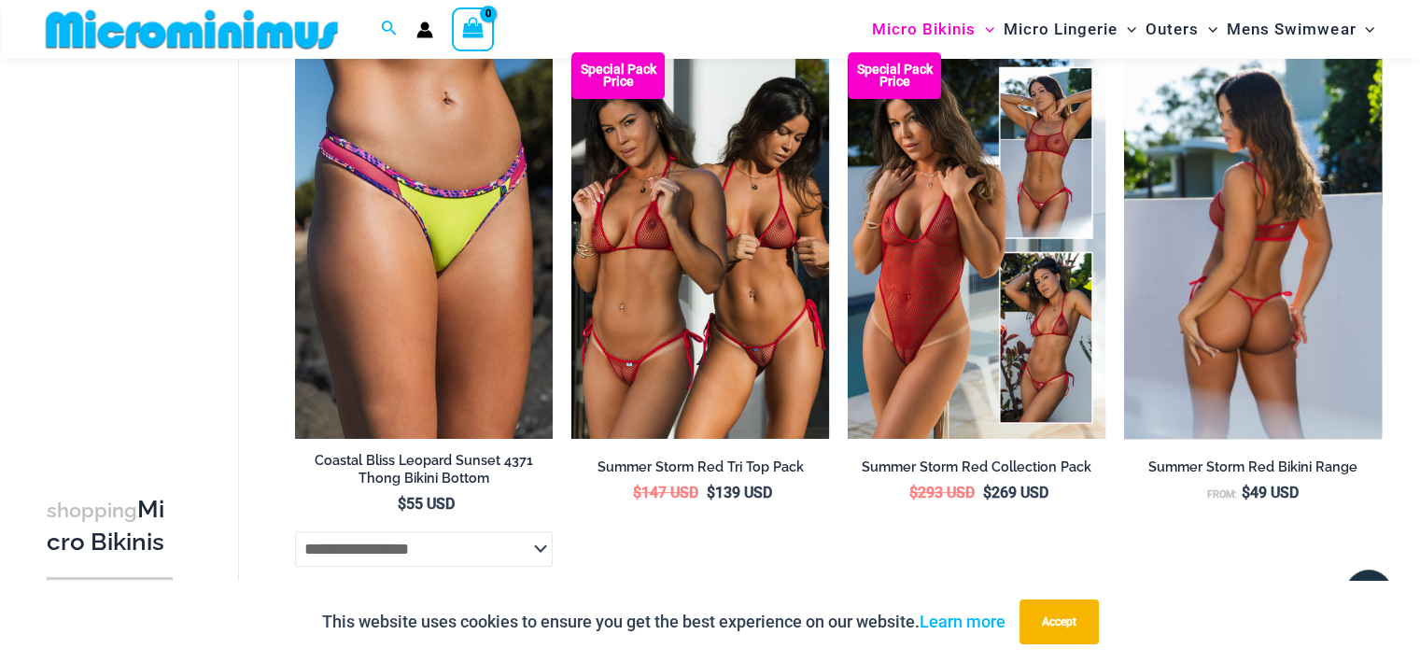
click at [1292, 274] on img at bounding box center [1253, 245] width 258 height 386
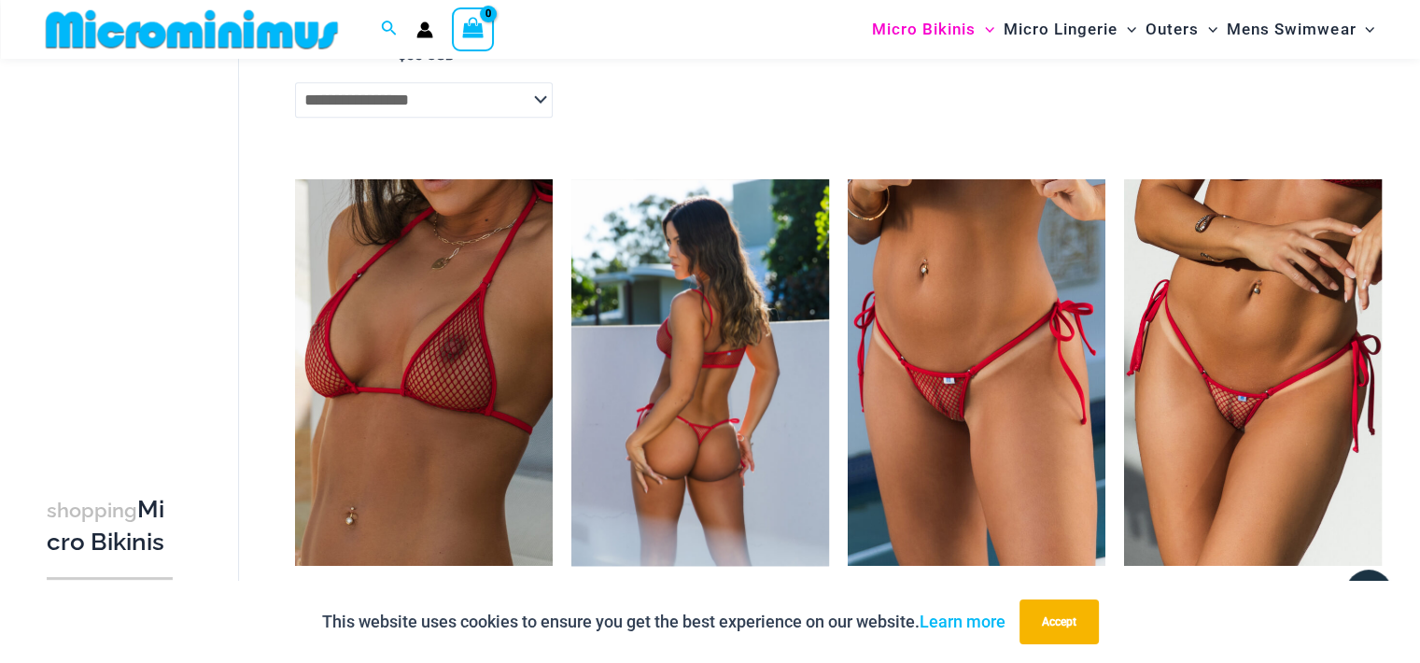
scroll to position [1198, 0]
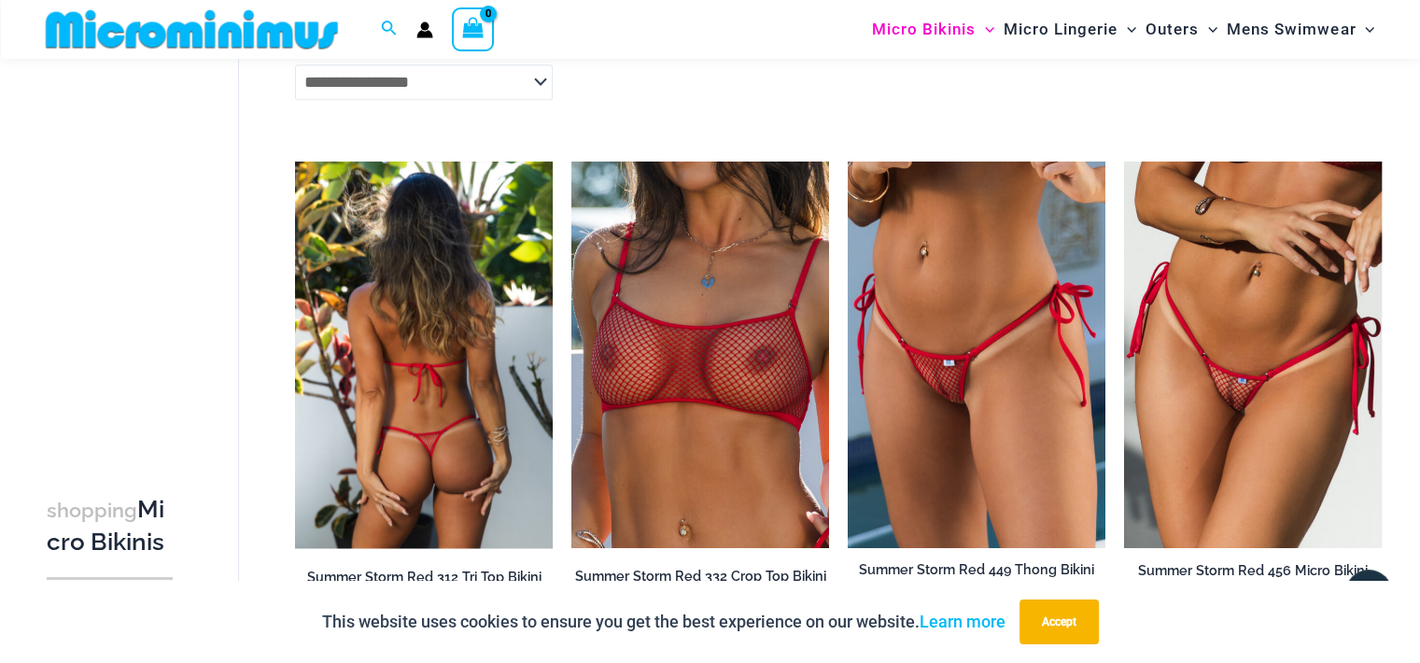
click at [394, 307] on img at bounding box center [424, 354] width 258 height 386
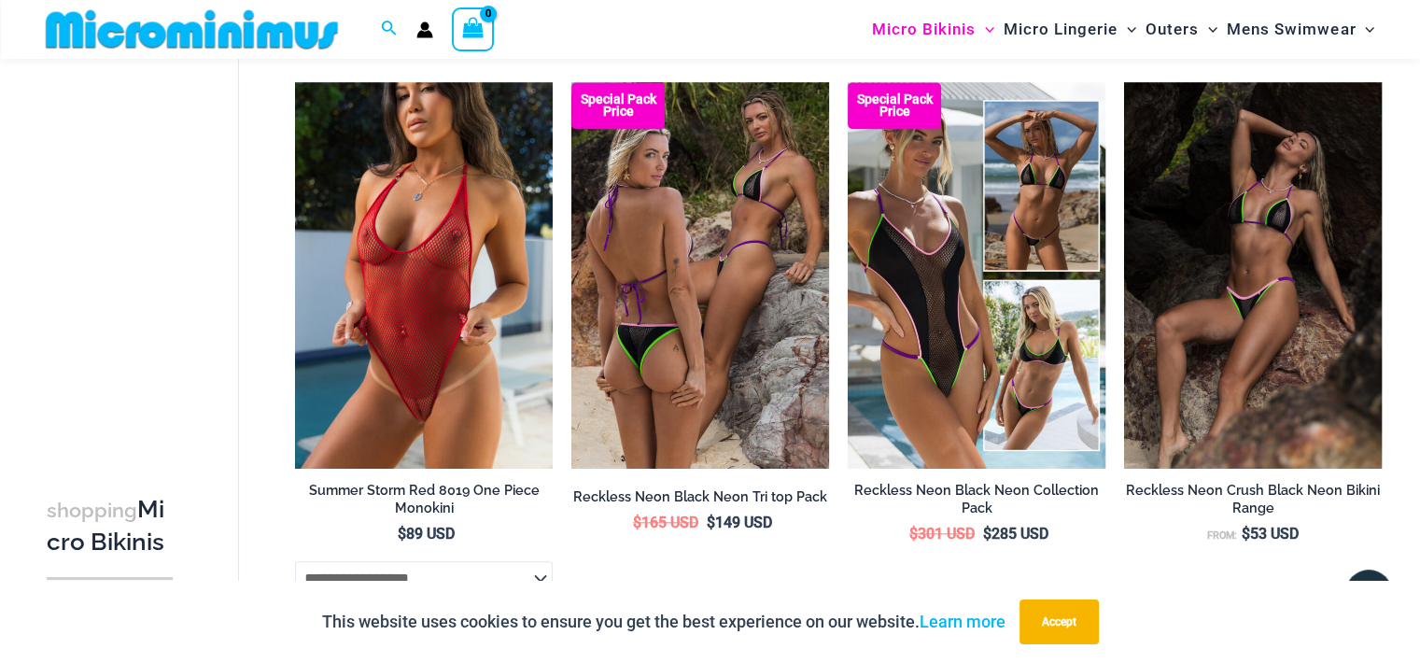
scroll to position [1944, 0]
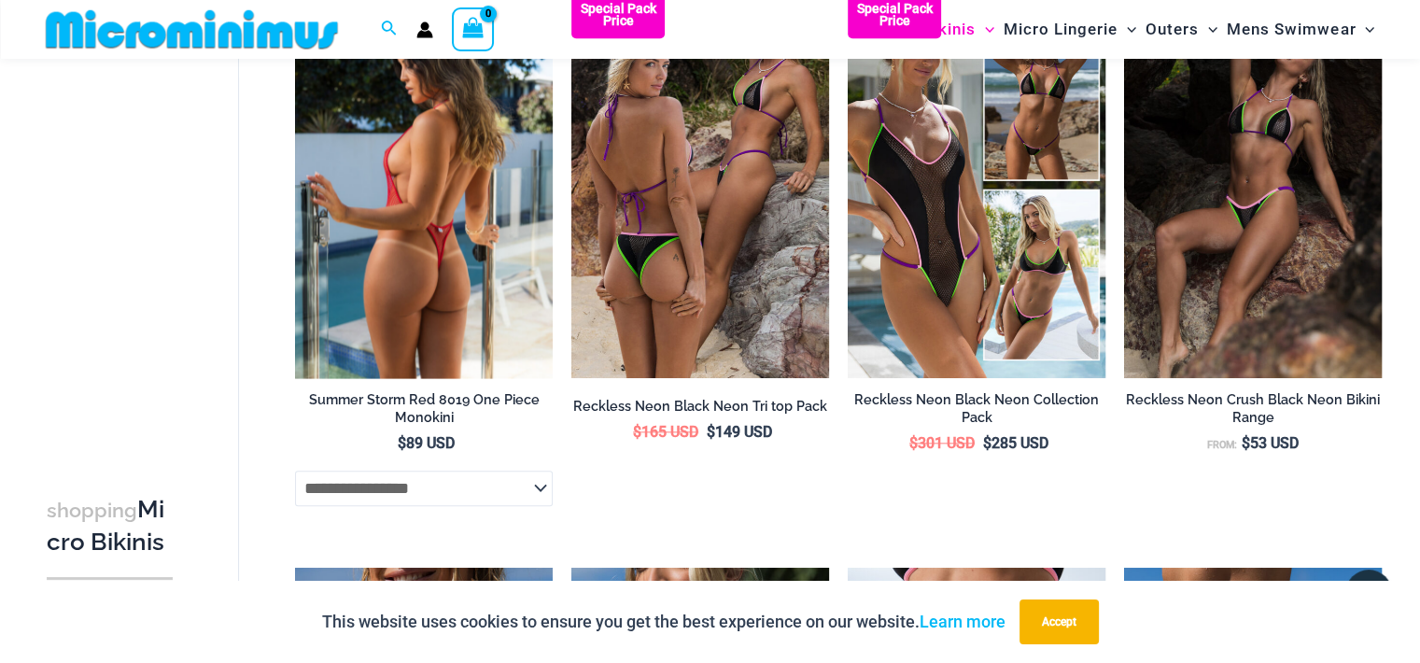
click at [400, 231] on img at bounding box center [424, 185] width 258 height 386
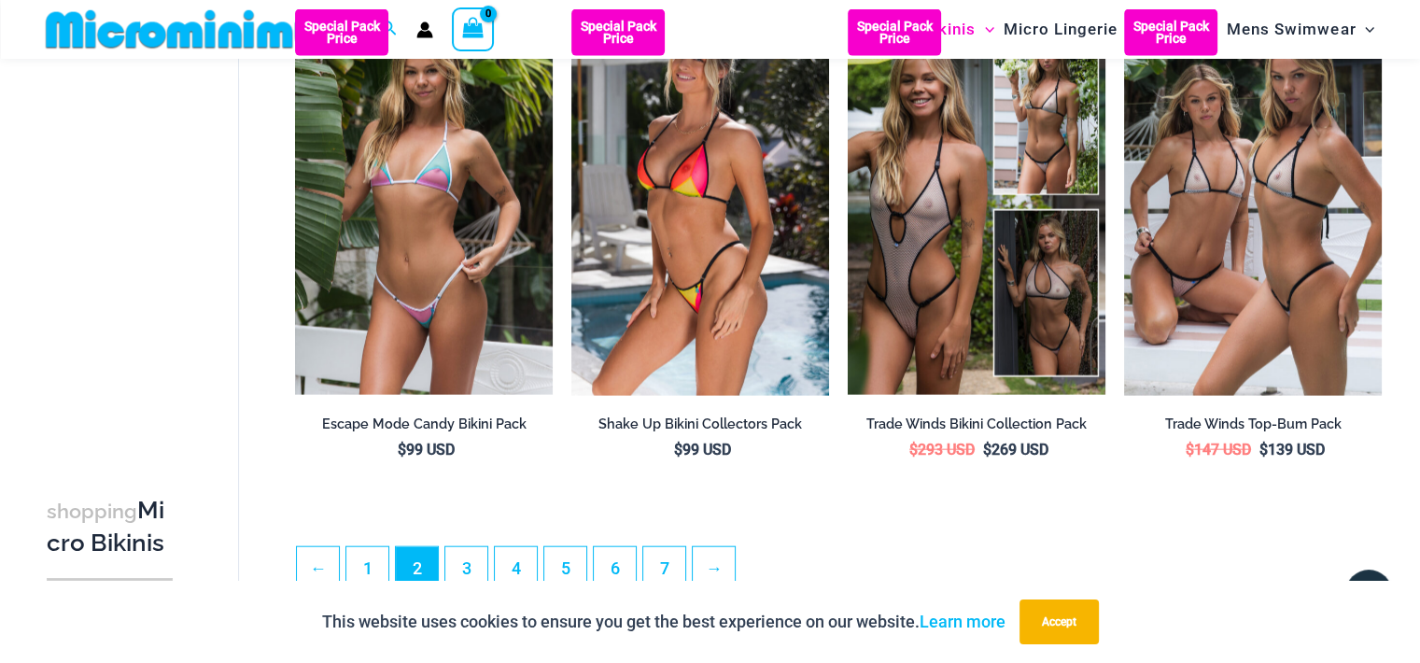
scroll to position [4465, 0]
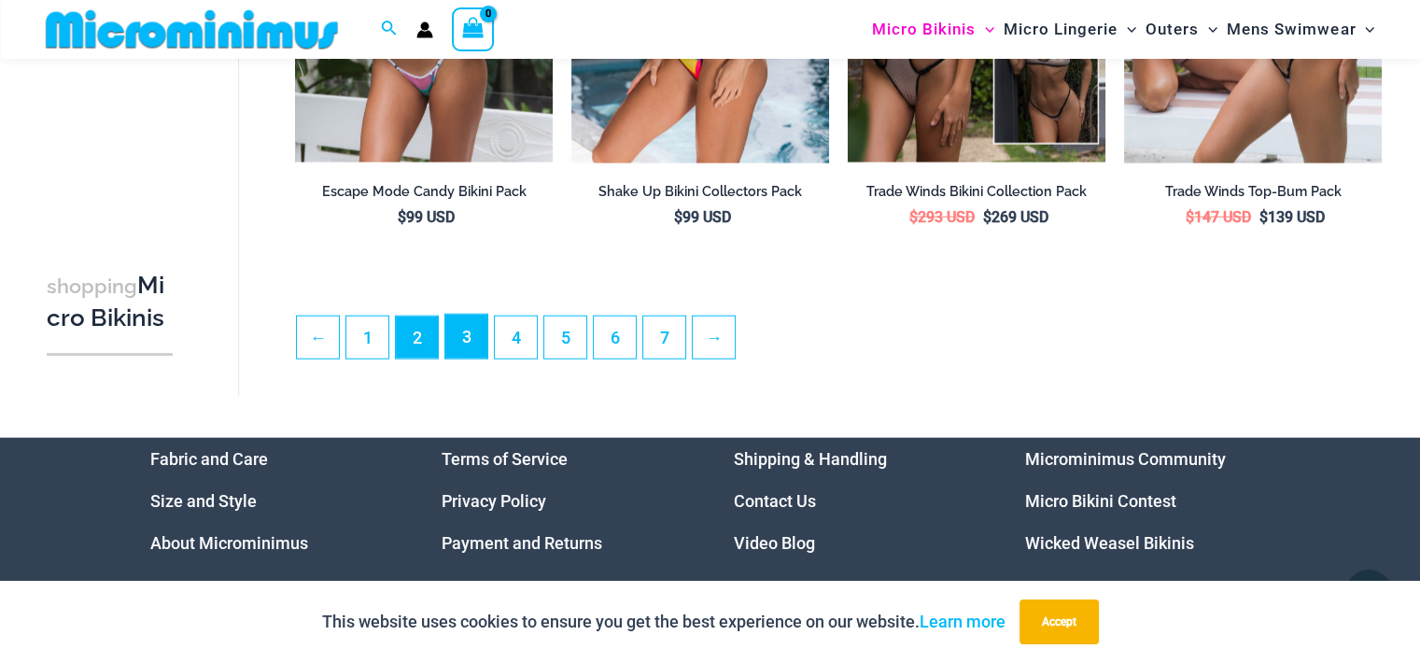
click at [461, 337] on link "3" at bounding box center [466, 337] width 42 height 44
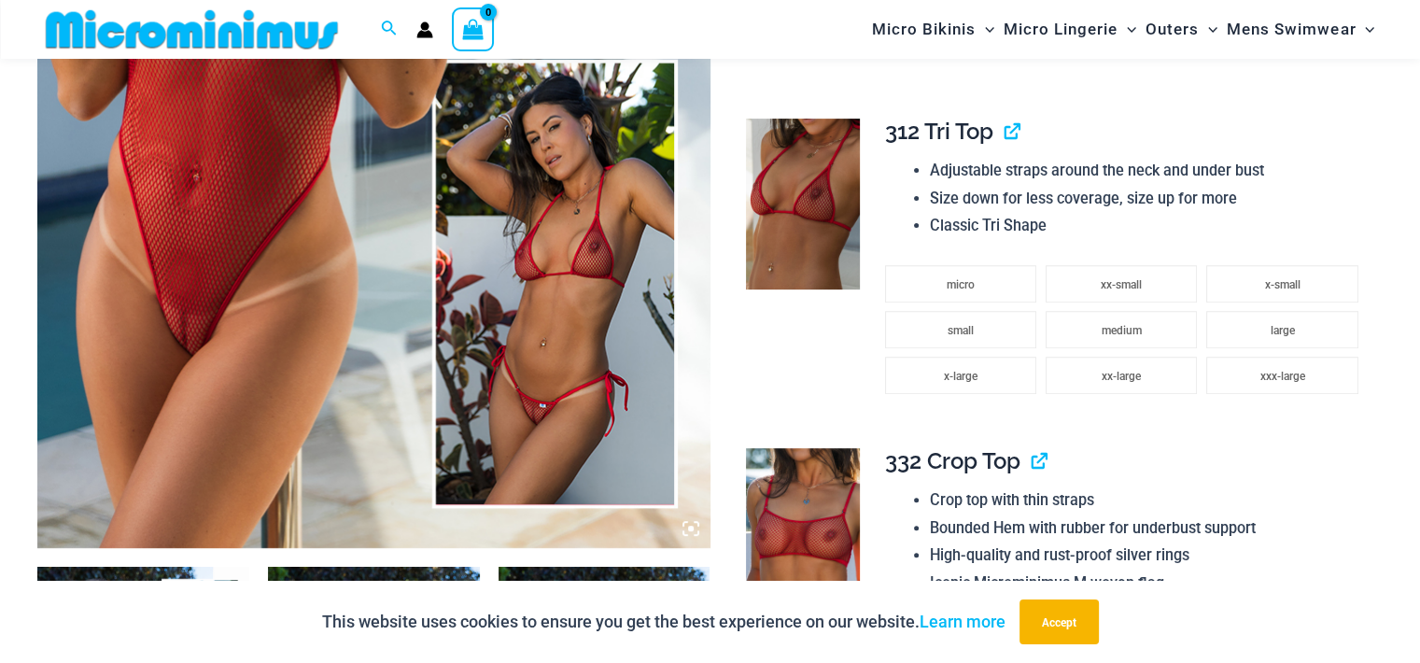
scroll to position [640, 0]
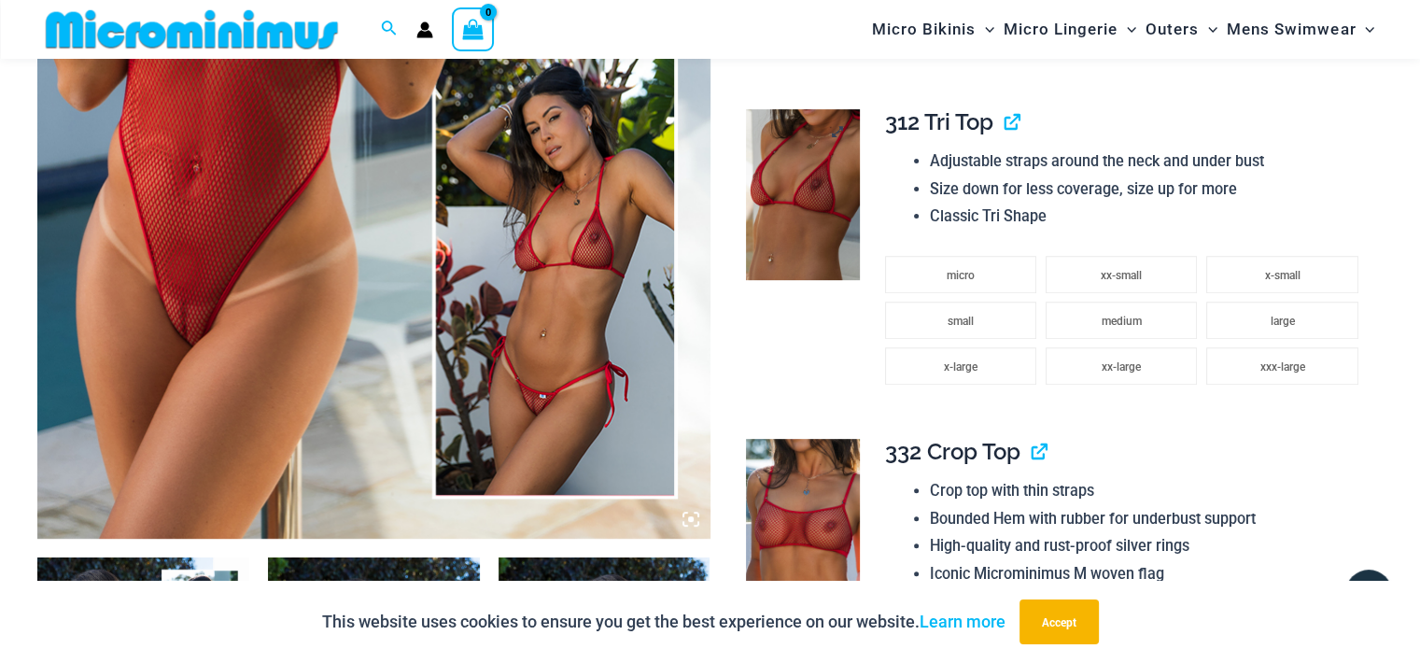
click at [753, 195] on img at bounding box center [803, 194] width 114 height 171
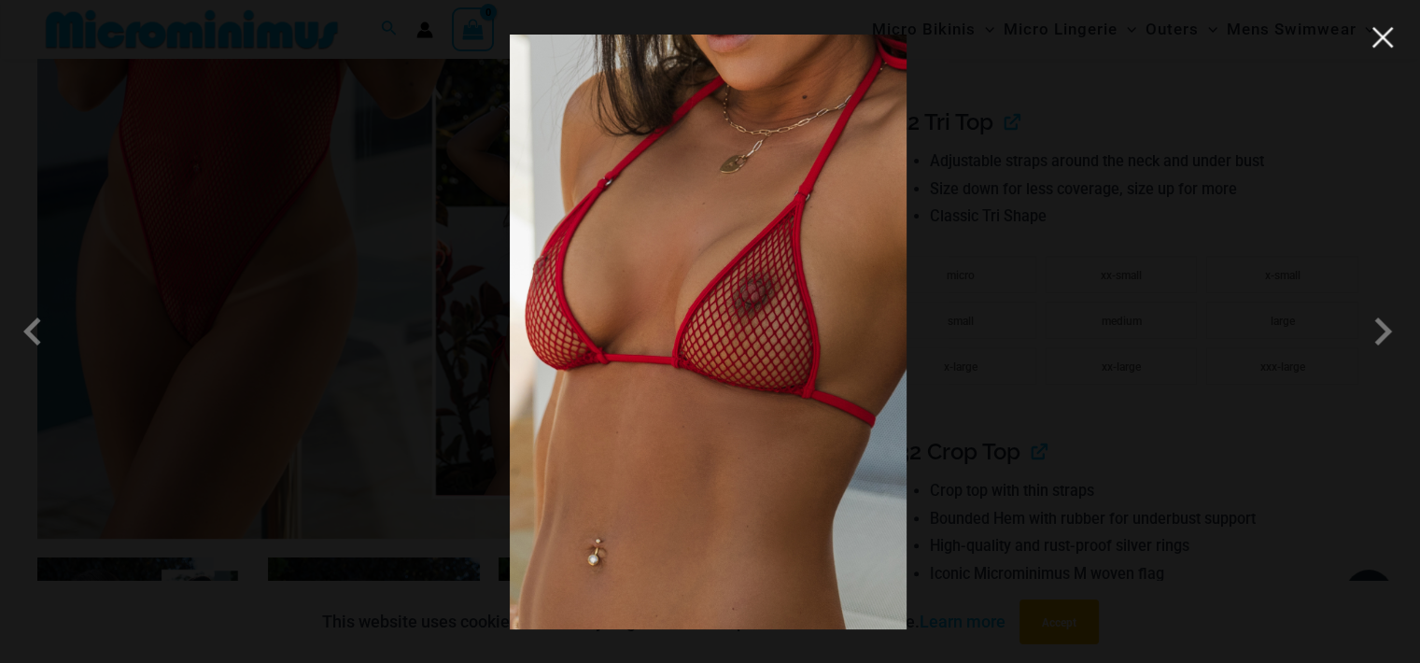
click at [1378, 43] on button "Close" at bounding box center [1382, 37] width 28 height 28
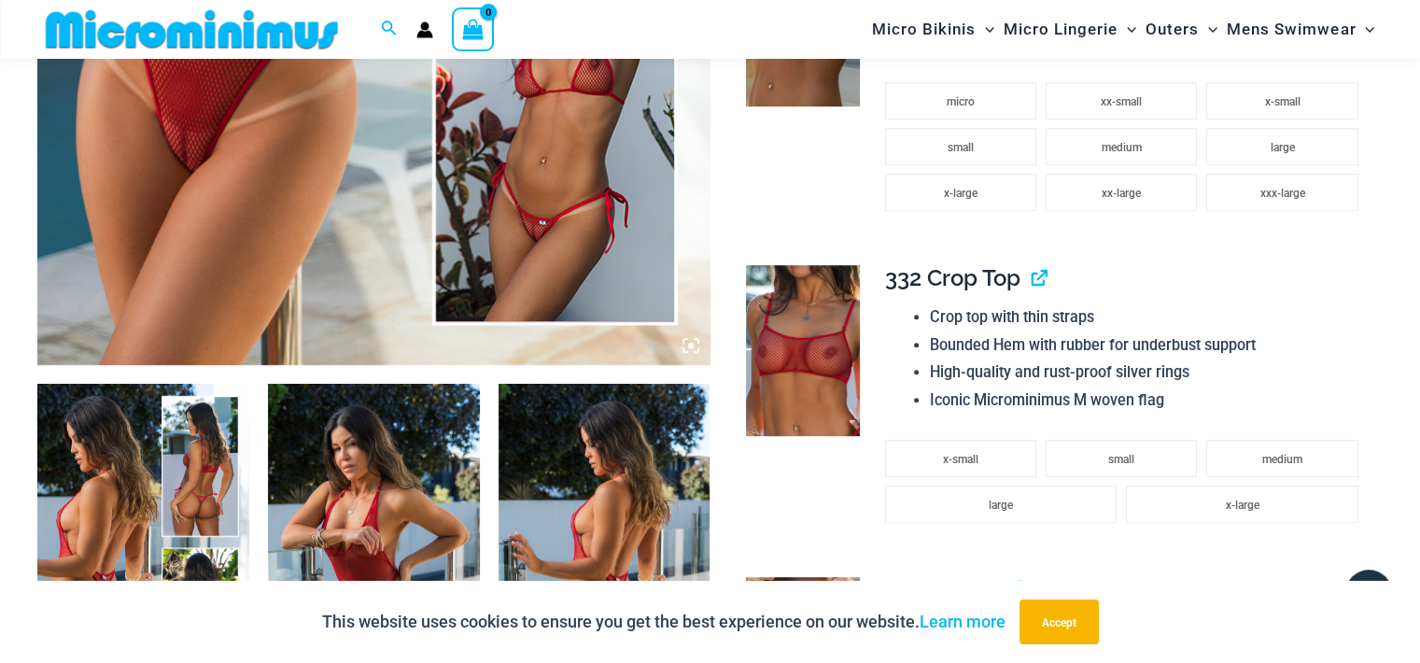
scroll to position [827, 0]
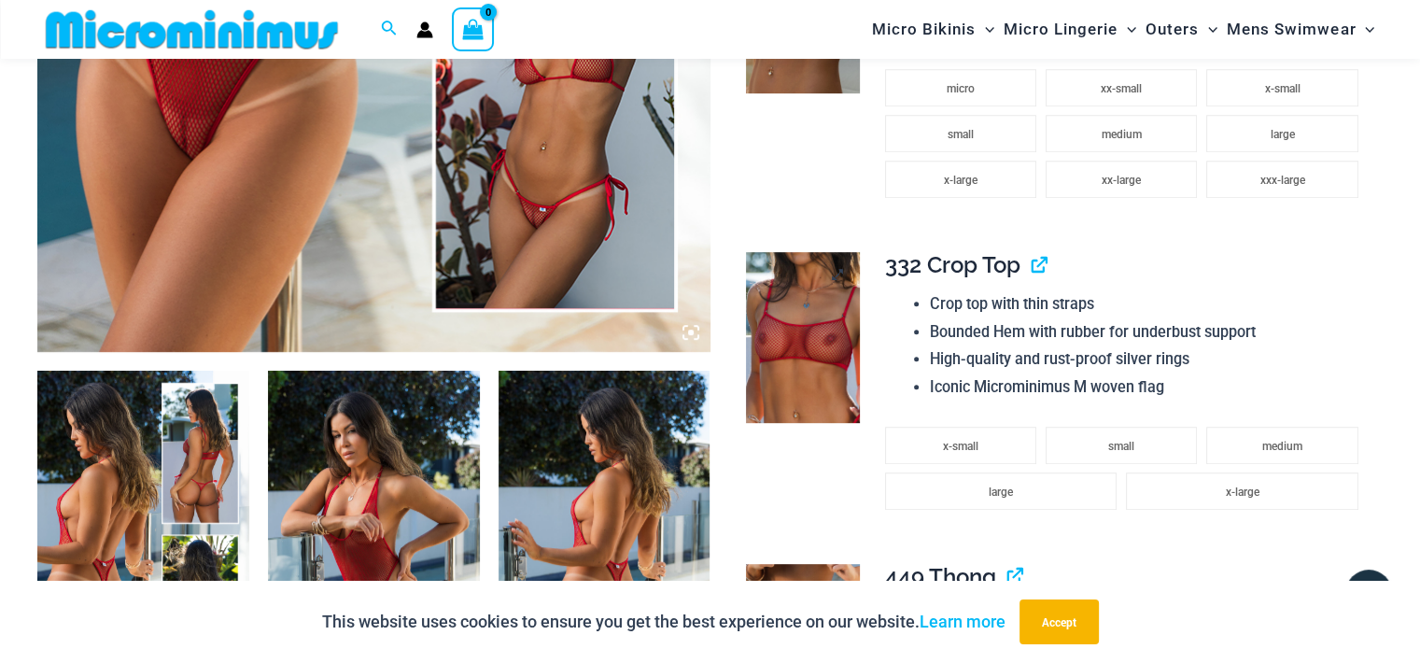
click at [812, 329] on img at bounding box center [803, 337] width 114 height 171
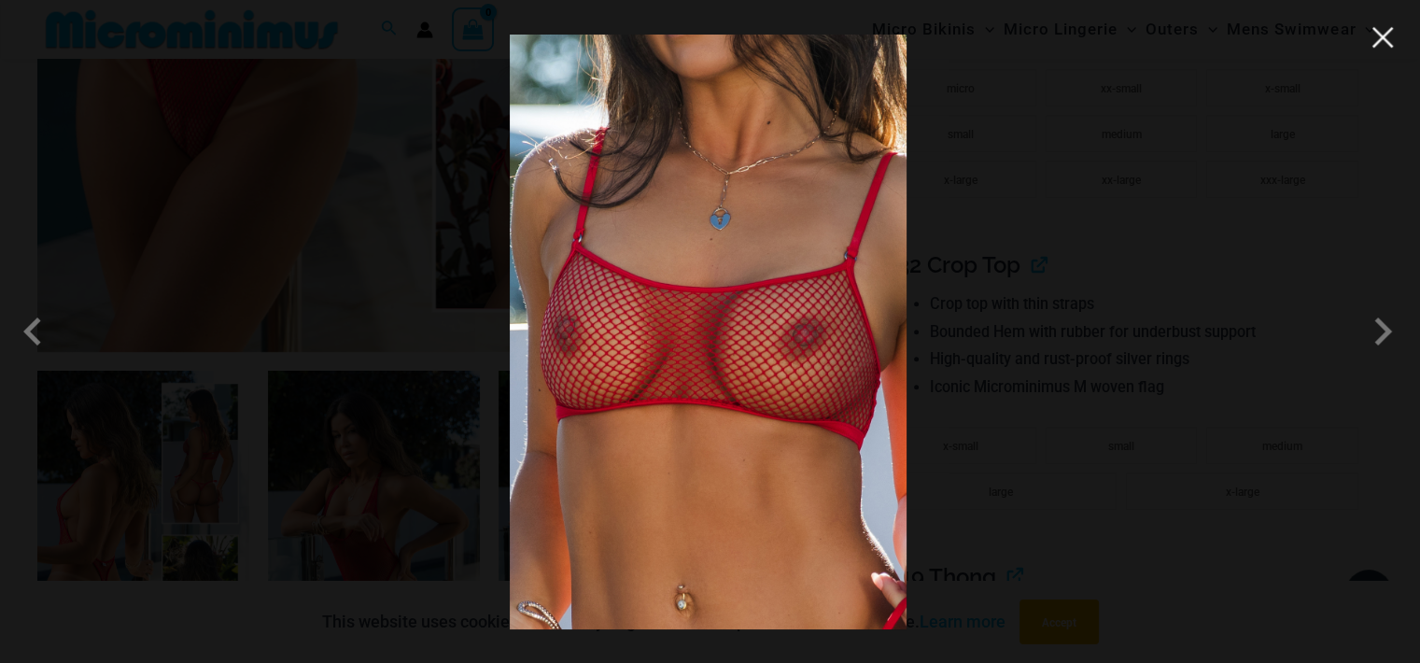
click at [1389, 42] on button "Close" at bounding box center [1382, 37] width 28 height 28
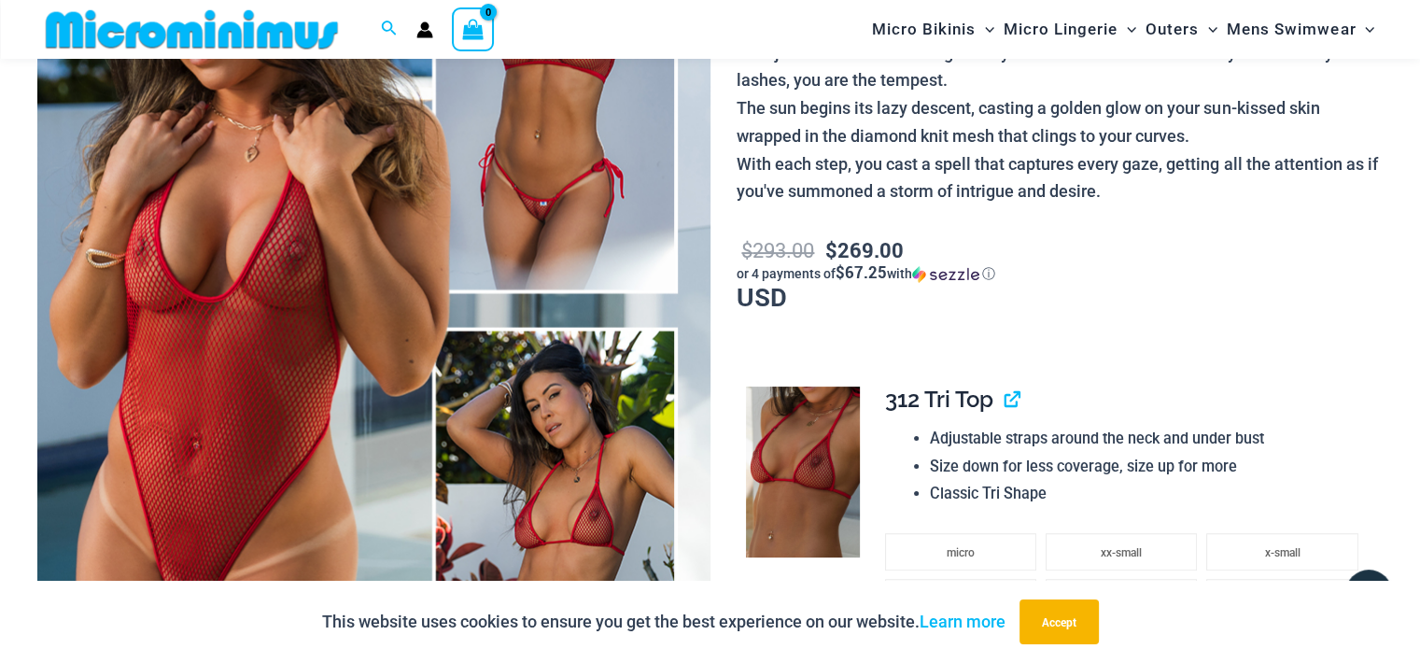
scroll to position [360, 0]
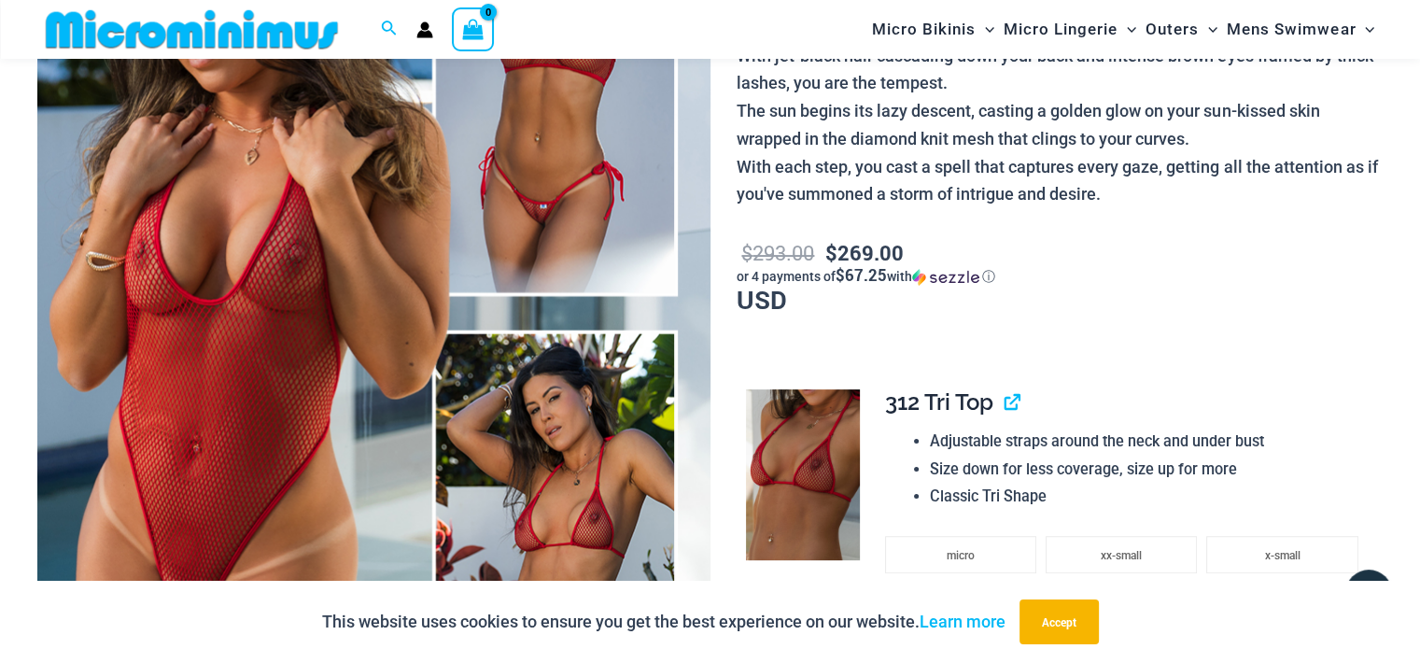
click at [235, 187] on img at bounding box center [373, 314] width 673 height 1009
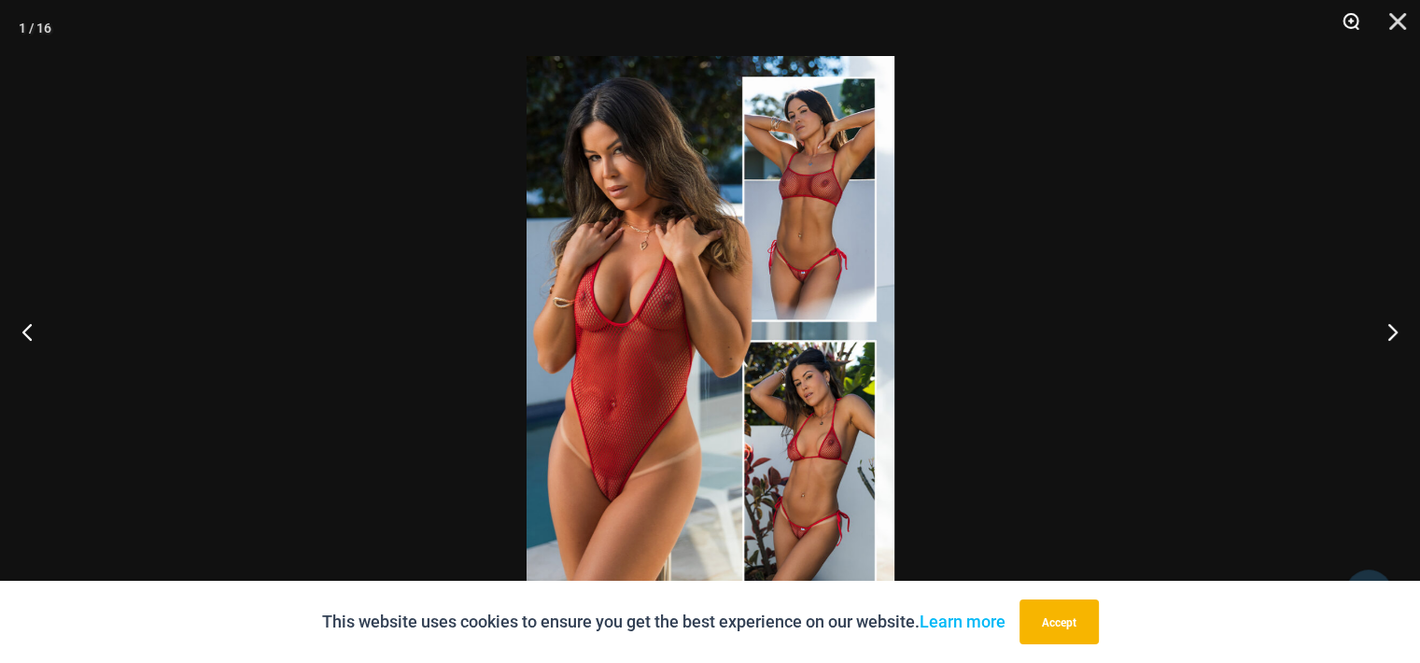
click at [1345, 8] on button "Zoom" at bounding box center [1344, 28] width 47 height 56
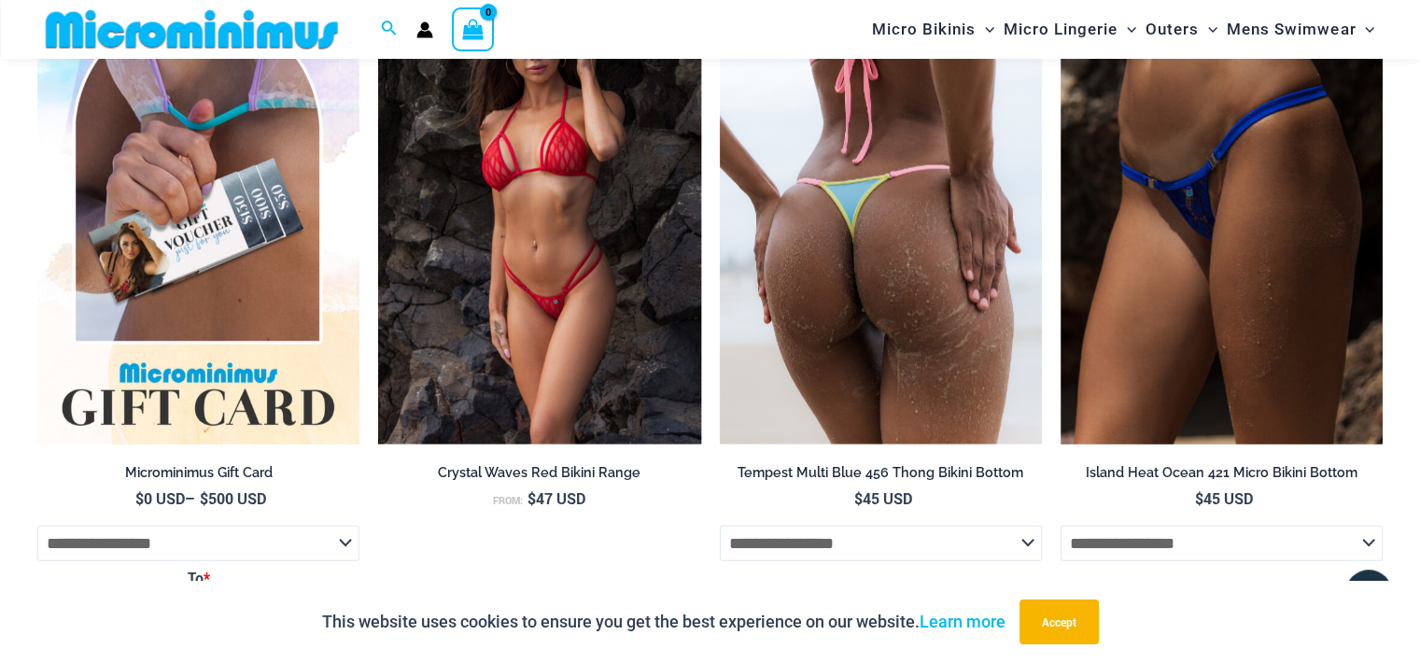
scroll to position [4667, 0]
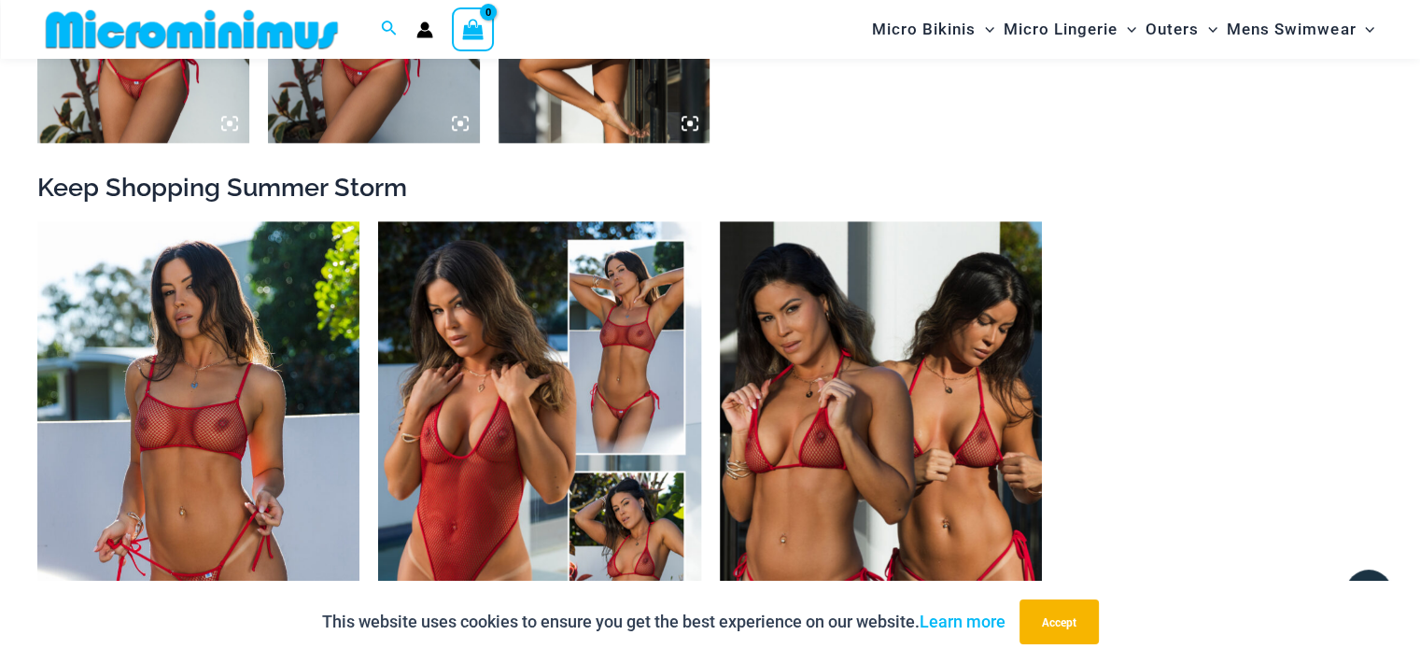
scroll to position [2232, 0]
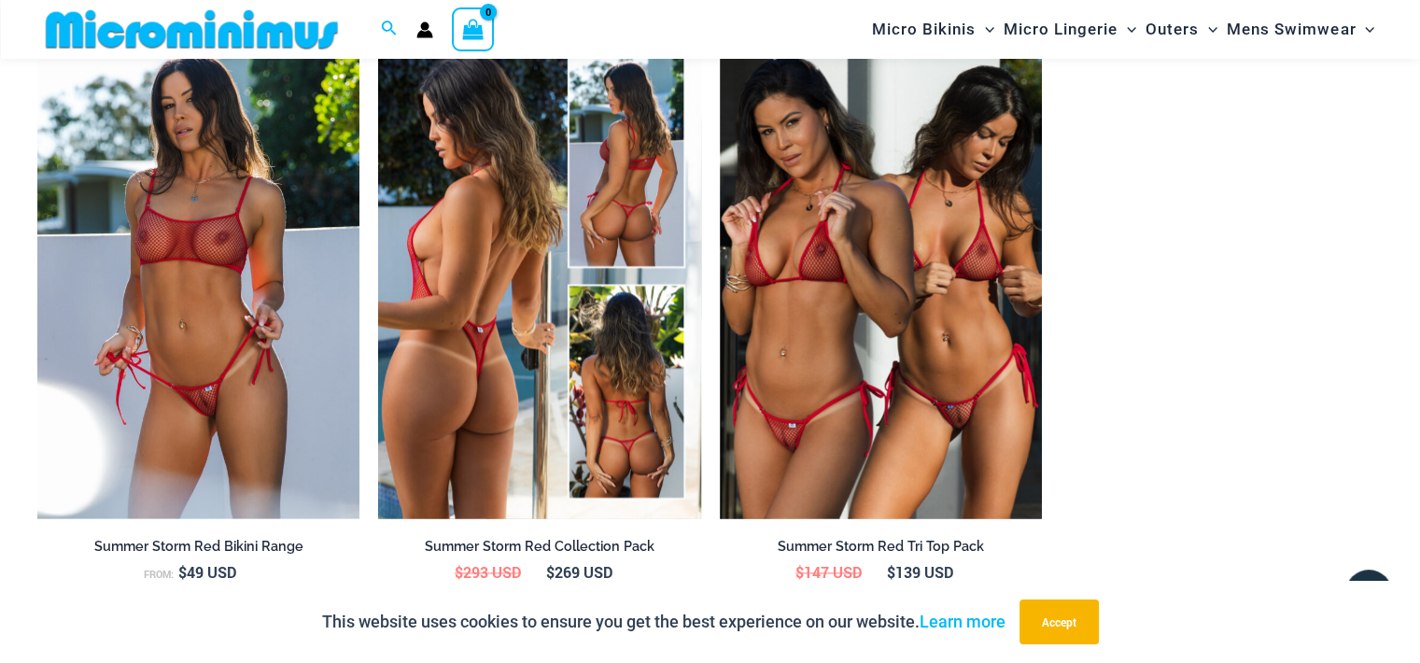
click at [568, 255] on img at bounding box center [539, 277] width 322 height 484
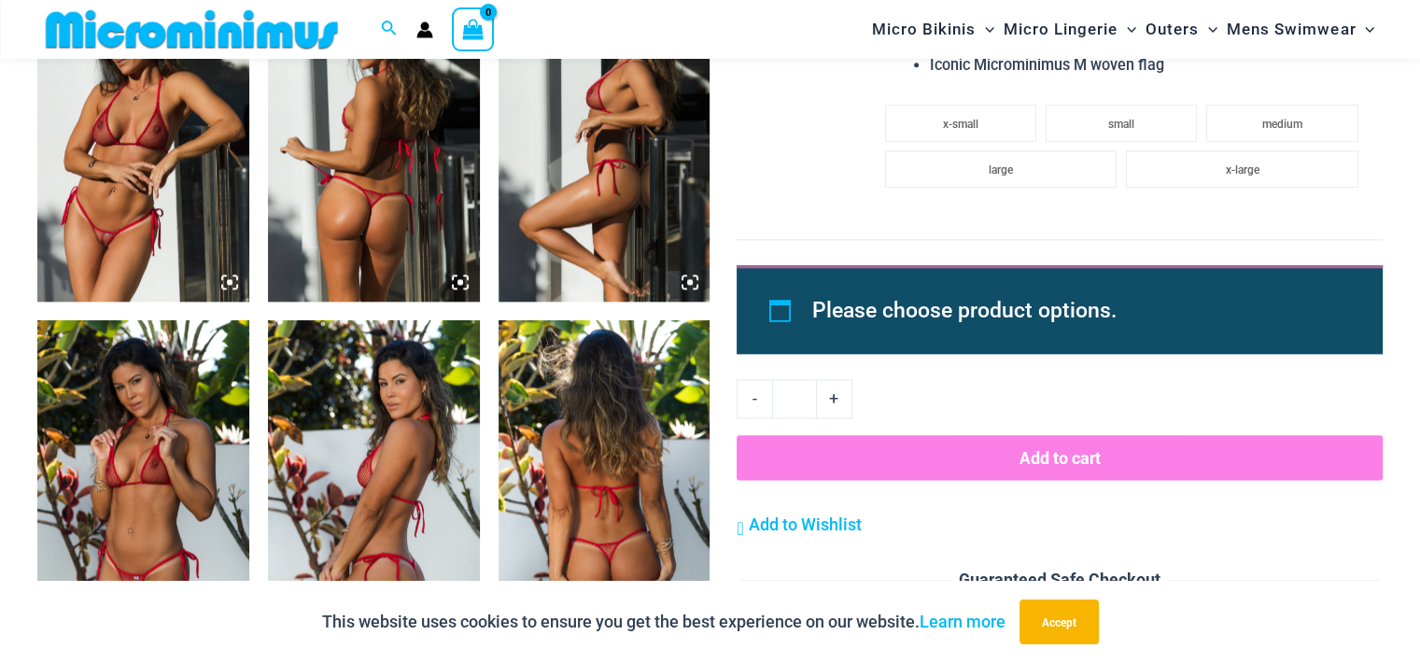
scroll to position [2596, 0]
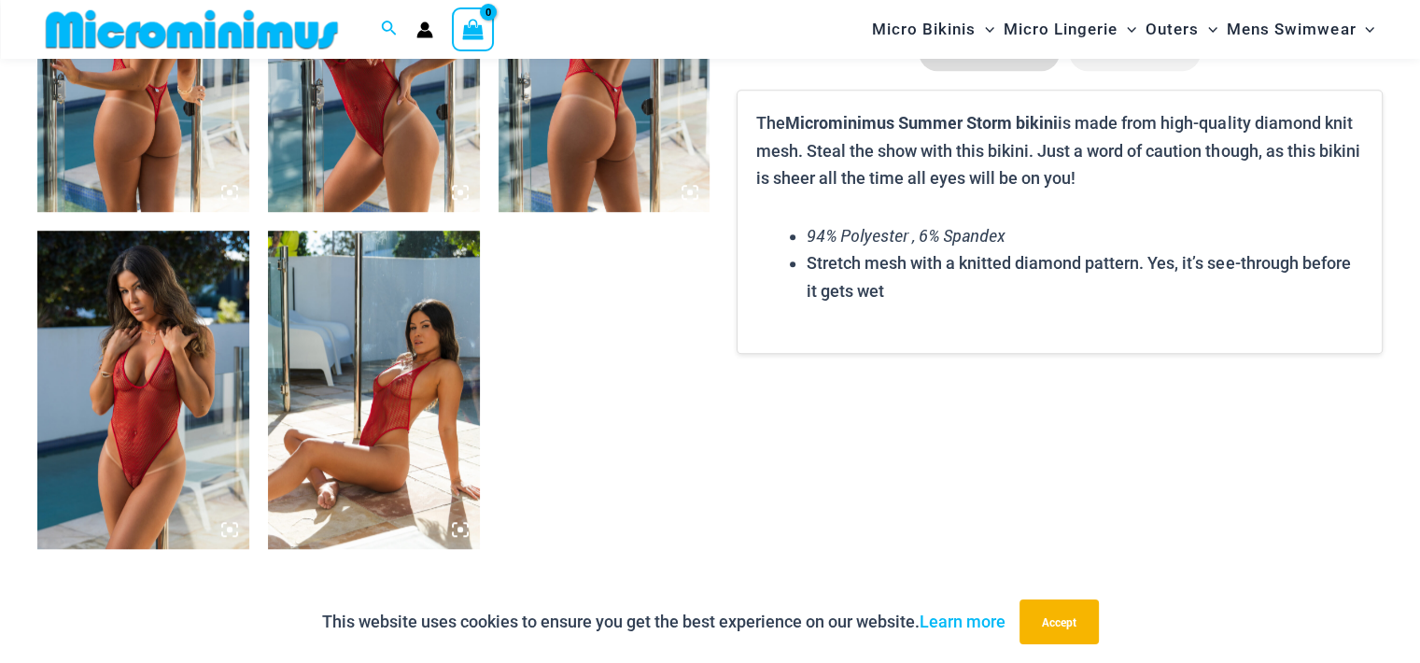
scroll to position [1307, 0]
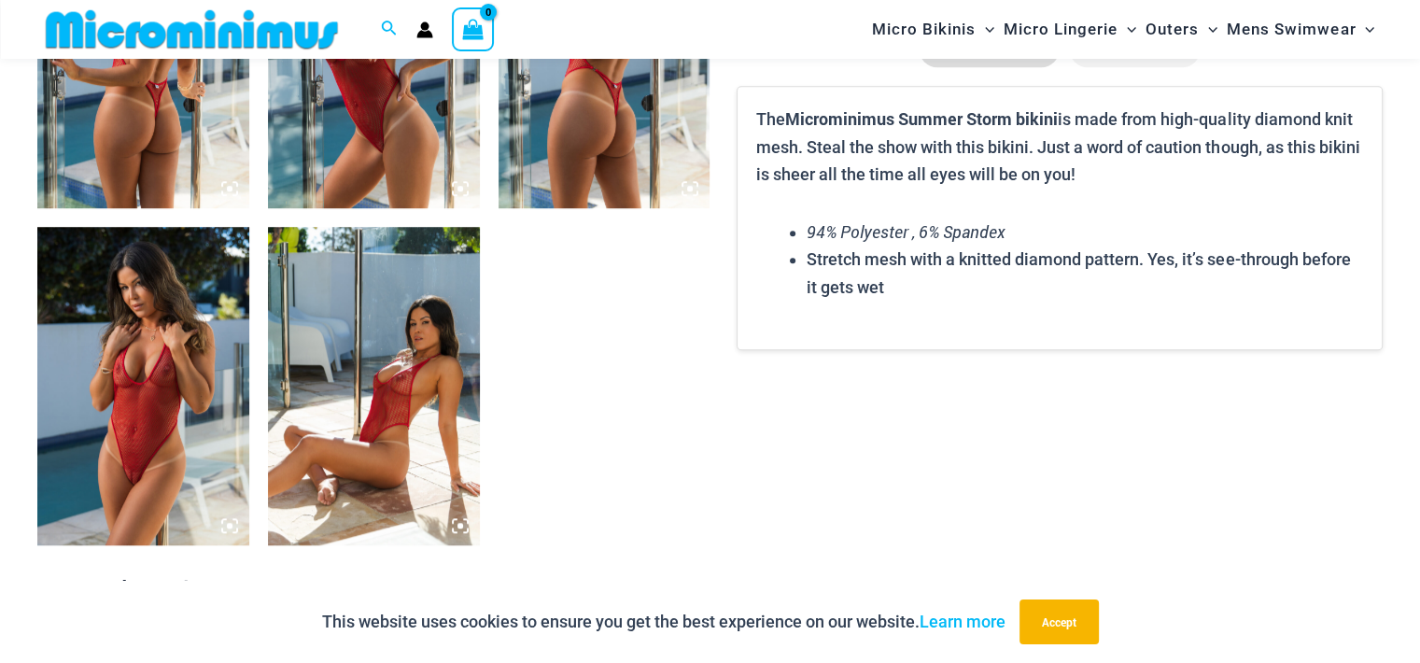
click at [175, 322] on img at bounding box center [143, 385] width 212 height 317
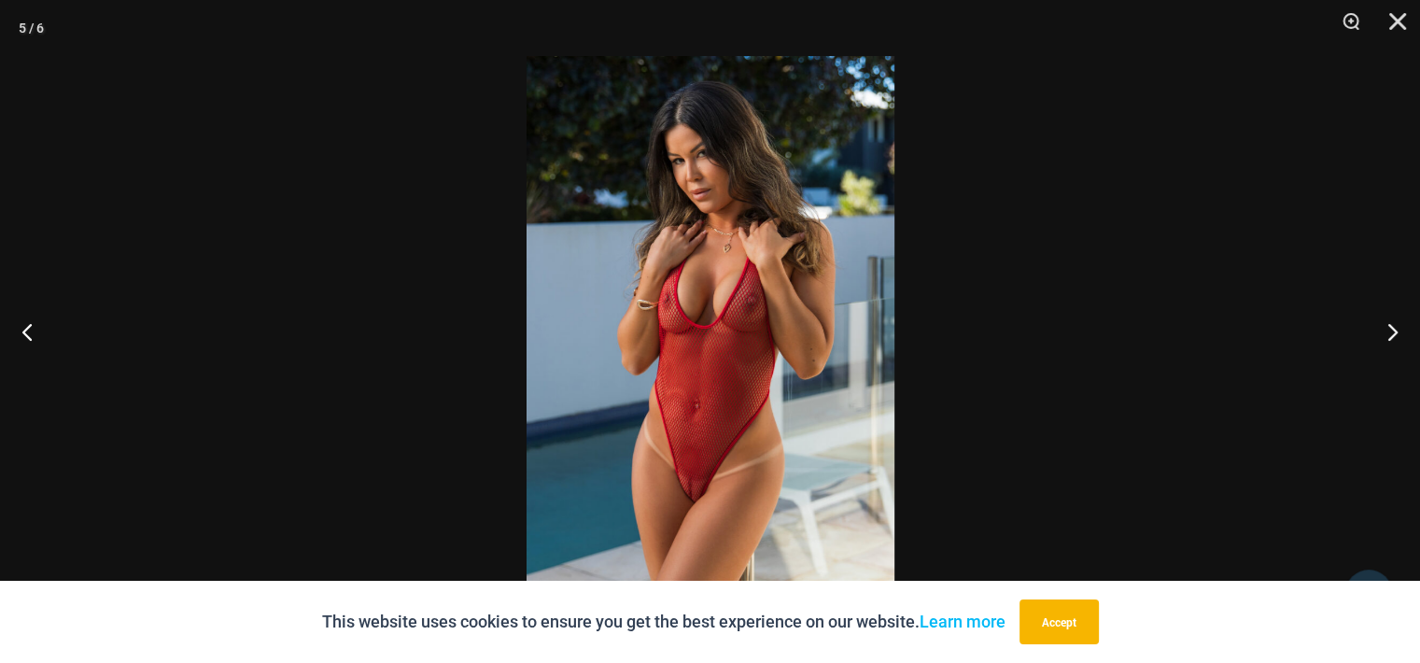
click at [837, 331] on img at bounding box center [710, 331] width 368 height 551
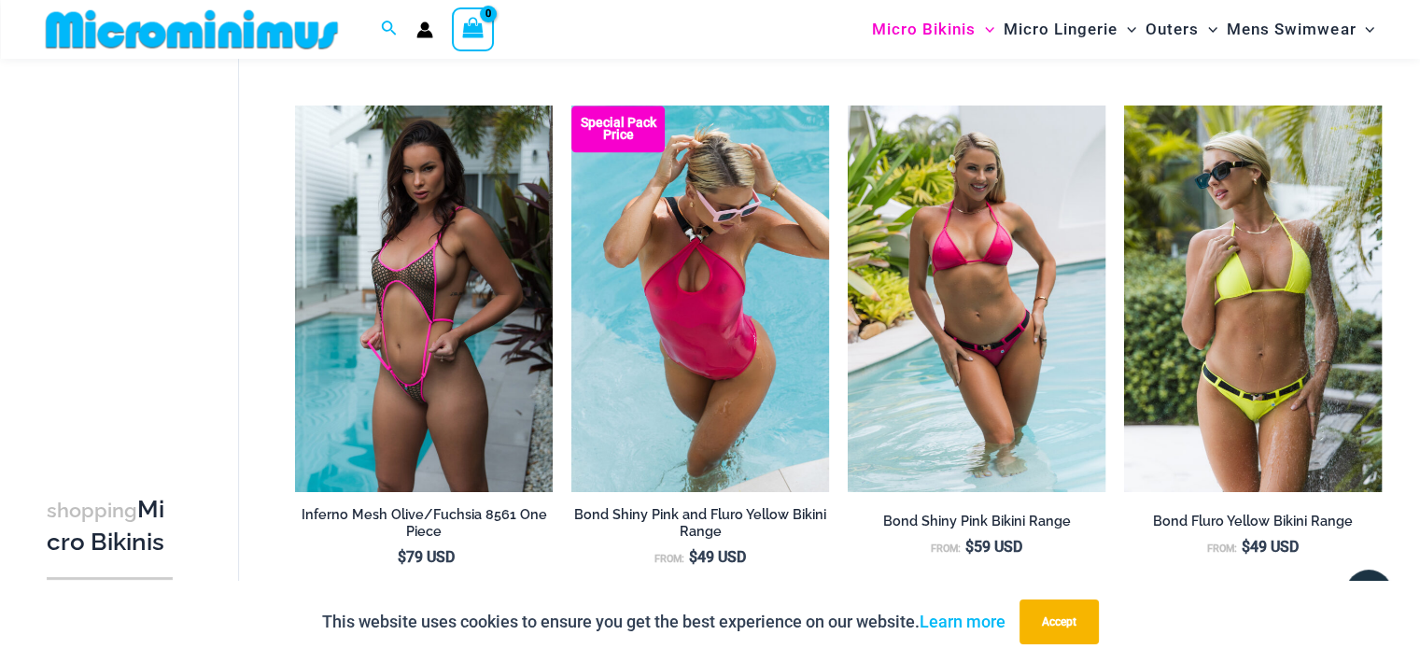
scroll to position [2410, 0]
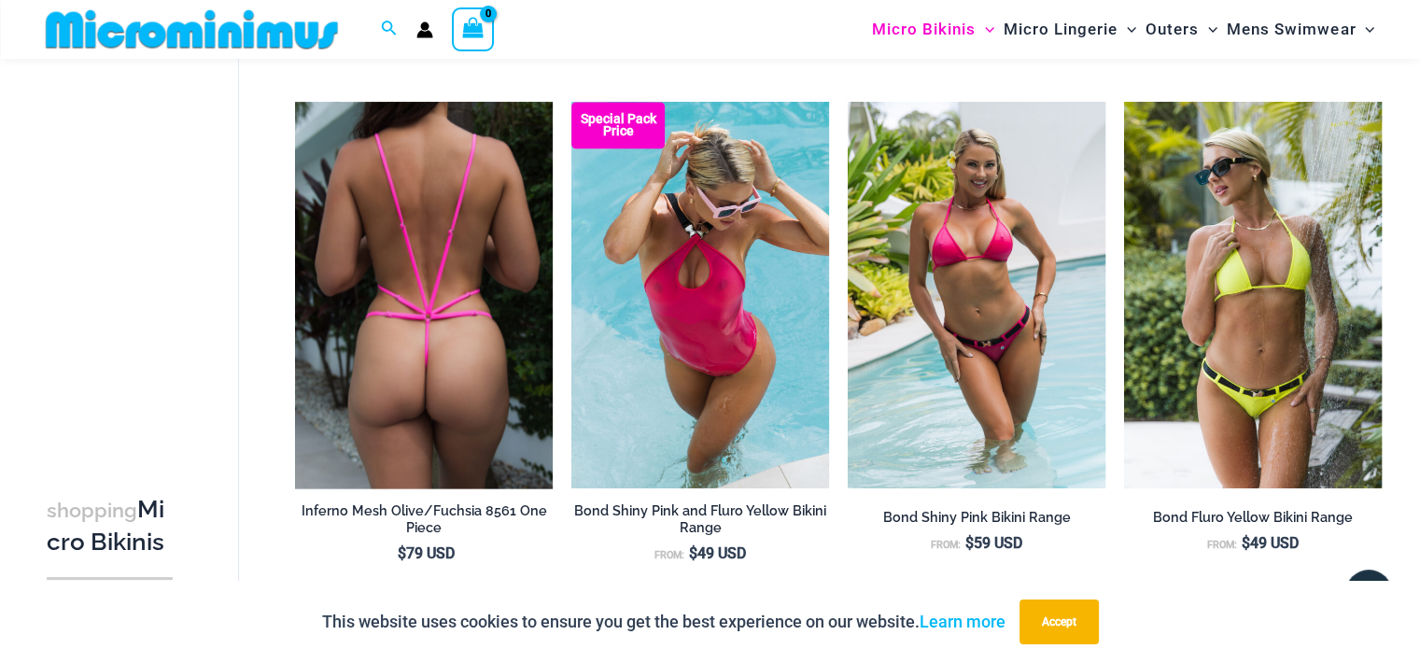
click at [396, 292] on img at bounding box center [424, 295] width 258 height 386
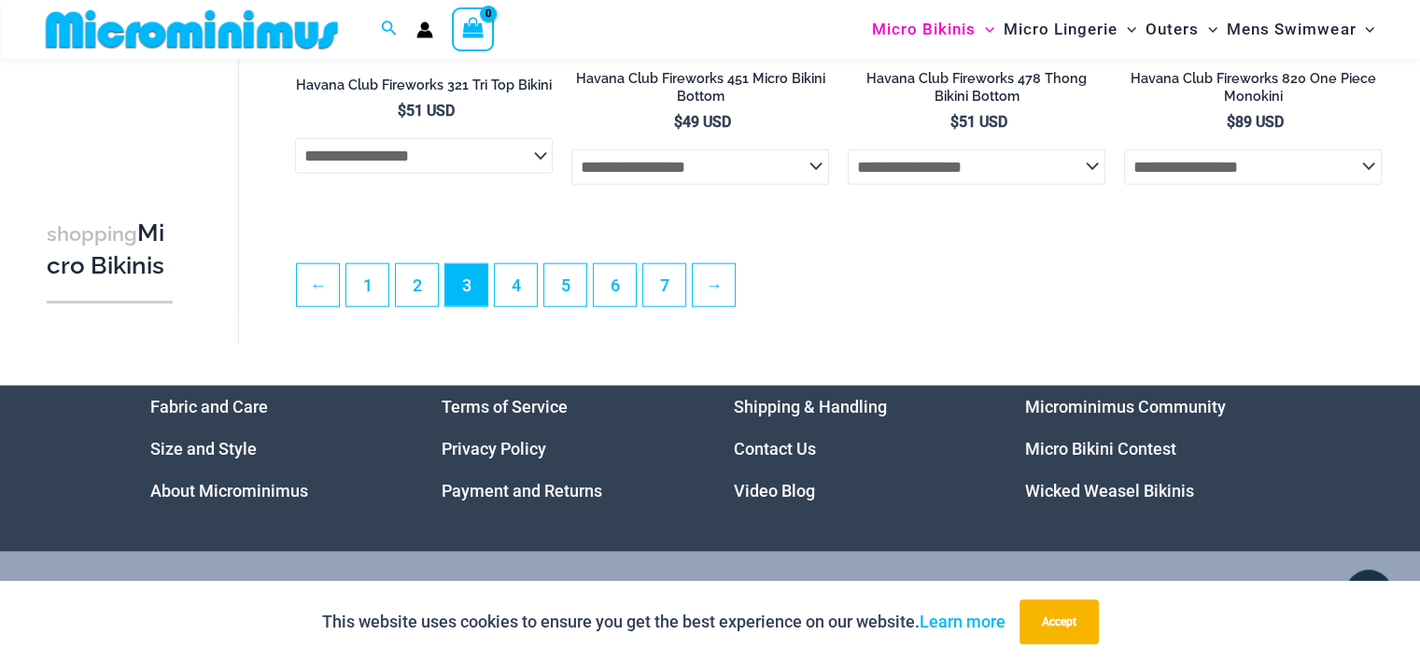
scroll to position [4650, 0]
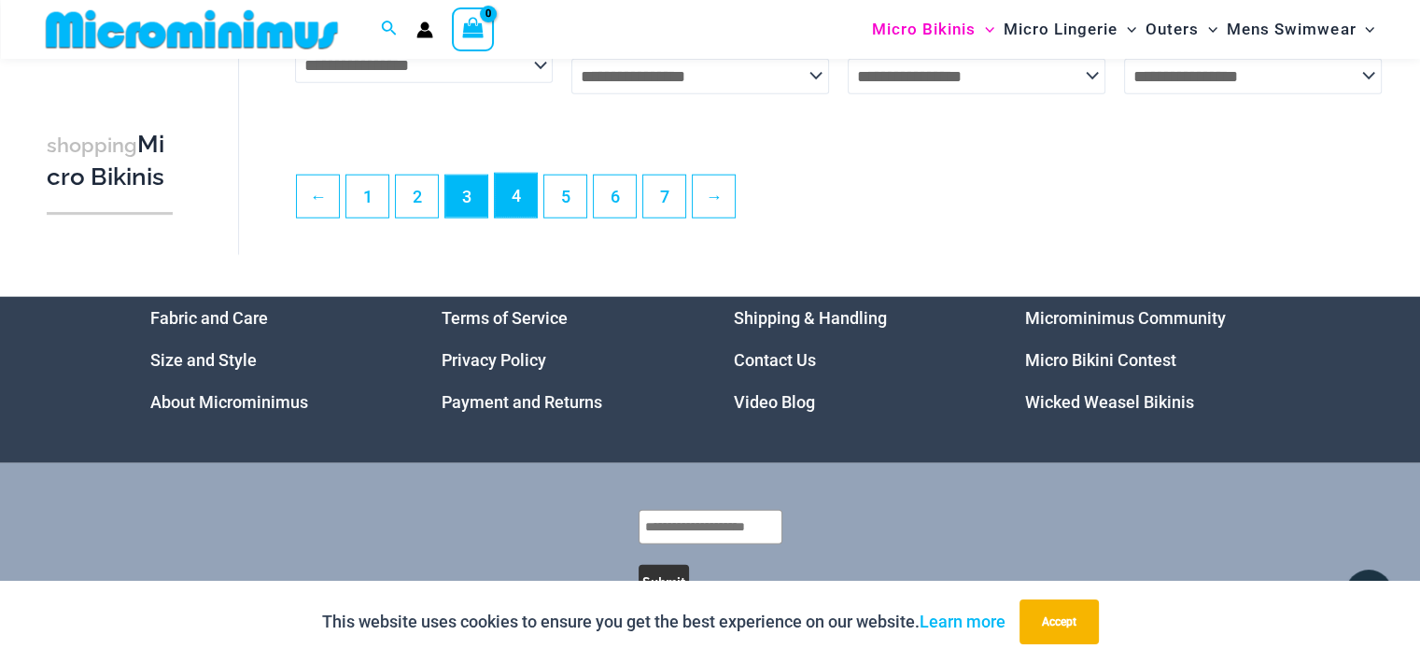
click at [515, 217] on link "4" at bounding box center [516, 196] width 42 height 44
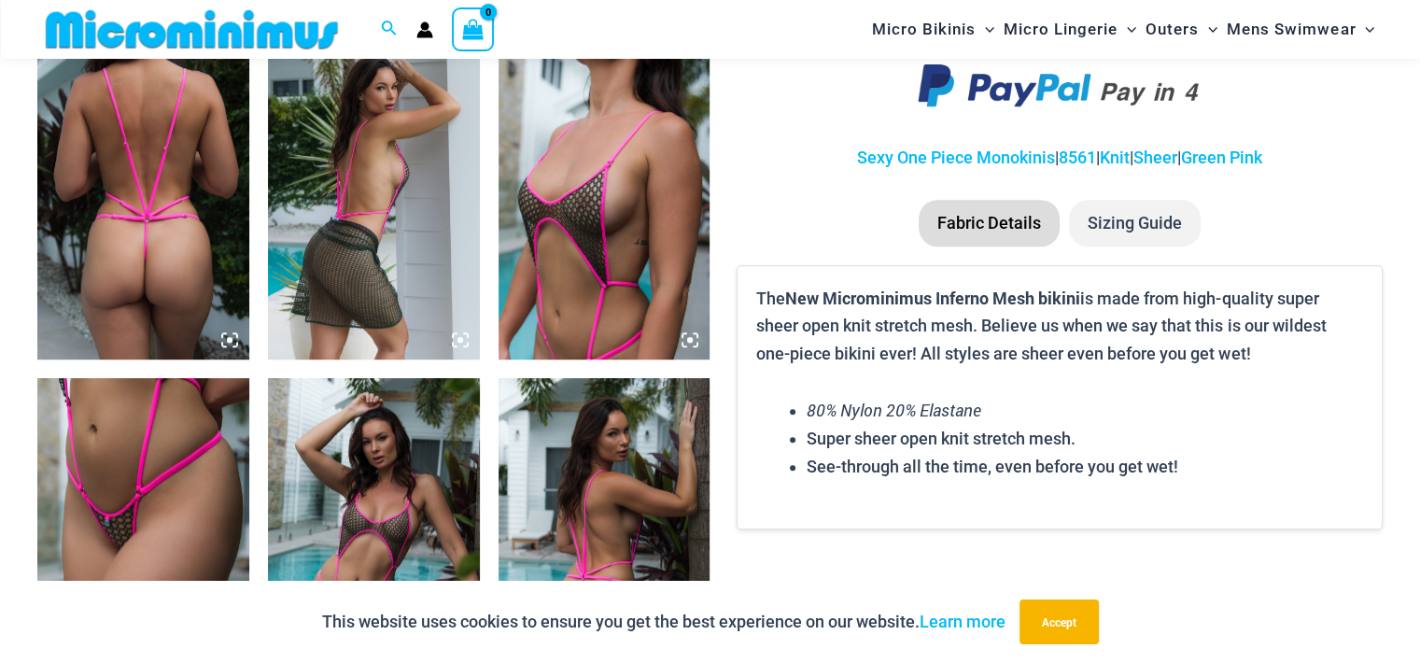
scroll to position [1213, 0]
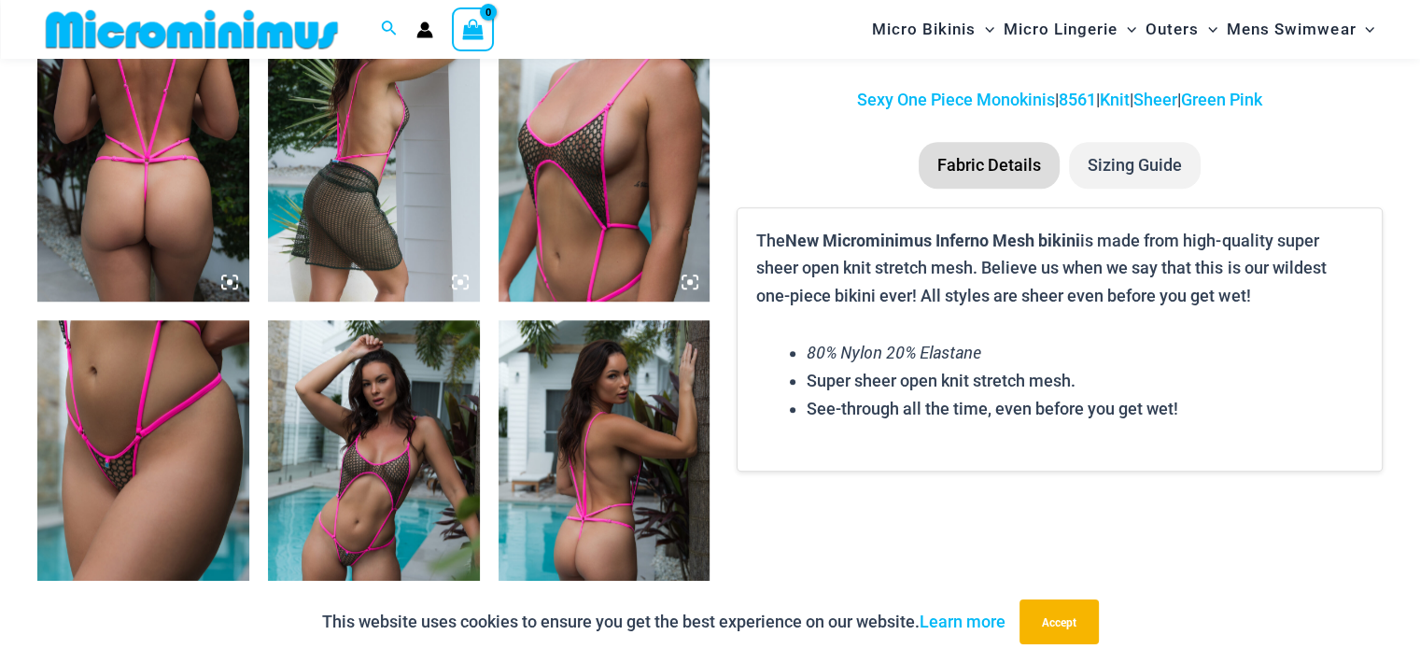
click at [588, 188] on img at bounding box center [604, 142] width 212 height 317
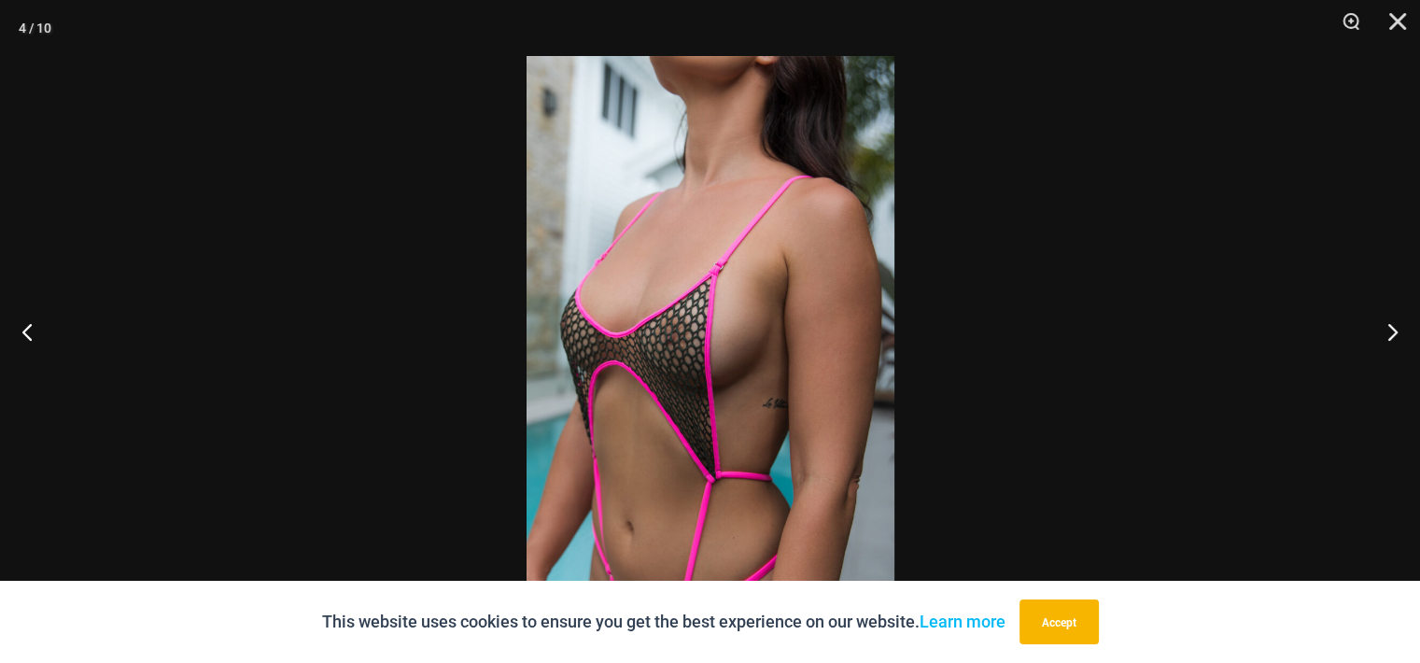
click at [739, 288] on img at bounding box center [710, 331] width 368 height 551
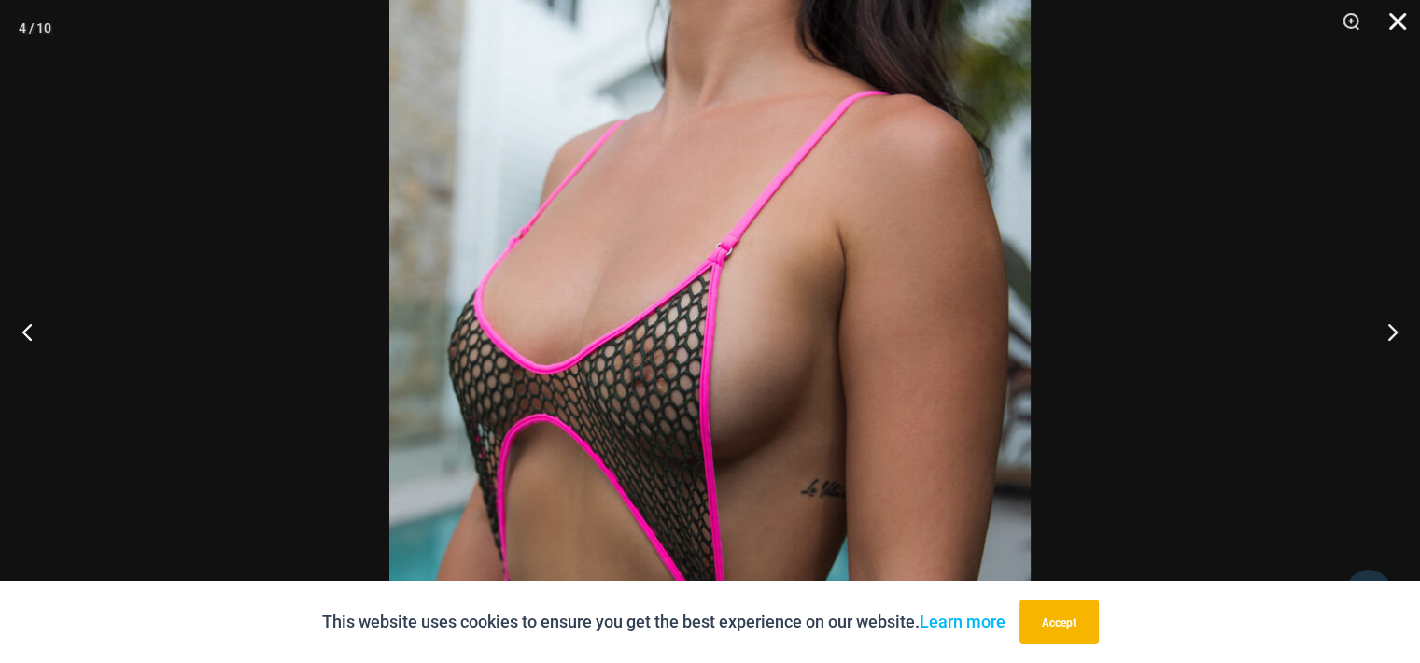
click at [1396, 29] on button "Close" at bounding box center [1390, 28] width 47 height 56
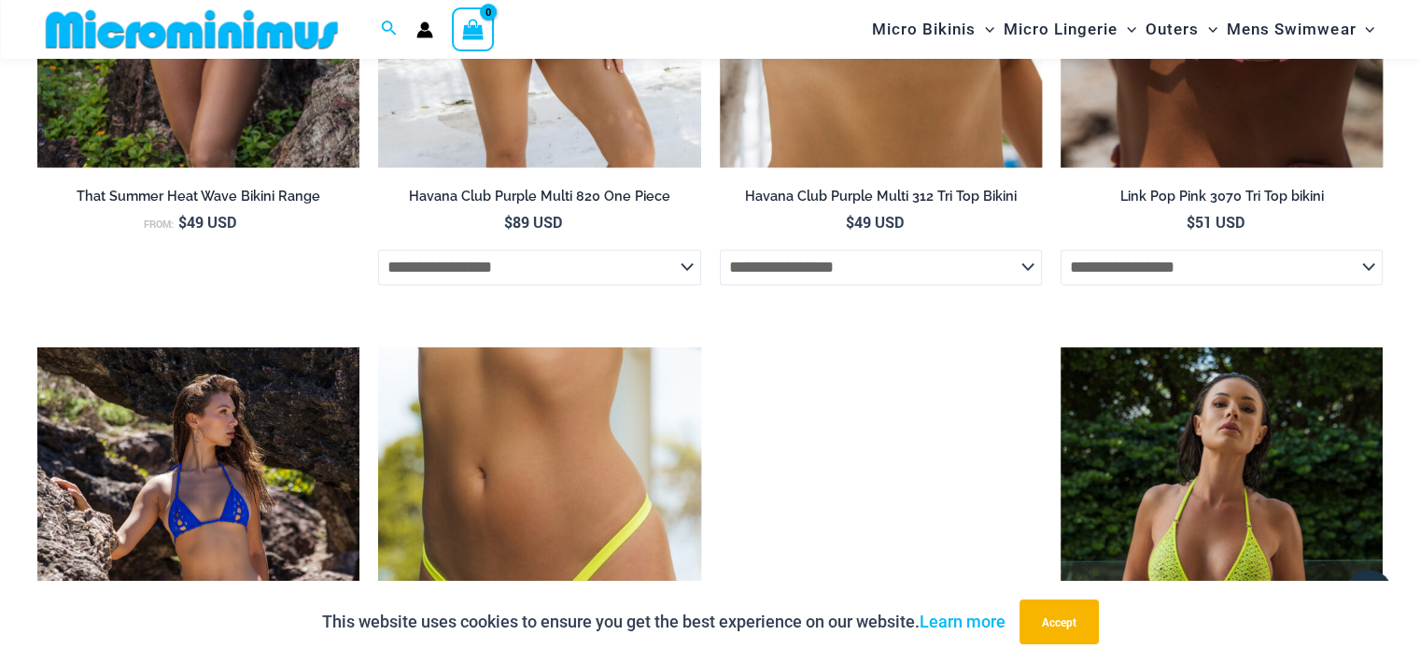
scroll to position [3640, 0]
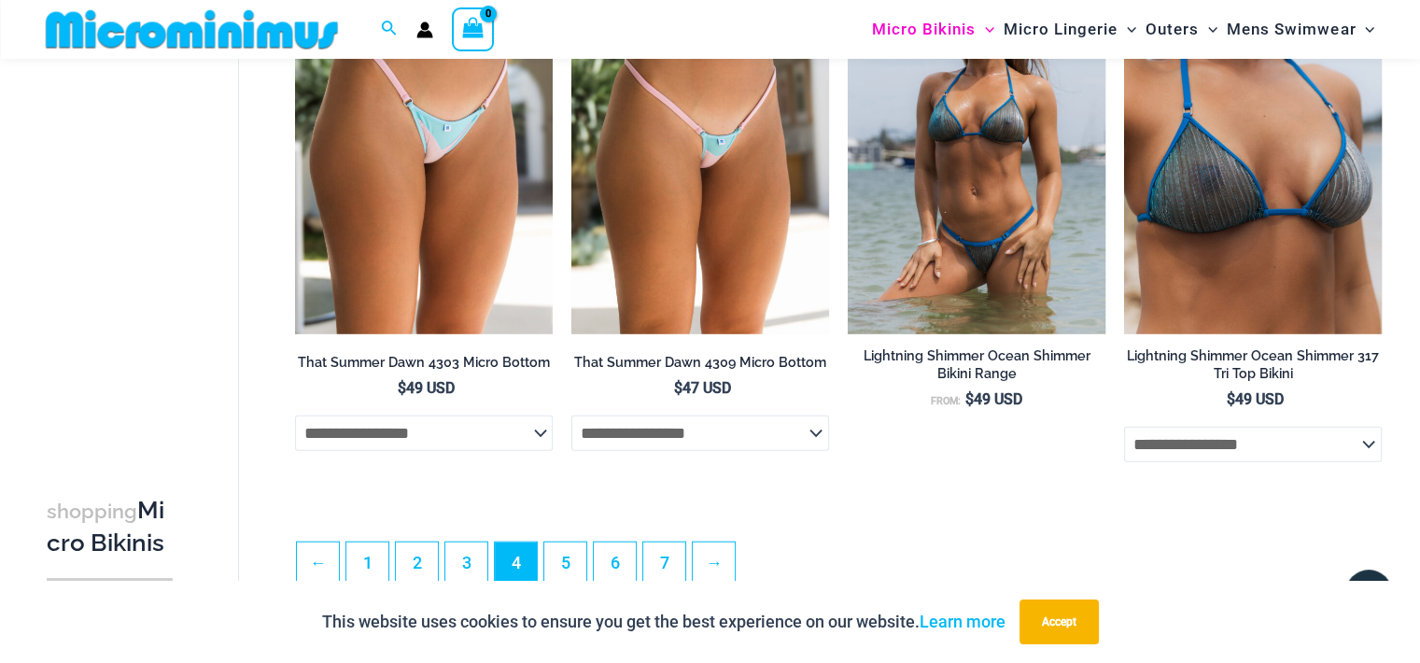
scroll to position [4279, 0]
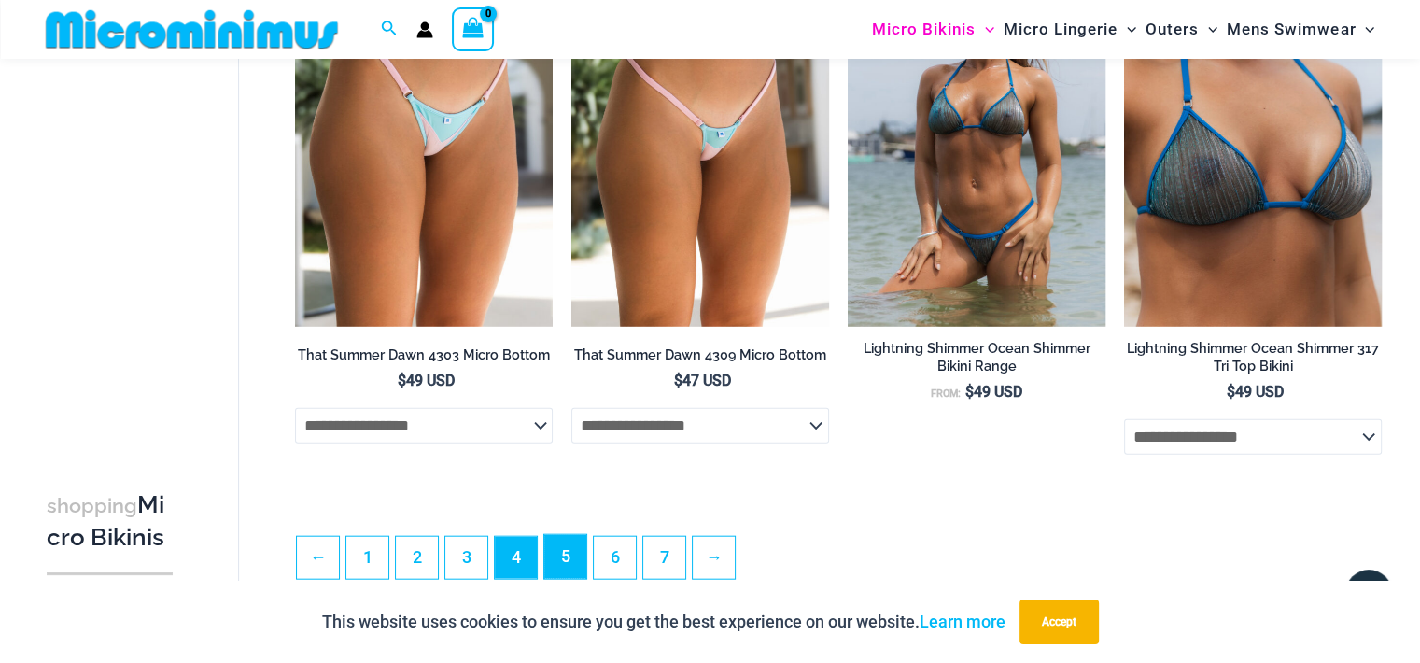
click at [573, 570] on link "5" at bounding box center [565, 557] width 42 height 44
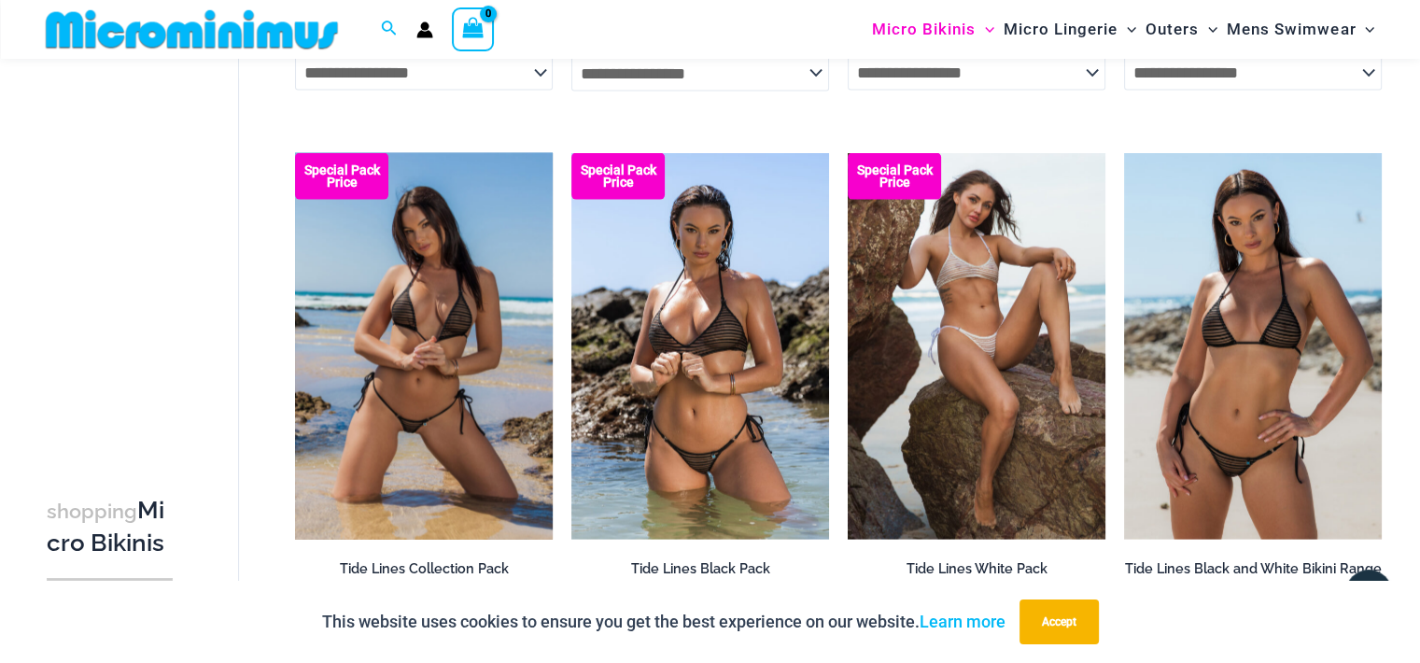
scroll to position [4370, 0]
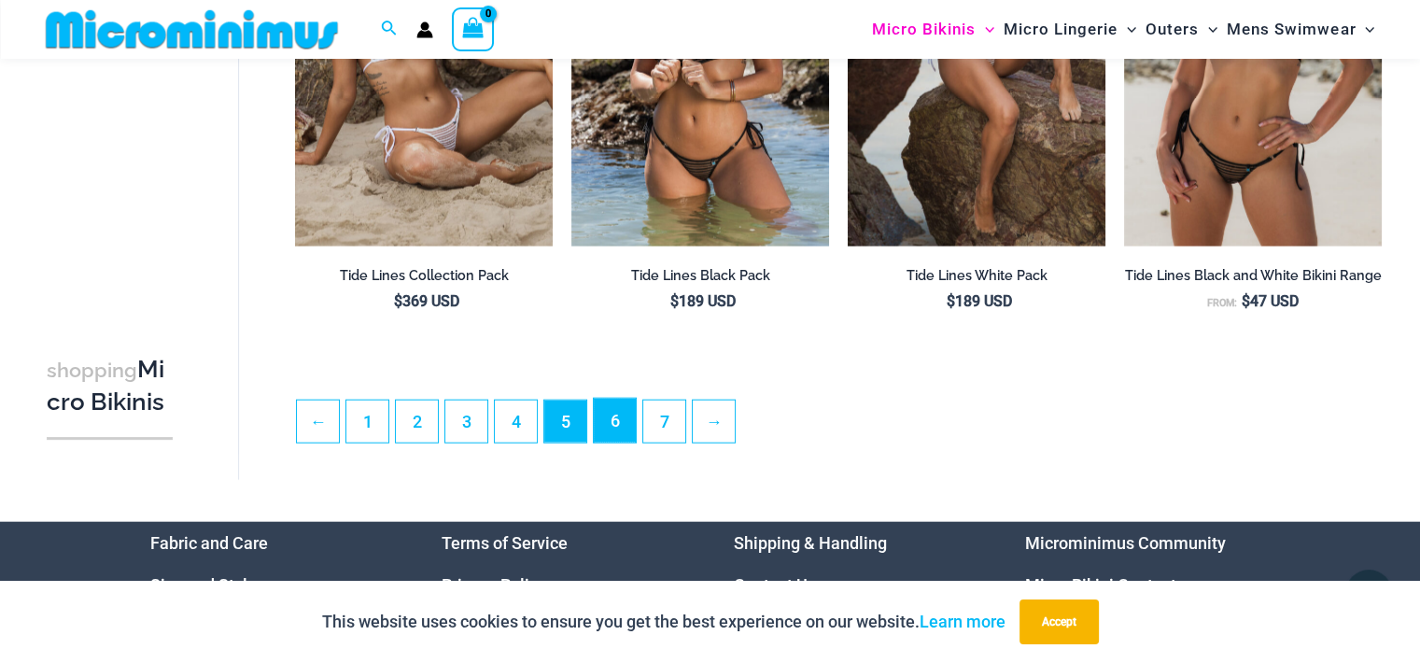
click at [615, 432] on link "6" at bounding box center [615, 421] width 42 height 44
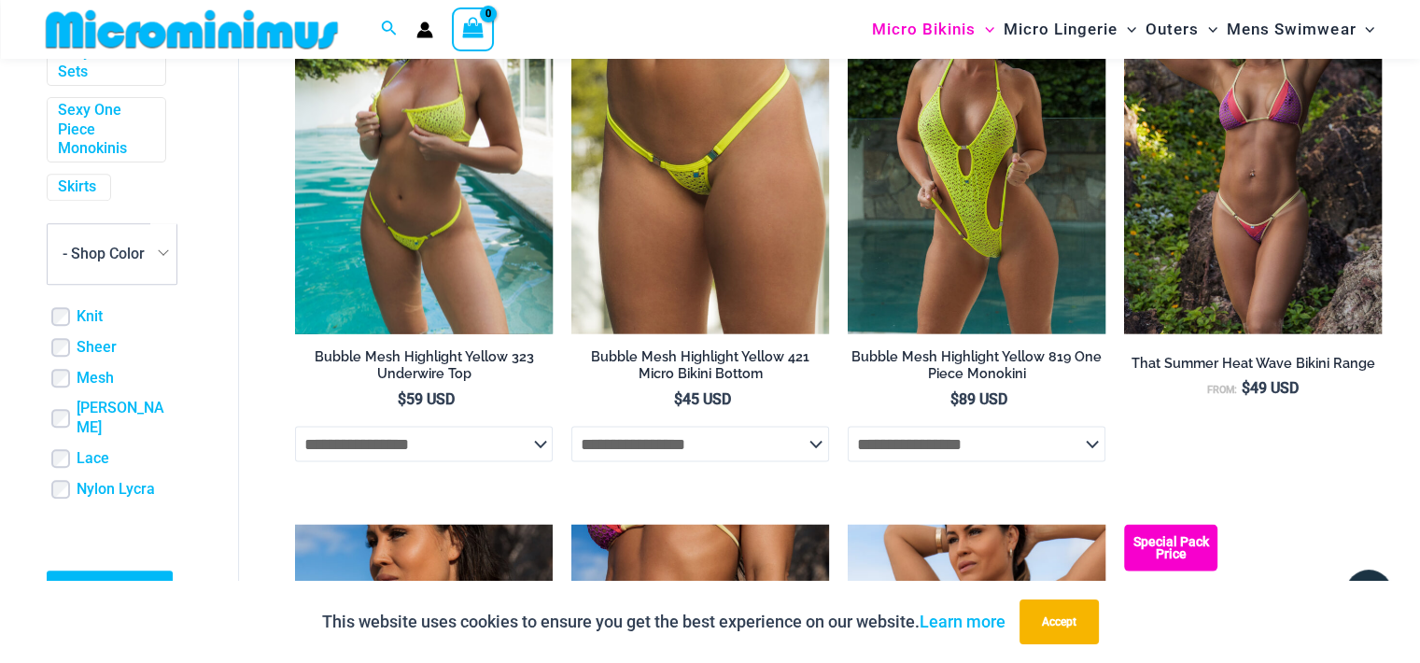
scroll to position [4090, 0]
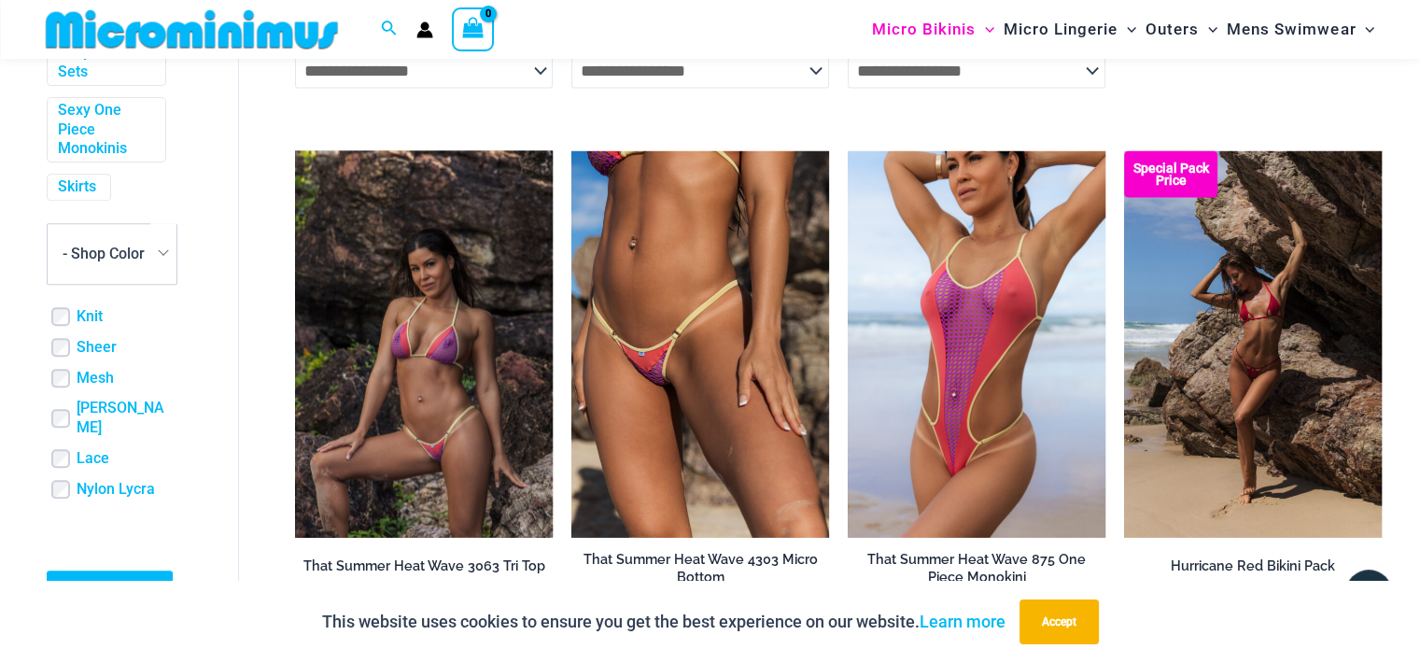
click at [420, 348] on img at bounding box center [424, 344] width 258 height 386
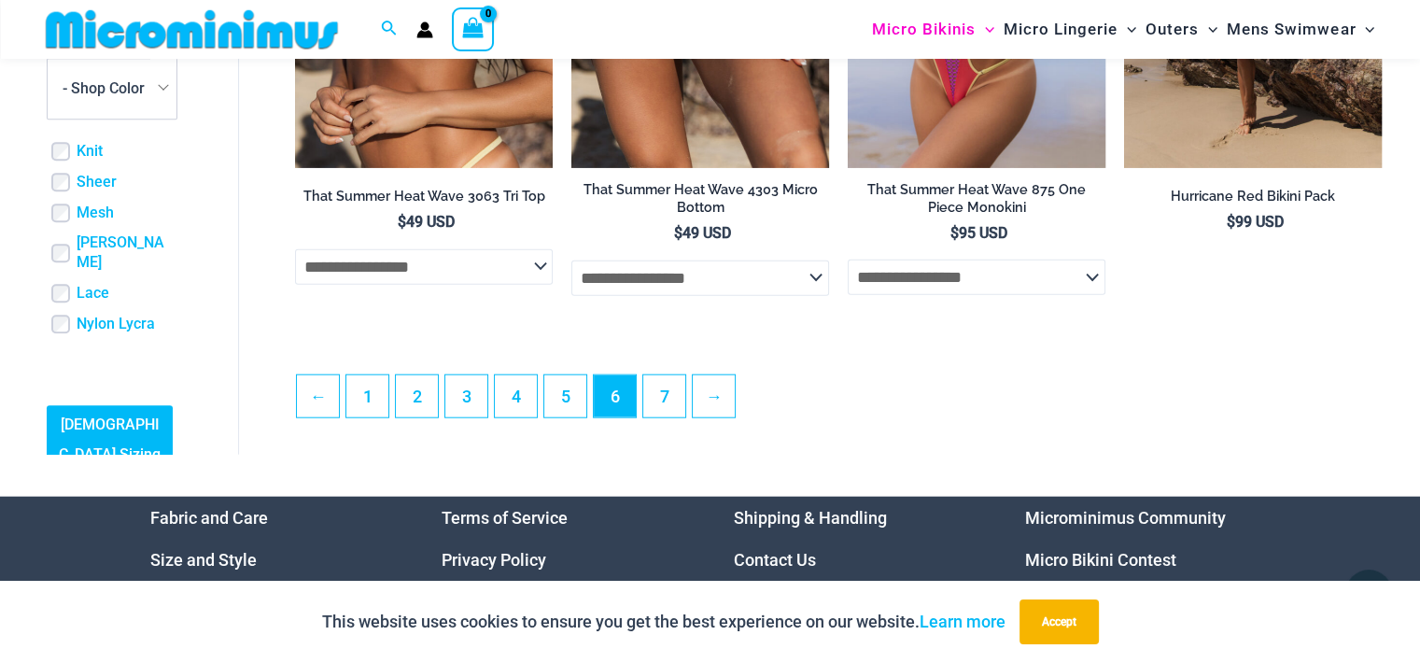
scroll to position [4464, 0]
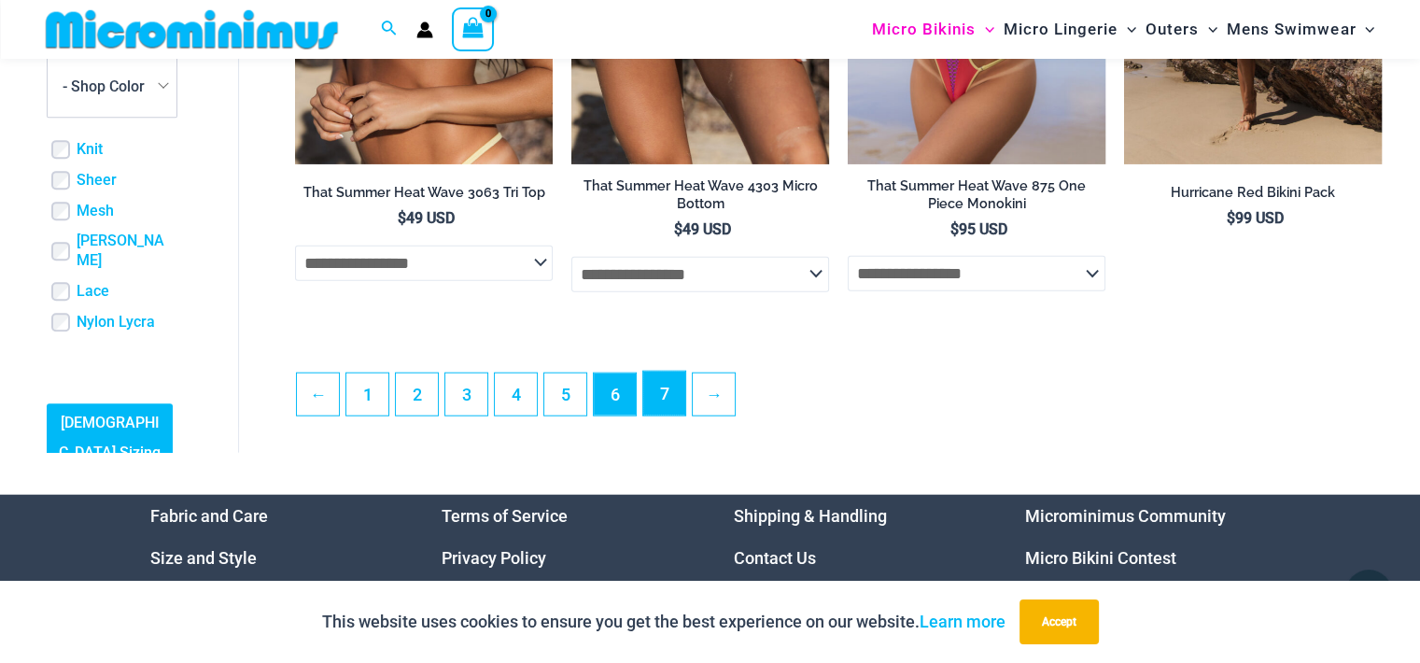
click at [680, 415] on link "7" at bounding box center [664, 394] width 42 height 44
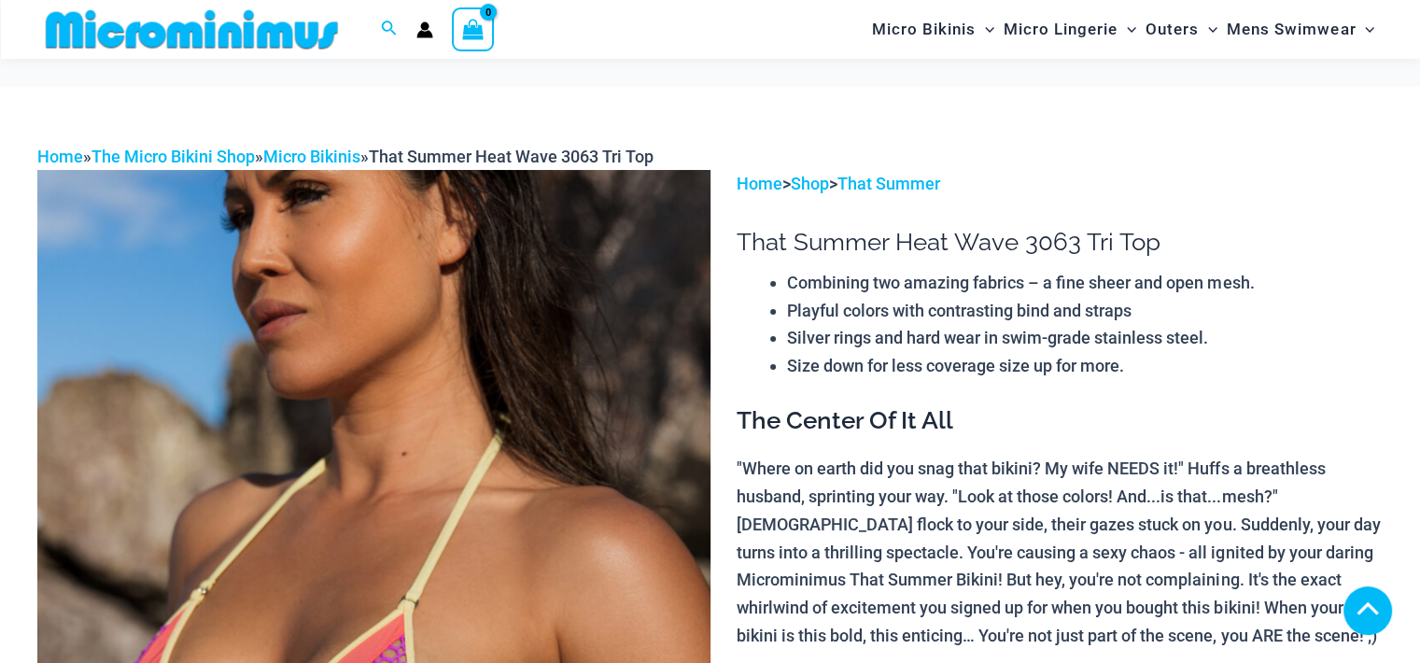
scroll to position [373, 0]
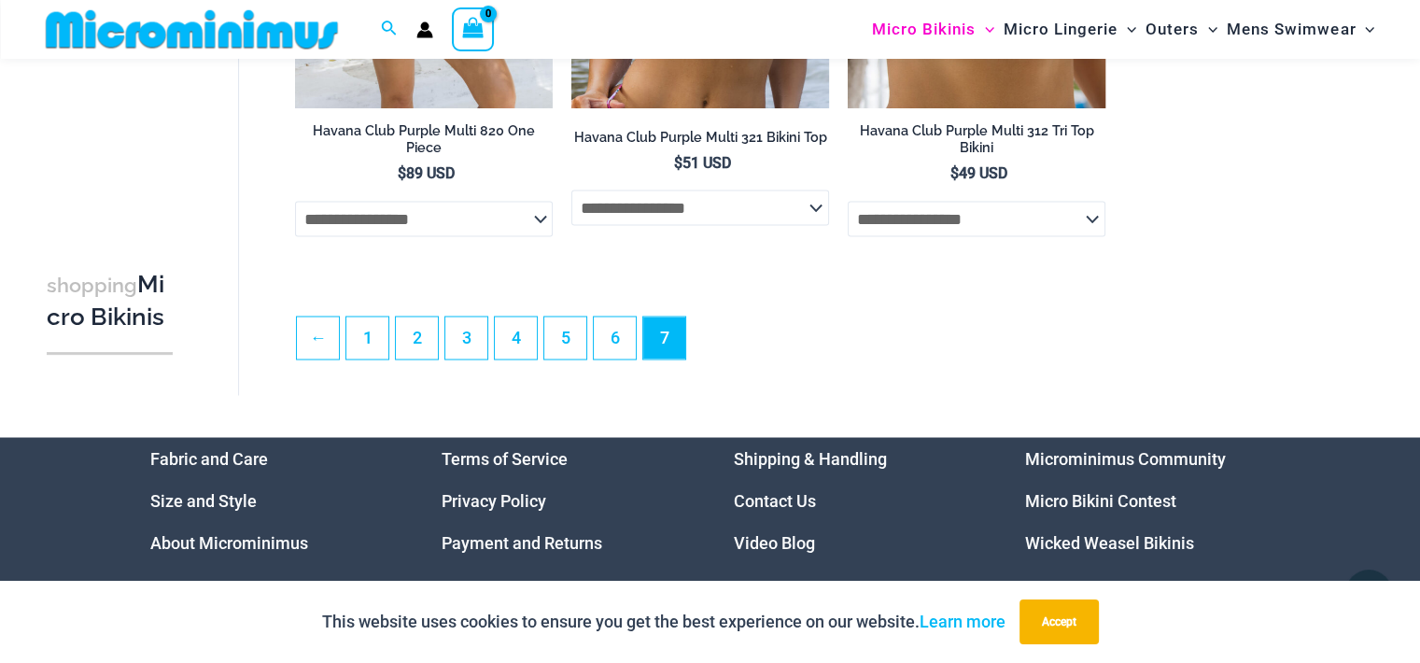
scroll to position [2970, 0]
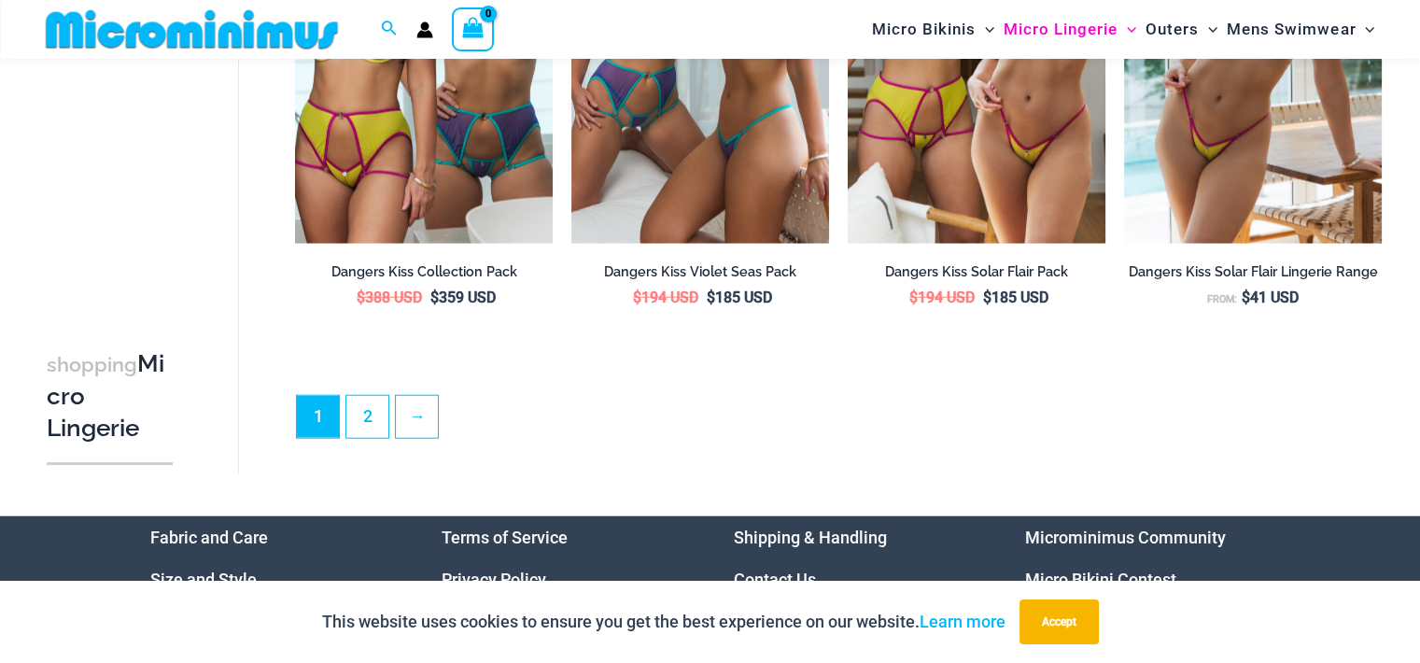
scroll to position [4464, 0]
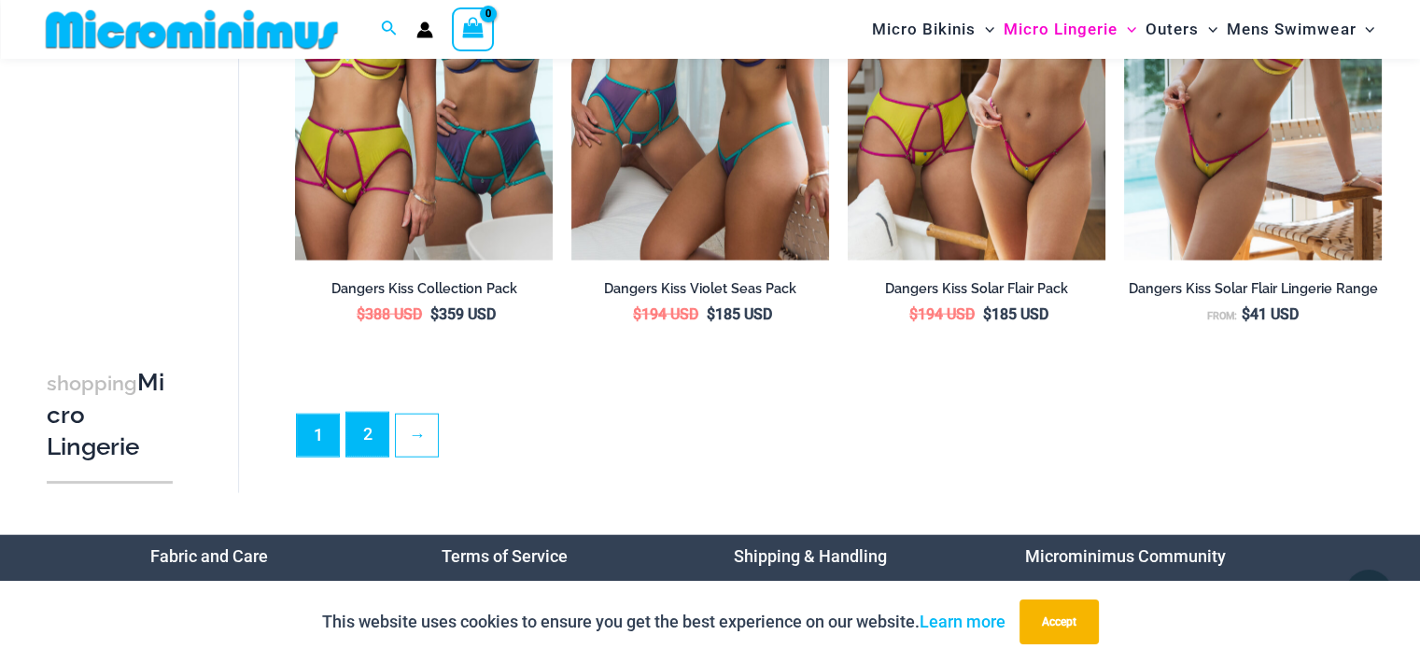
click at [364, 450] on link "2" at bounding box center [367, 435] width 42 height 44
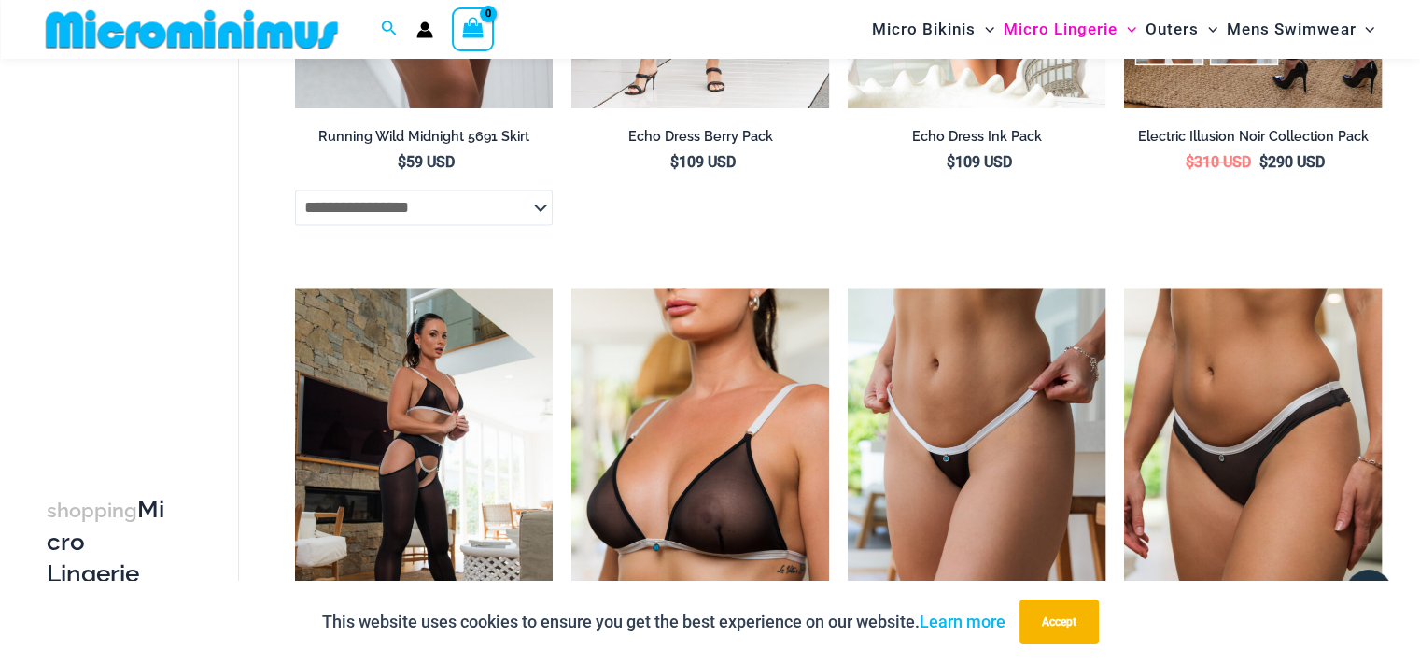
scroll to position [2597, 0]
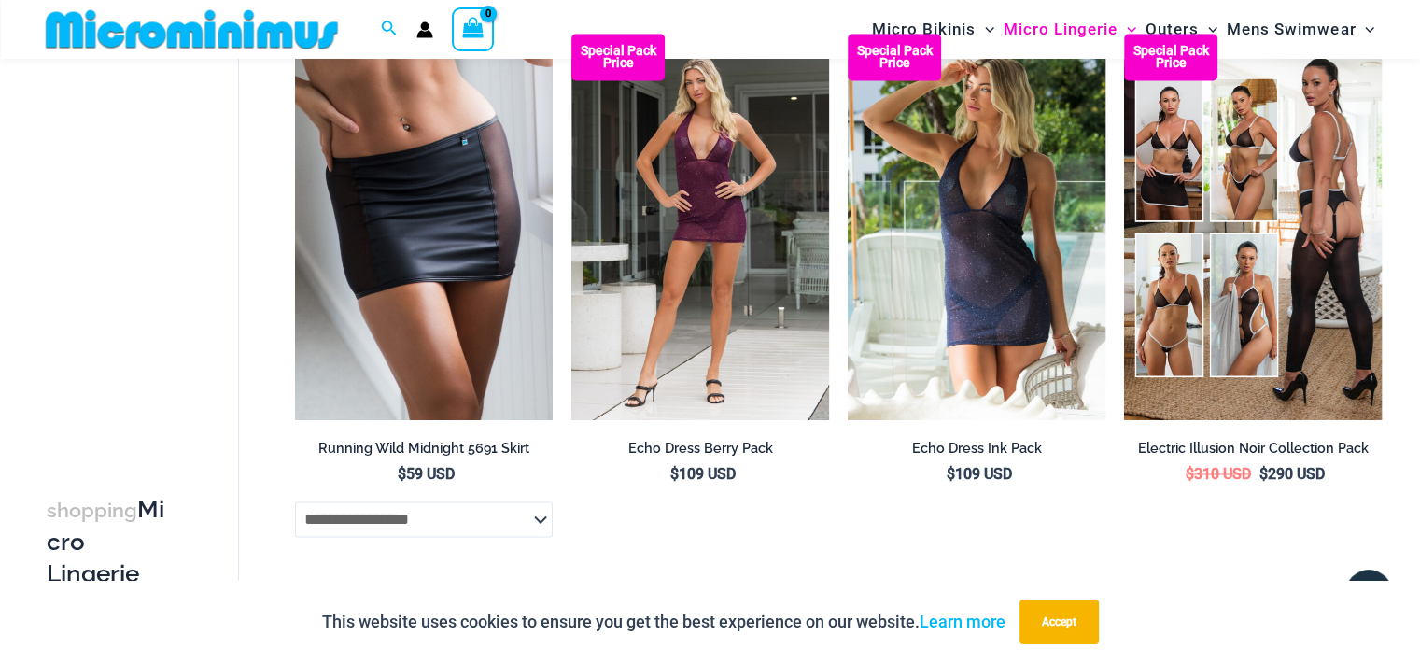
click at [145, 25] on img at bounding box center [191, 29] width 307 height 42
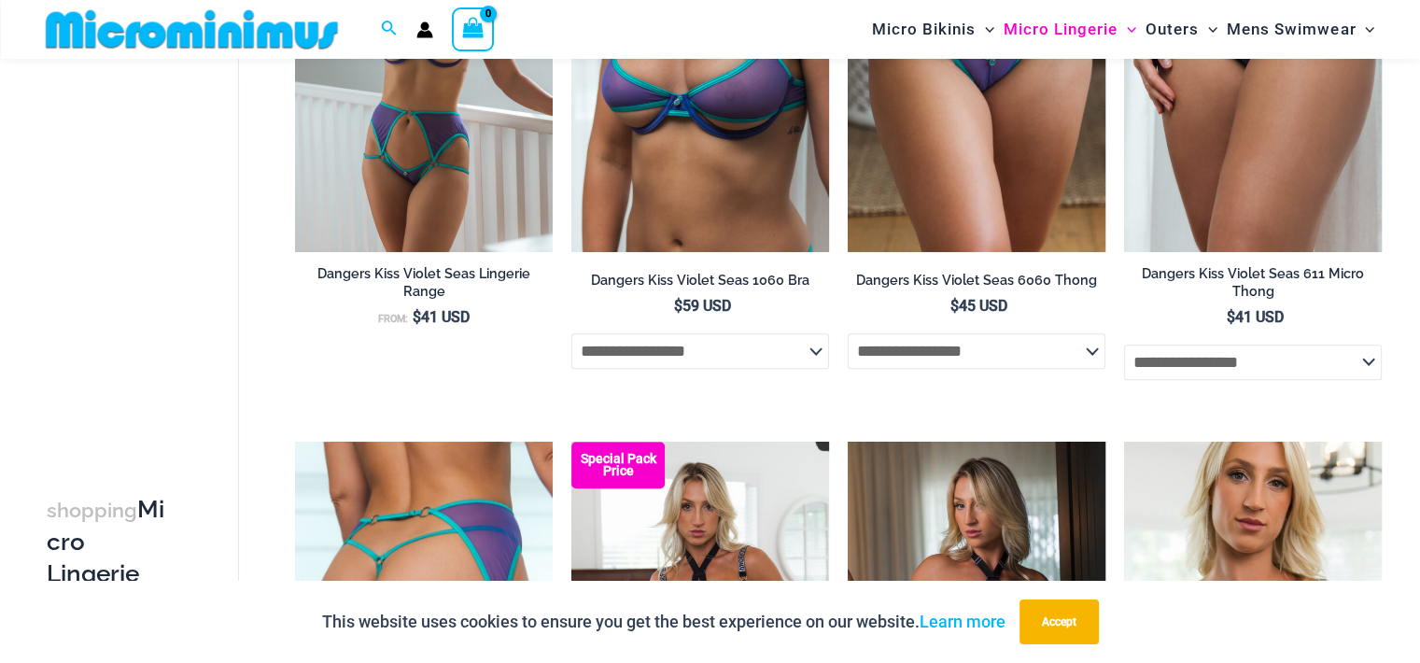
scroll to position [1291, 0]
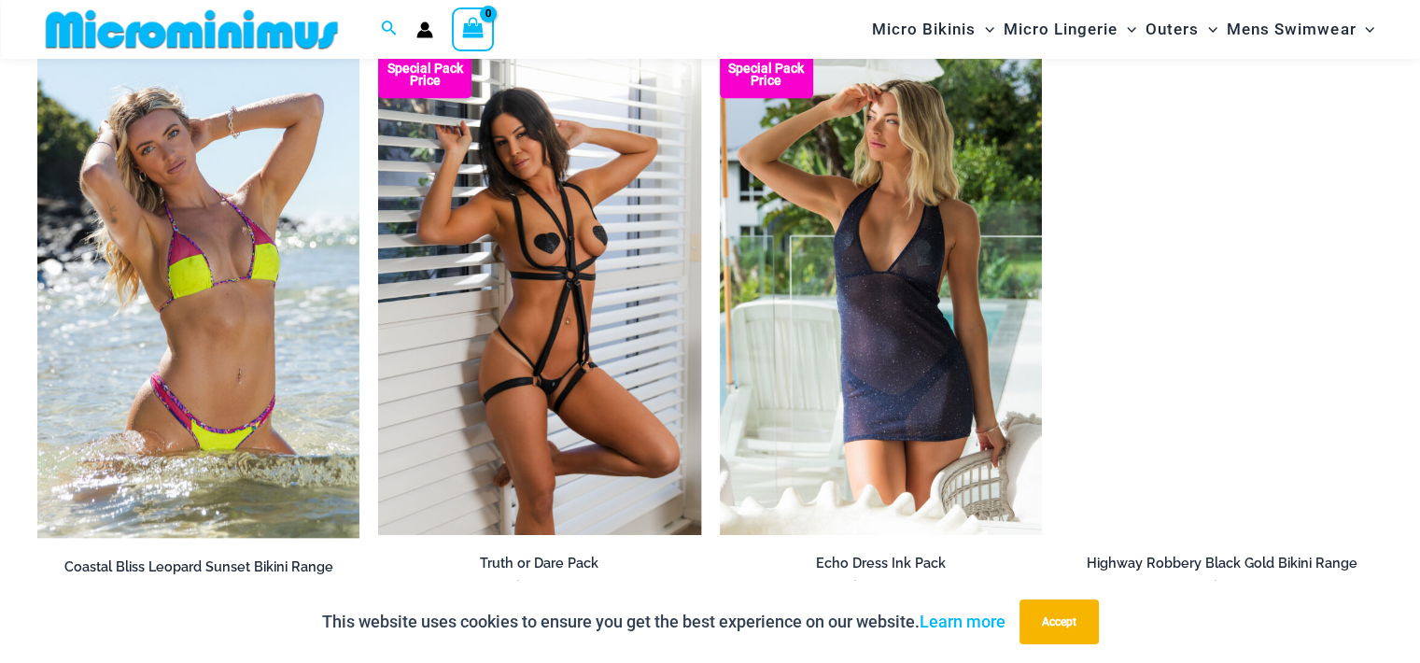
scroll to position [1655, 0]
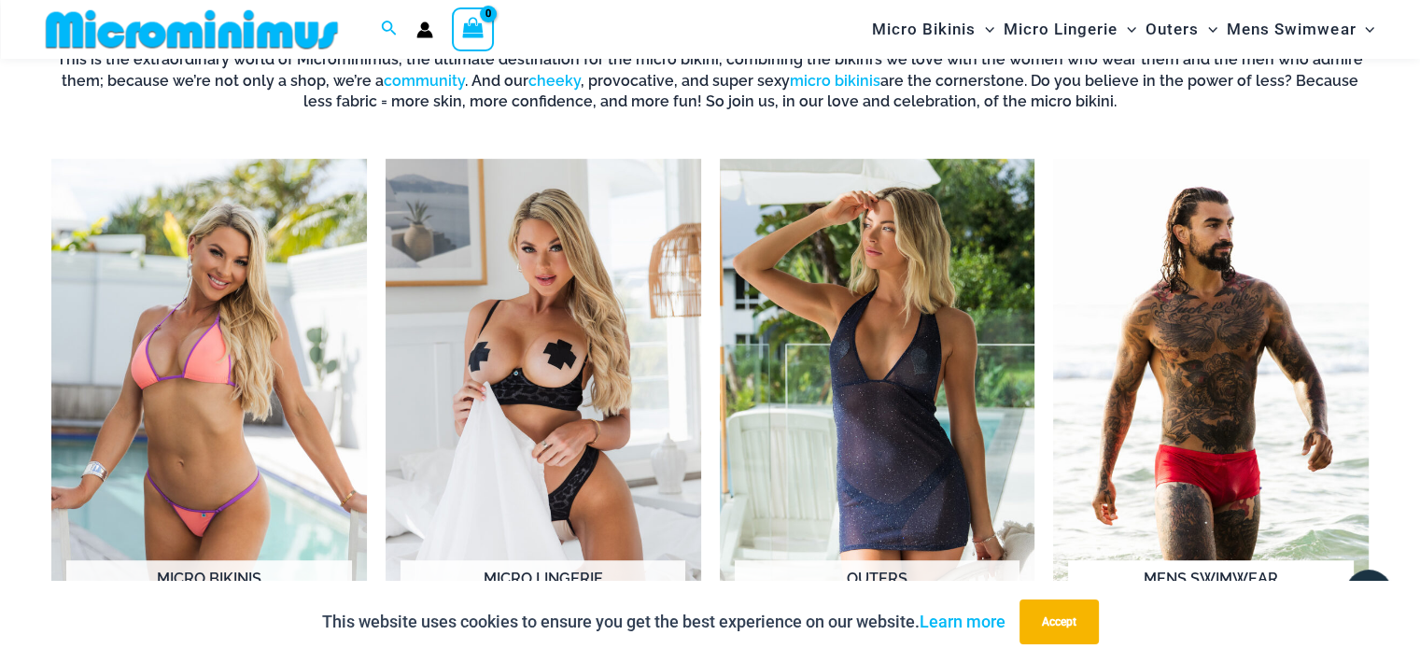
scroll to position [1104, 0]
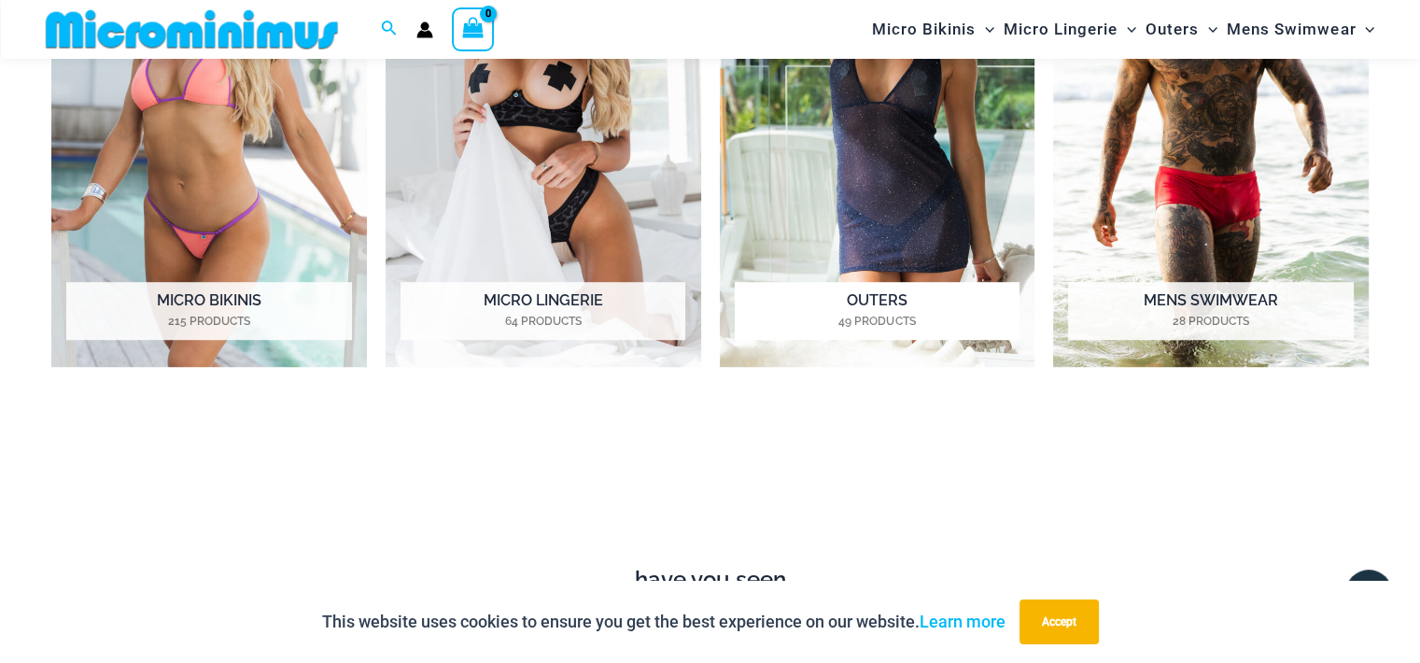
click at [877, 311] on h2 "Outers 49 Products" at bounding box center [877, 311] width 285 height 58
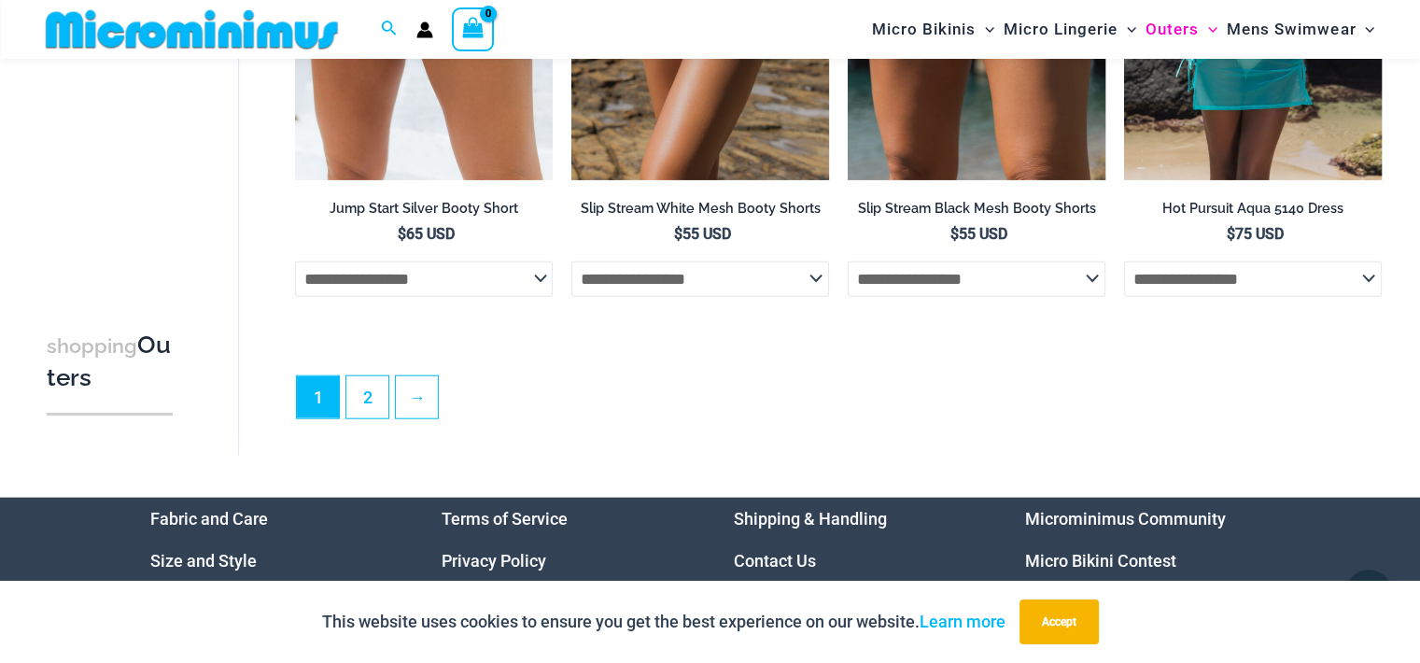
scroll to position [4557, 0]
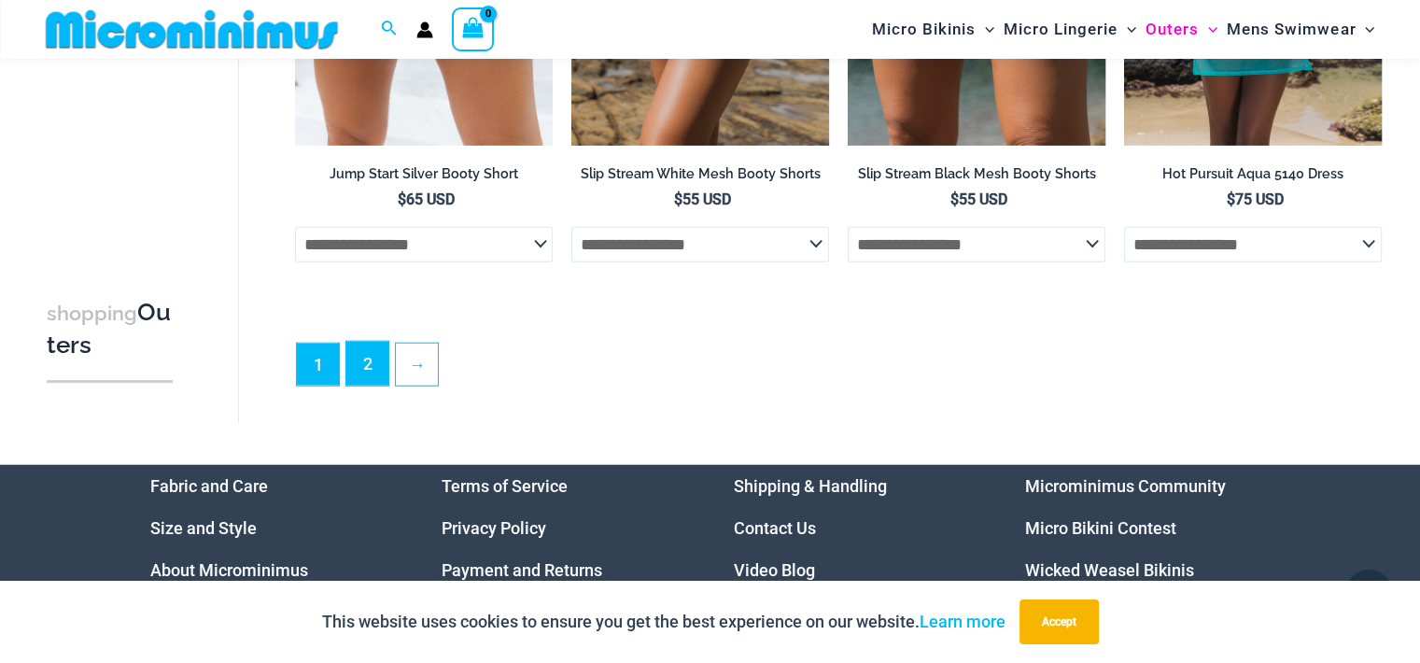
click at [374, 379] on link "2" at bounding box center [367, 364] width 42 height 44
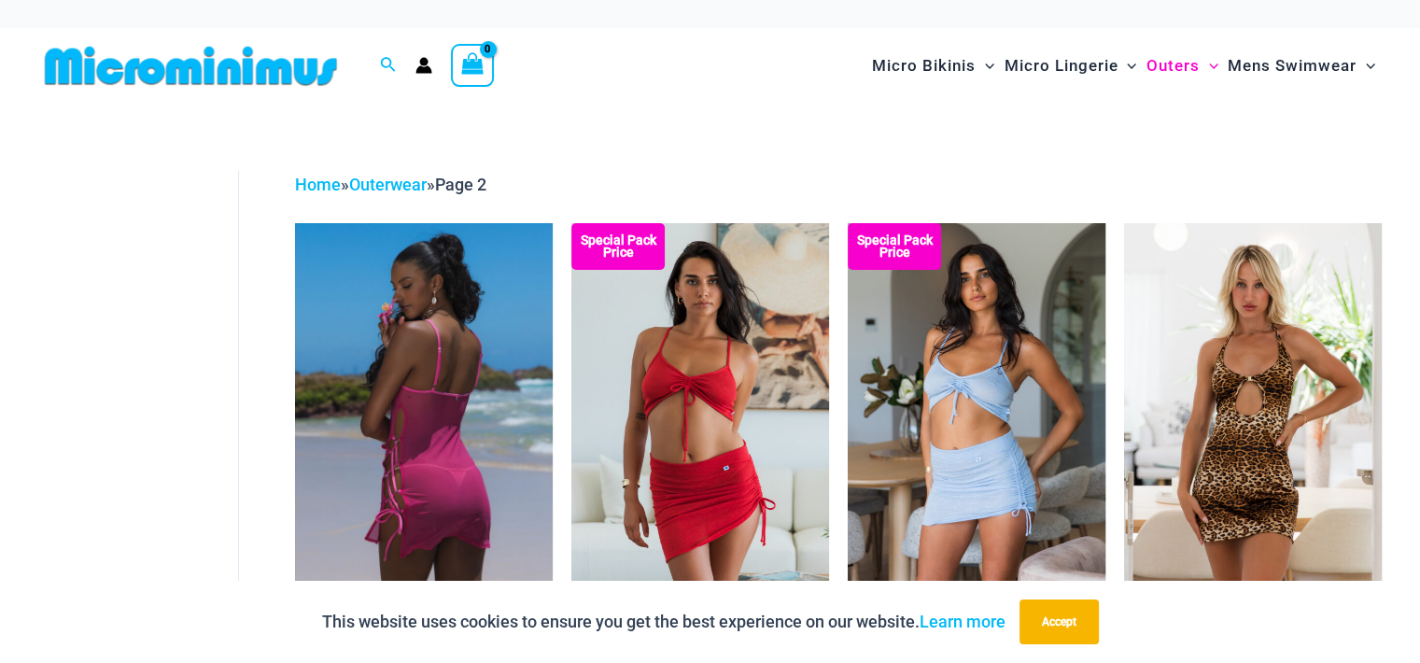
click at [437, 372] on img at bounding box center [424, 416] width 258 height 386
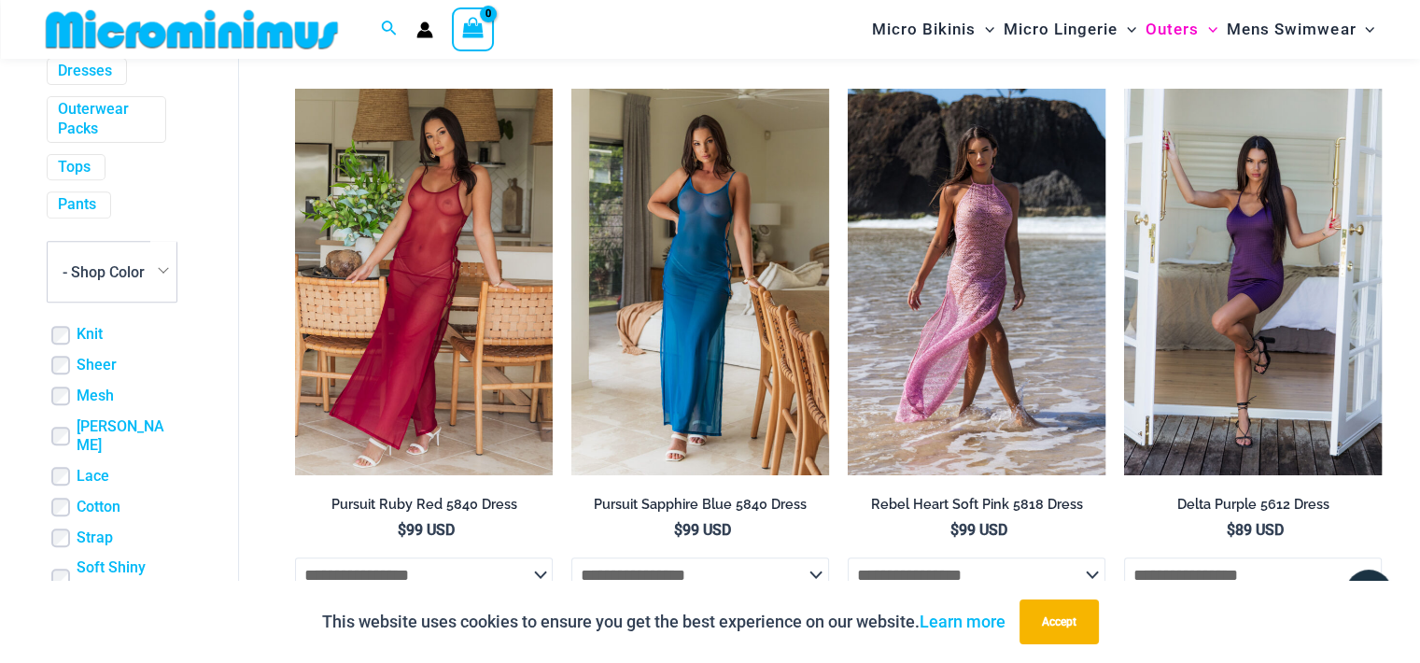
scroll to position [1759, 0]
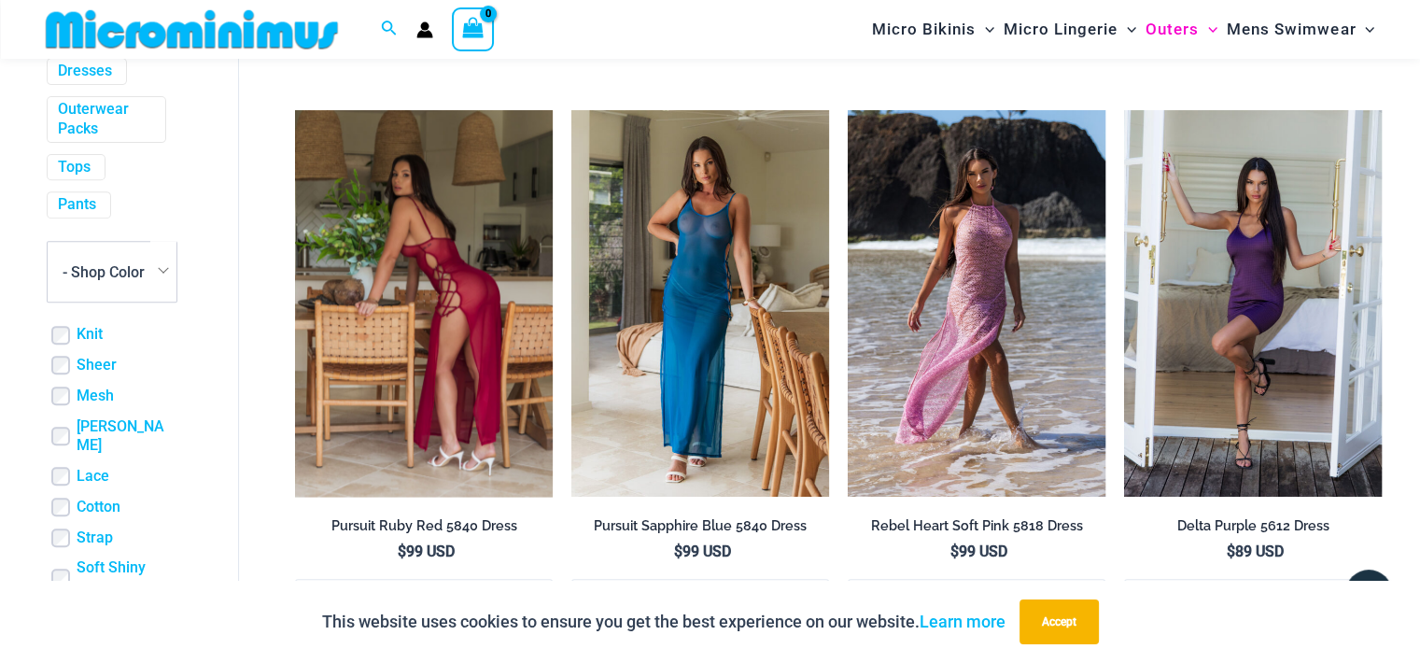
click at [476, 268] on img at bounding box center [424, 303] width 258 height 386
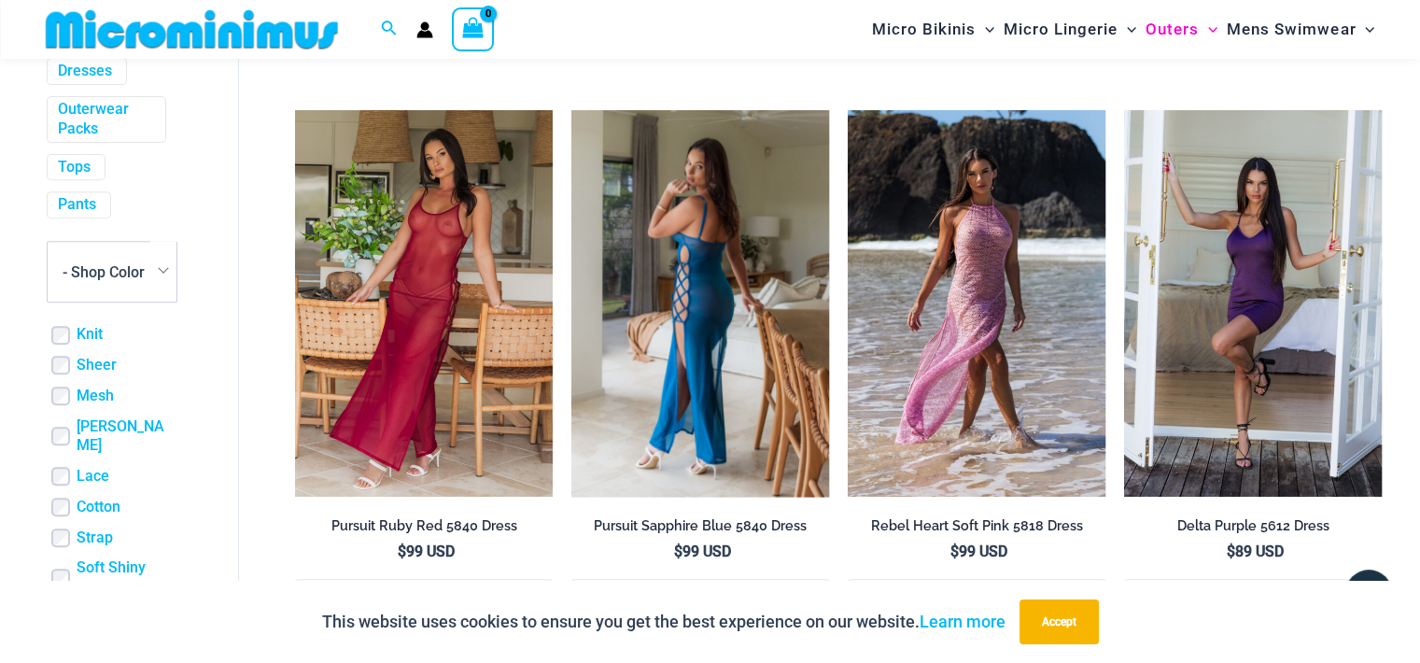
click at [692, 307] on img at bounding box center [700, 303] width 258 height 386
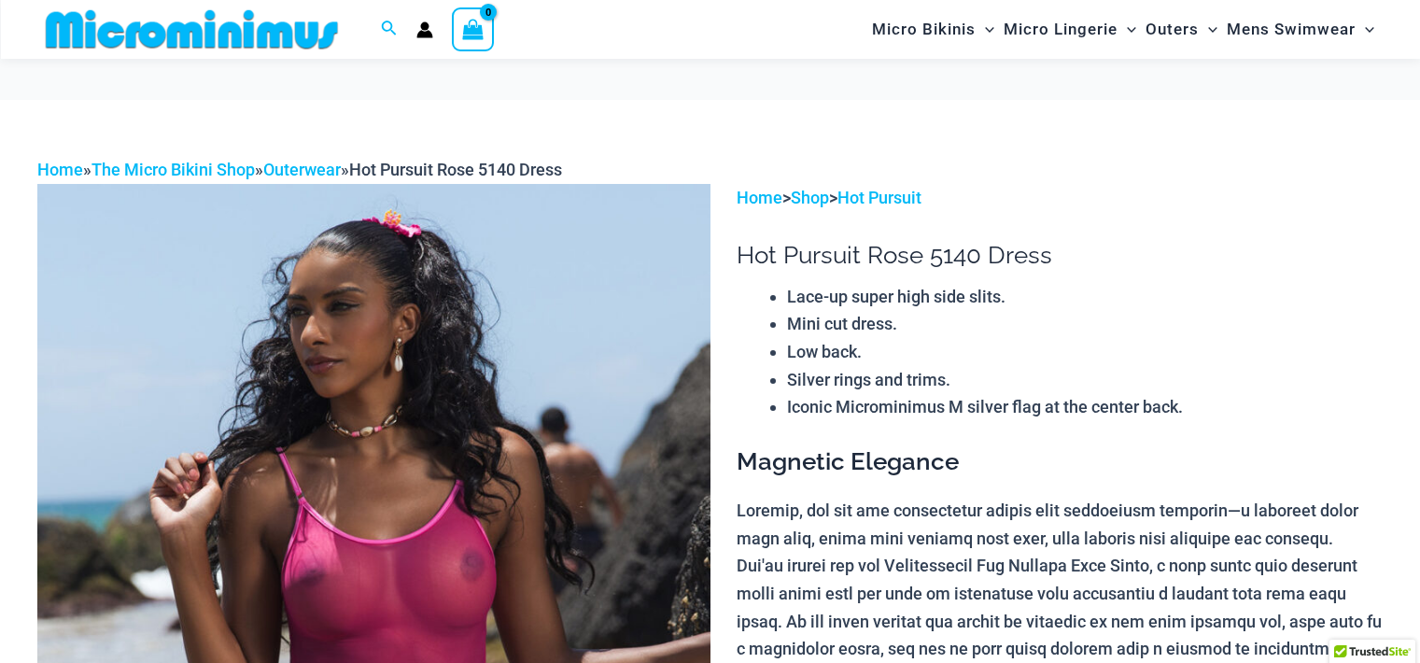
scroll to position [265, 0]
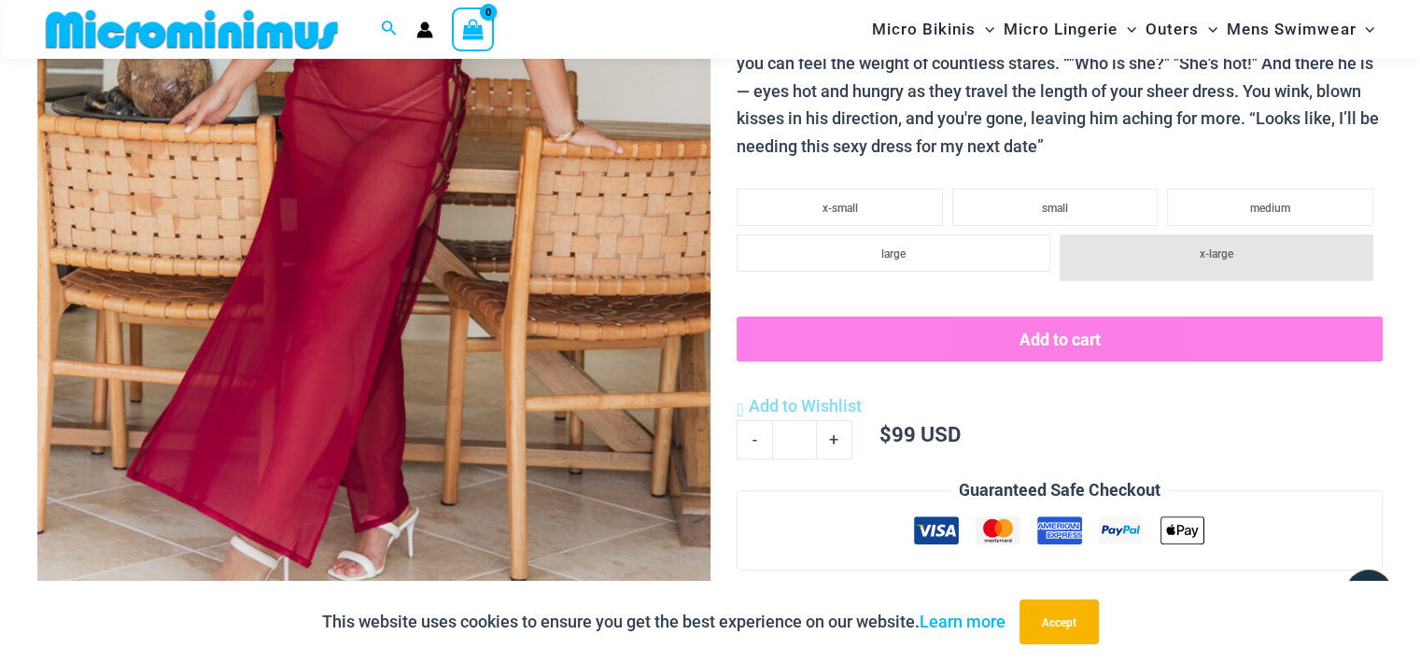
scroll to position [918, 0]
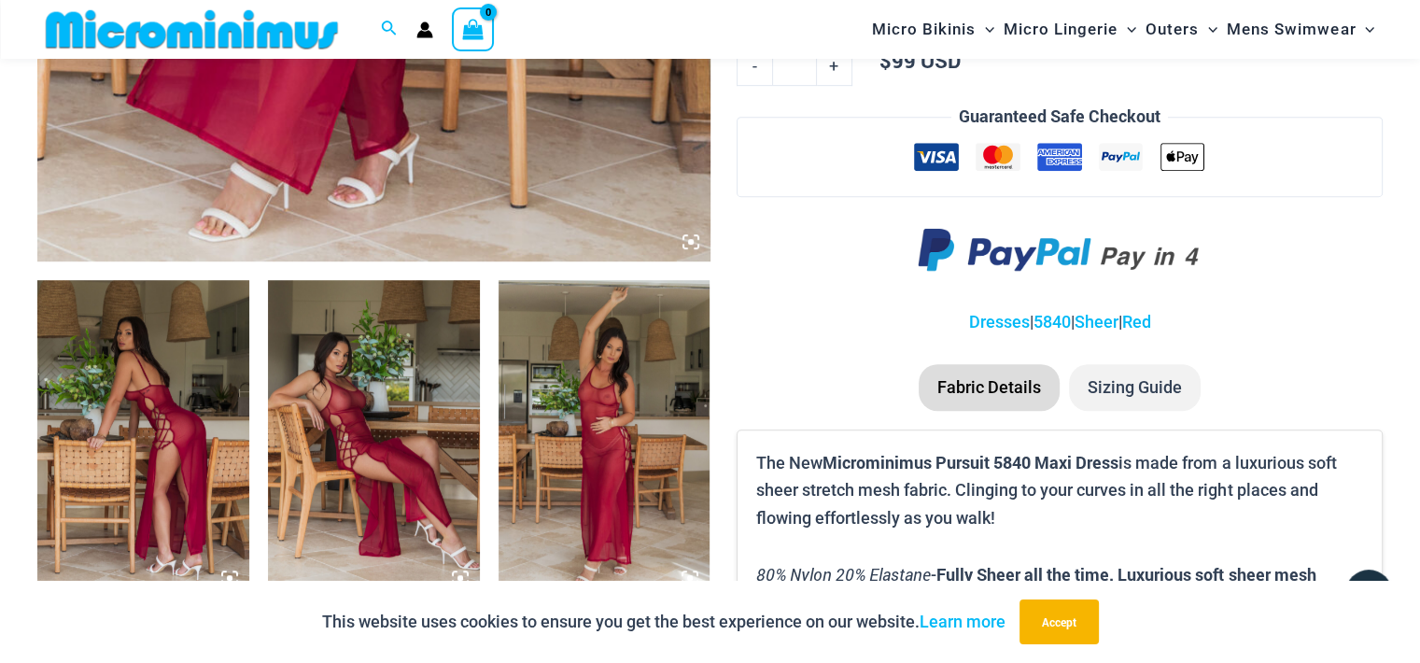
click at [577, 371] on img at bounding box center [604, 438] width 212 height 317
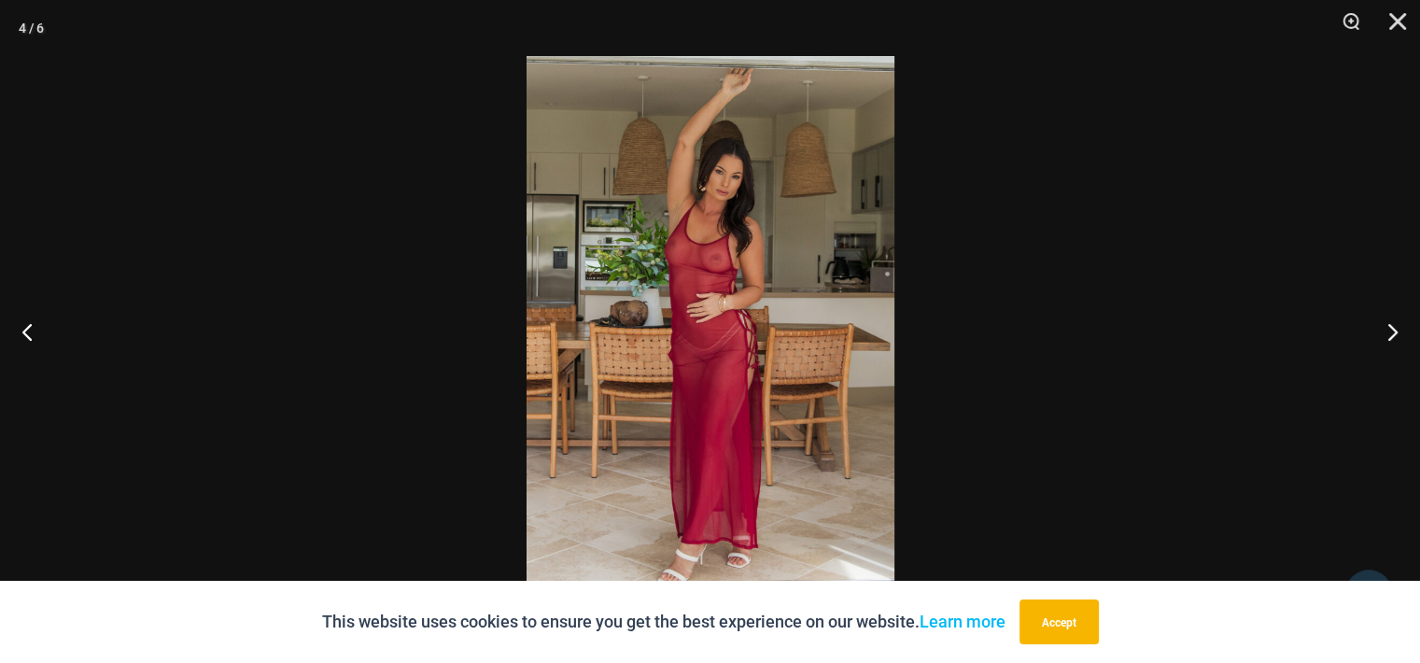
click at [764, 277] on img at bounding box center [710, 331] width 368 height 551
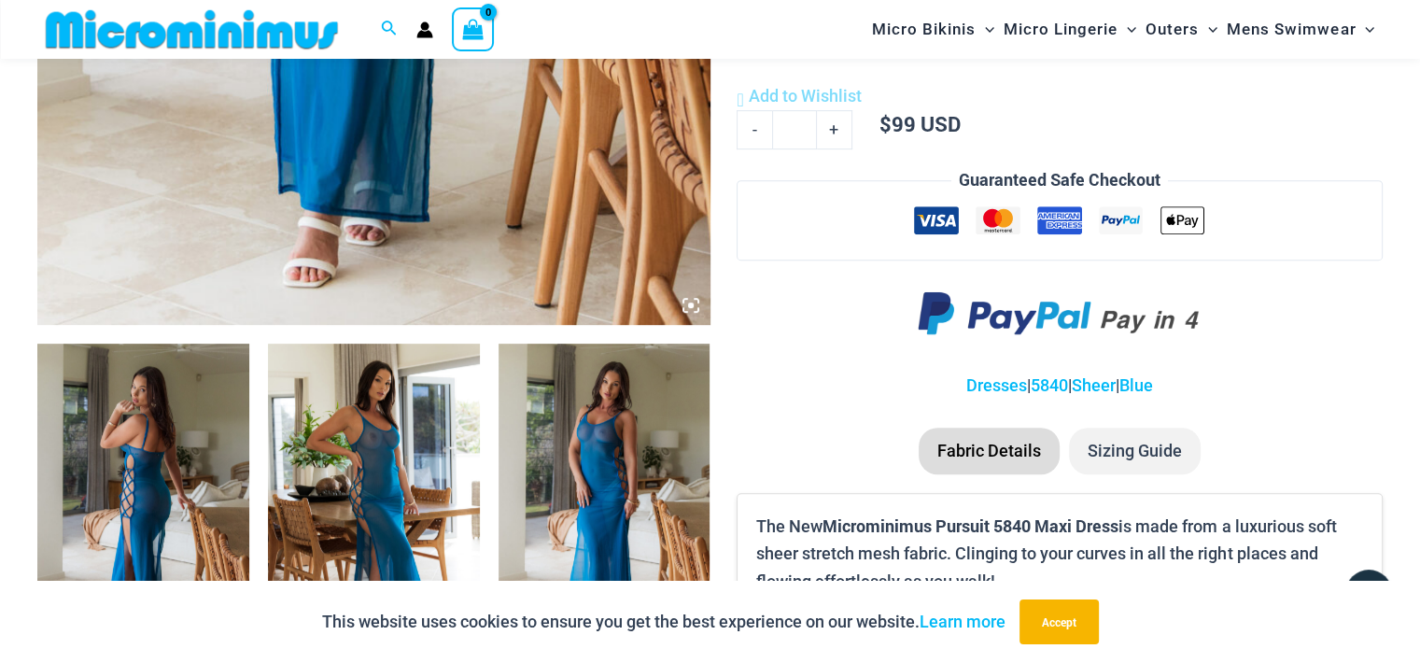
scroll to position [840, 0]
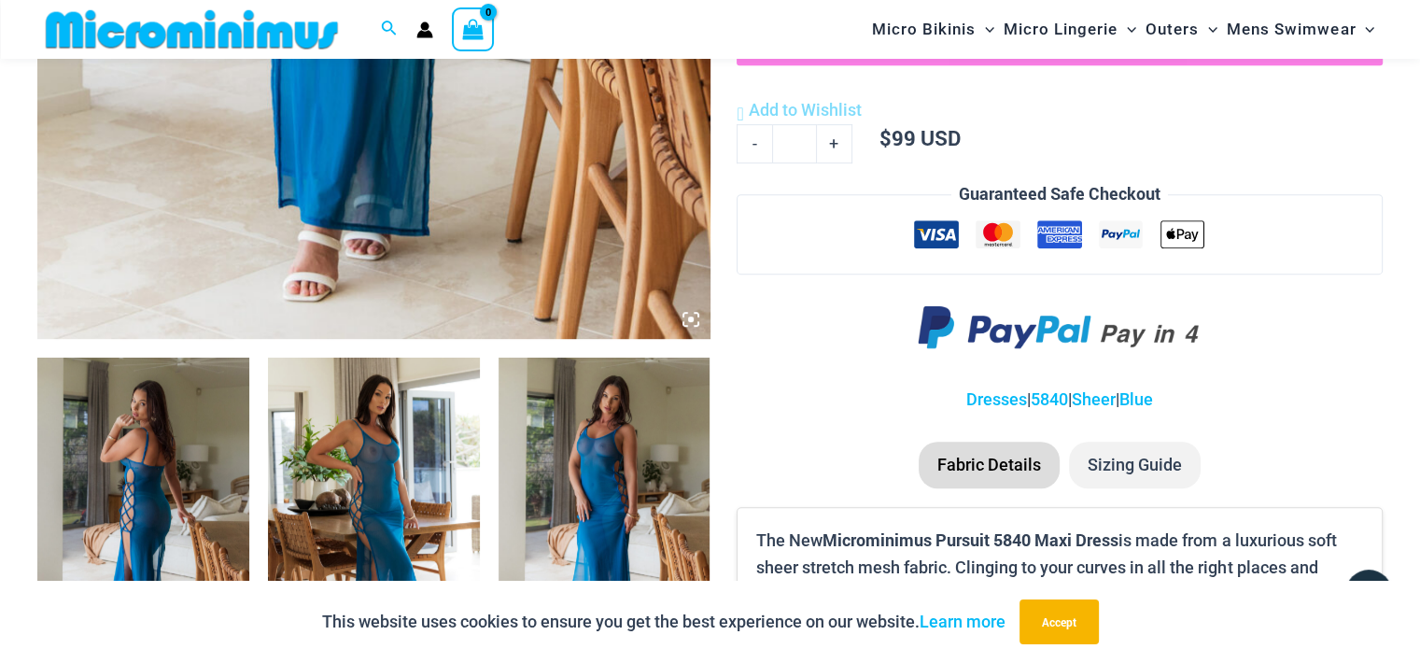
click at [610, 412] on img at bounding box center [604, 516] width 212 height 317
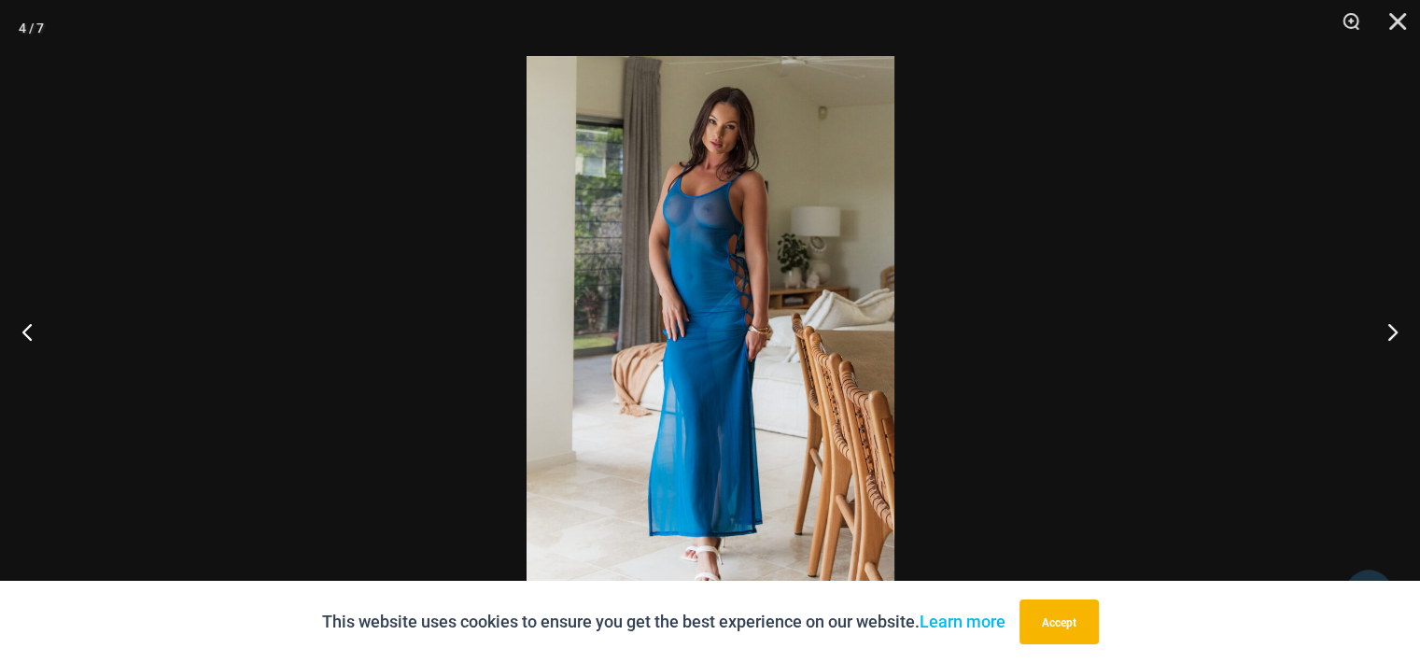
click at [650, 281] on img at bounding box center [710, 331] width 368 height 551
